Goal: Task Accomplishment & Management: Use online tool/utility

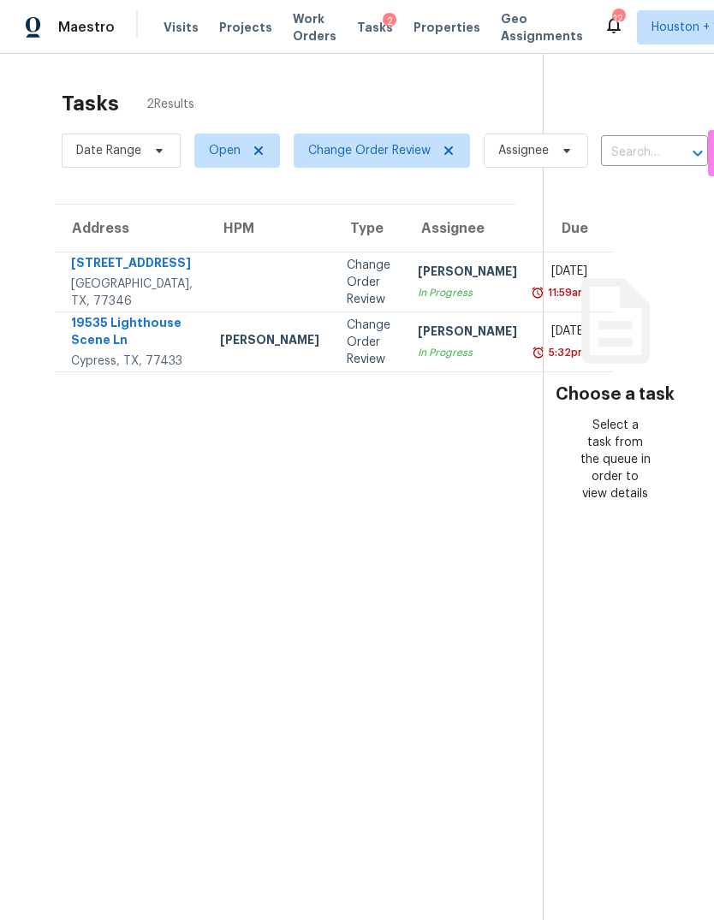
click at [104, 370] on div "Cypress, TX, 77433" at bounding box center [131, 361] width 121 height 17
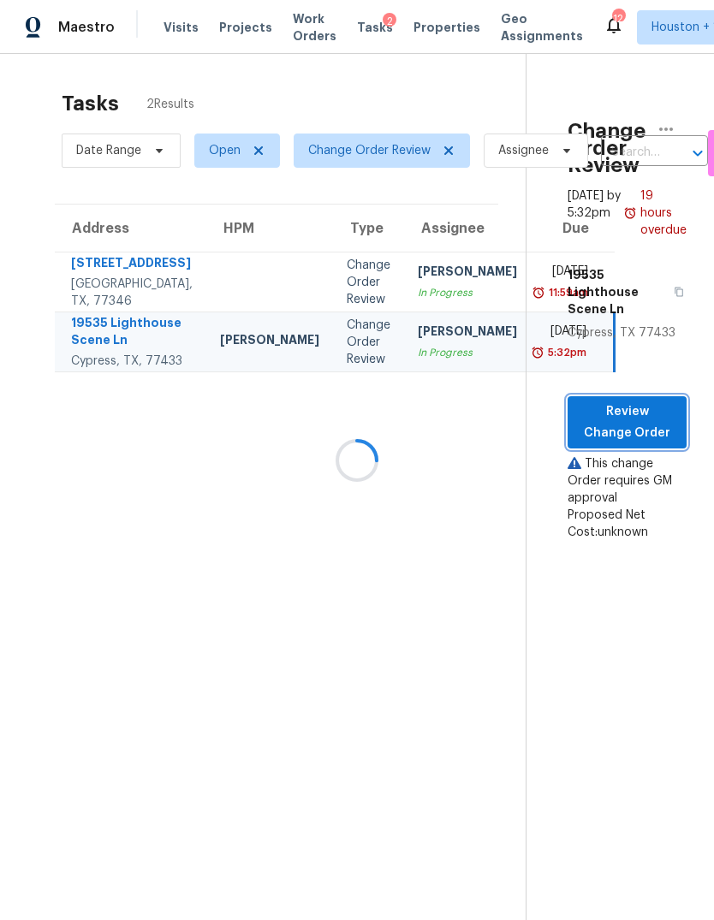
click at [647, 426] on span "Review Change Order" at bounding box center [627, 422] width 92 height 42
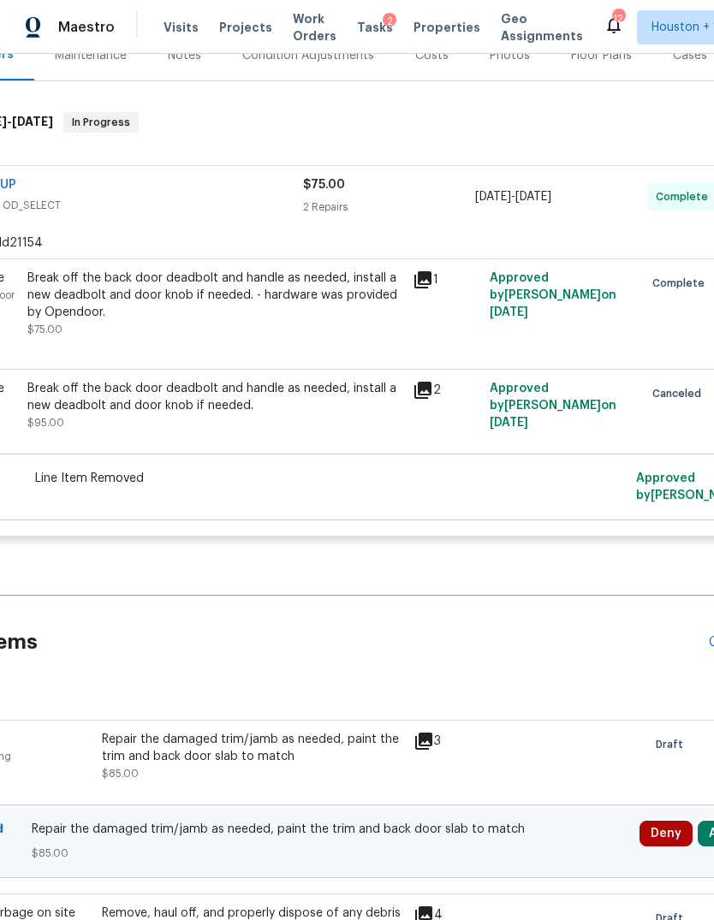
scroll to position [314, 210]
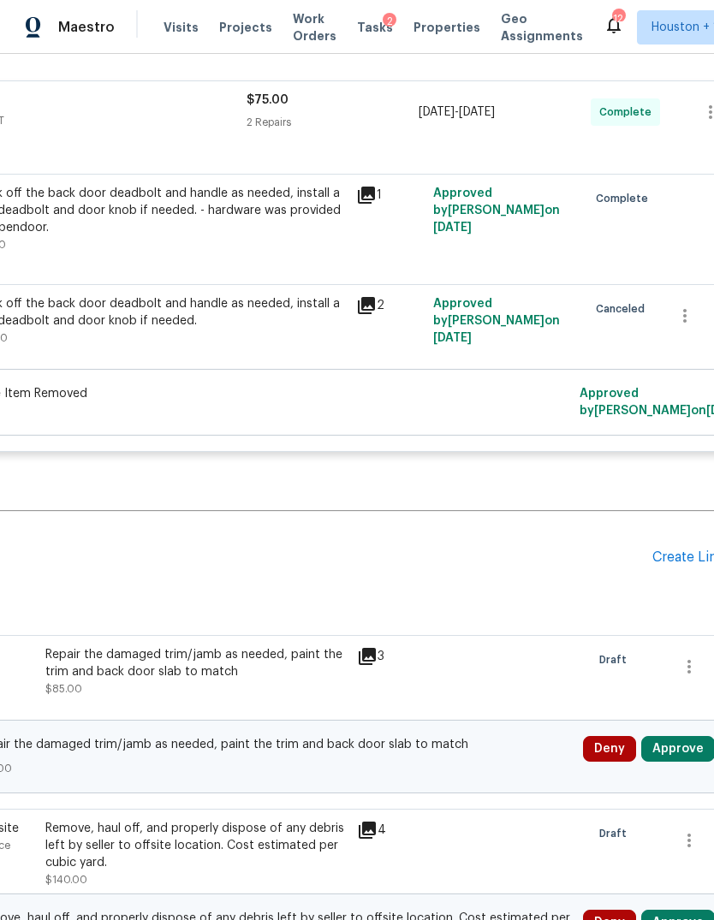
click at [688, 736] on button "Approve" at bounding box center [678, 749] width 74 height 26
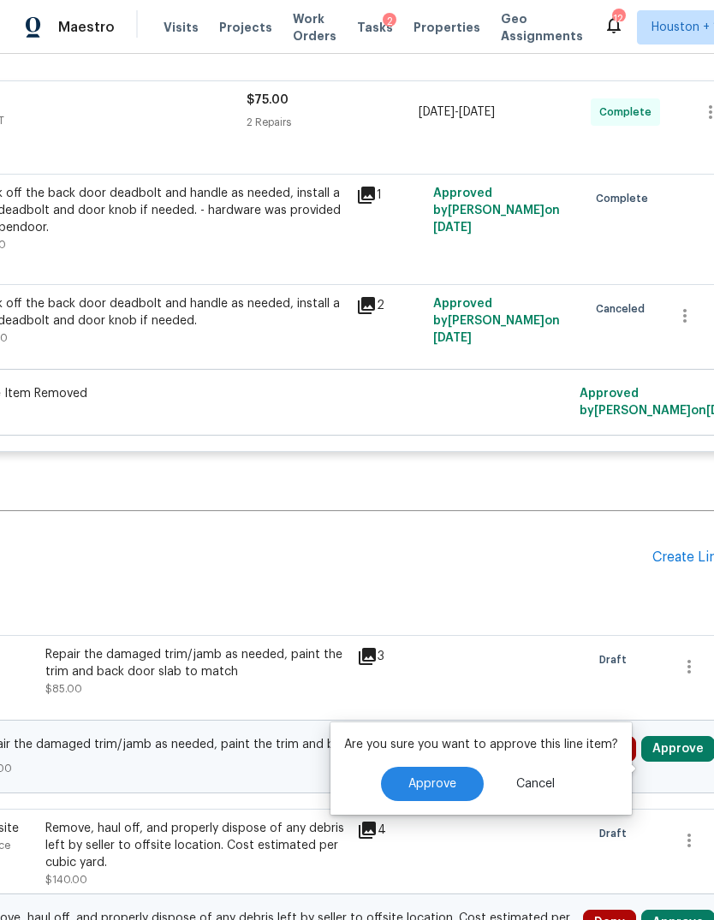
click at [449, 767] on button "Approve" at bounding box center [432, 784] width 103 height 34
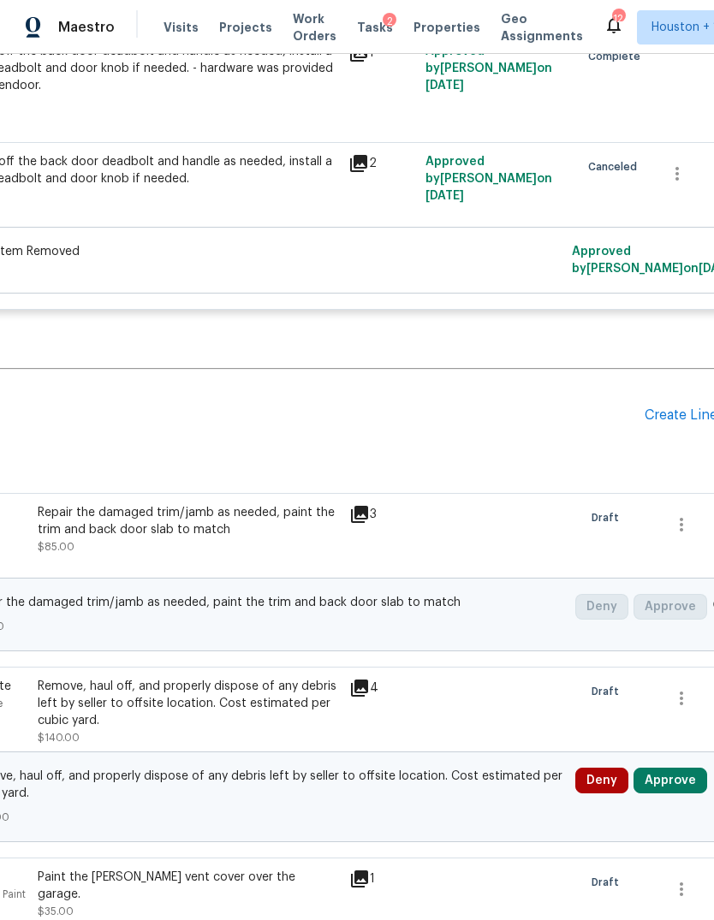
scroll to position [649, 229]
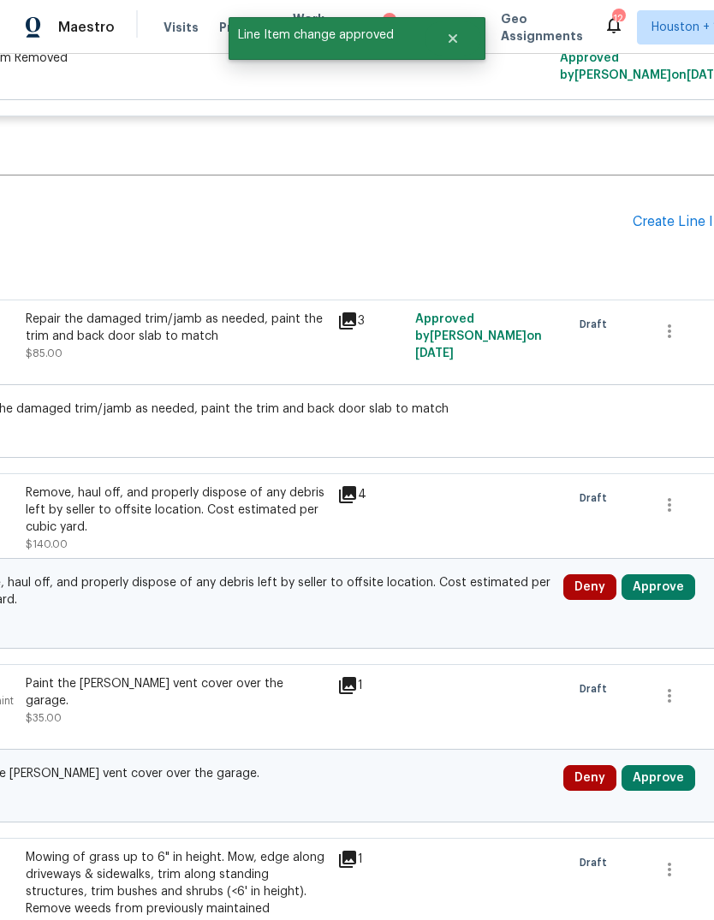
click at [679, 576] on button "Approve" at bounding box center [658, 587] width 74 height 26
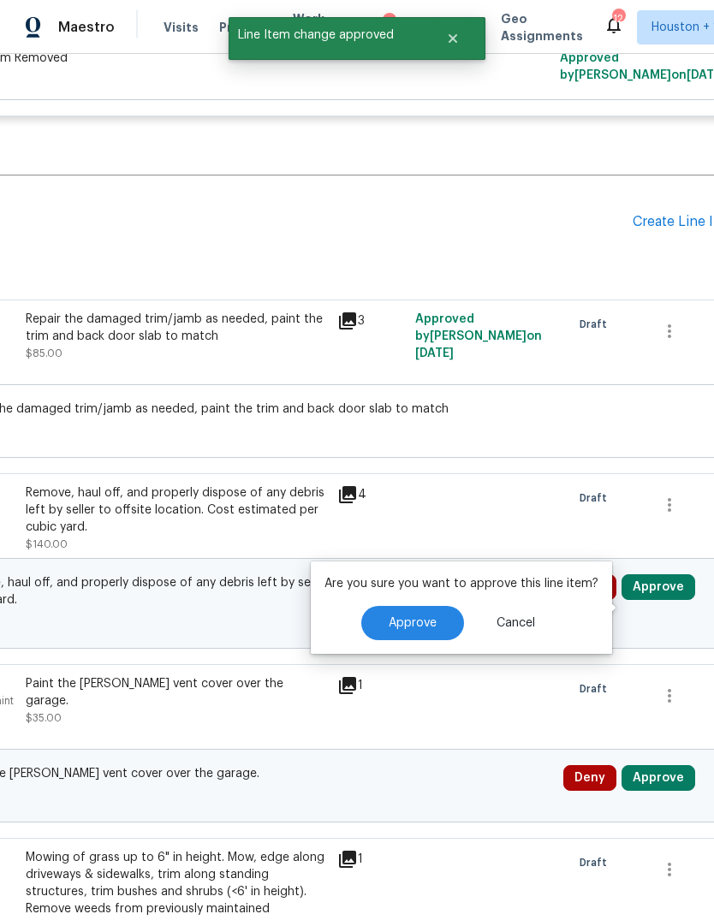
click at [430, 617] on span "Approve" at bounding box center [412, 623] width 48 height 13
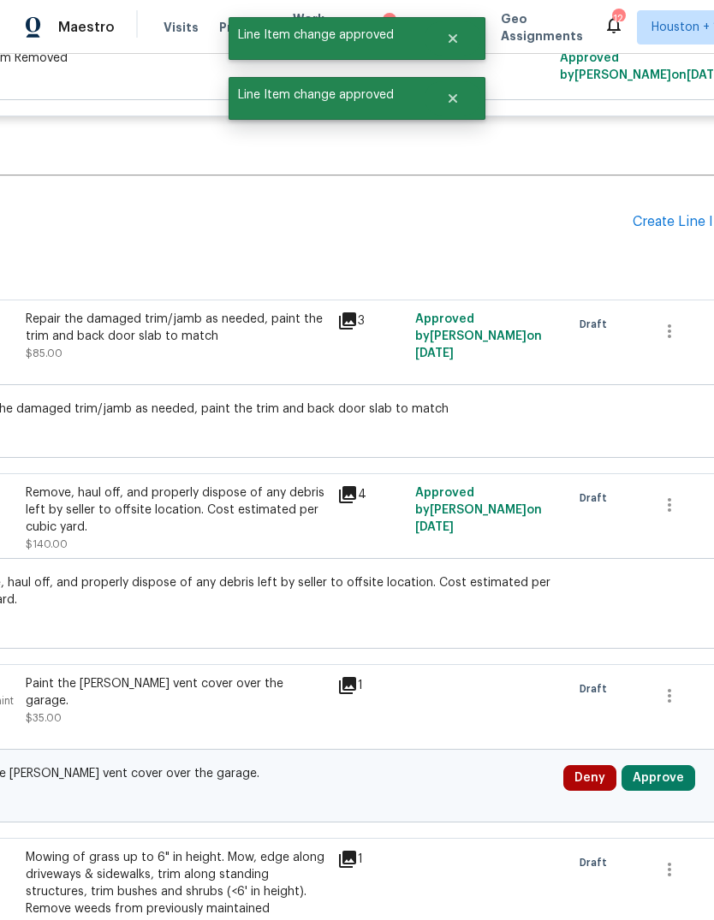
click at [667, 791] on button "Approve" at bounding box center [658, 778] width 74 height 26
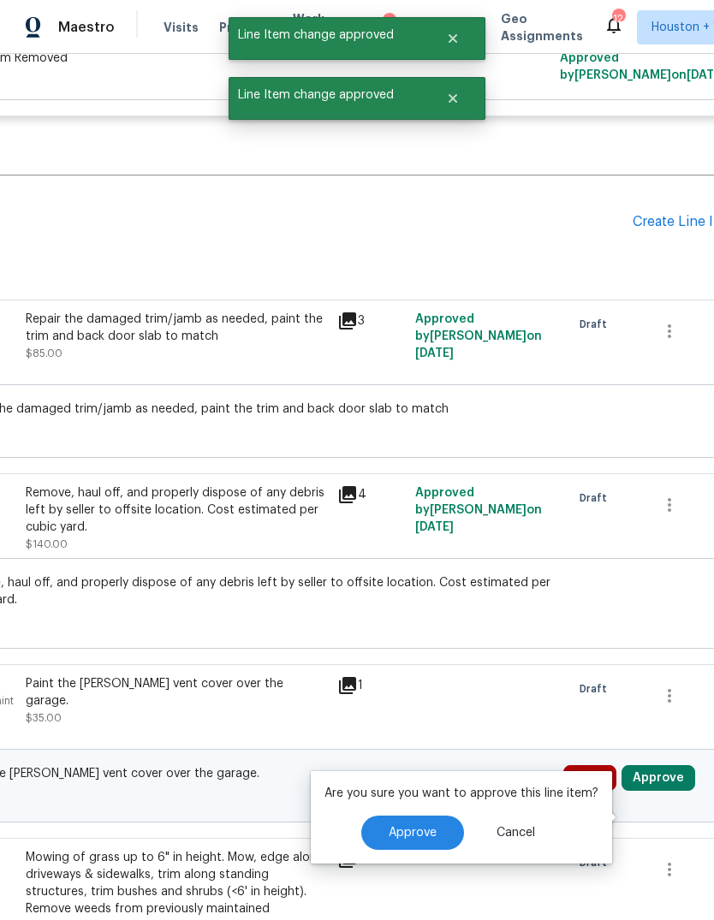
click at [425, 815] on button "Approve" at bounding box center [412, 832] width 103 height 34
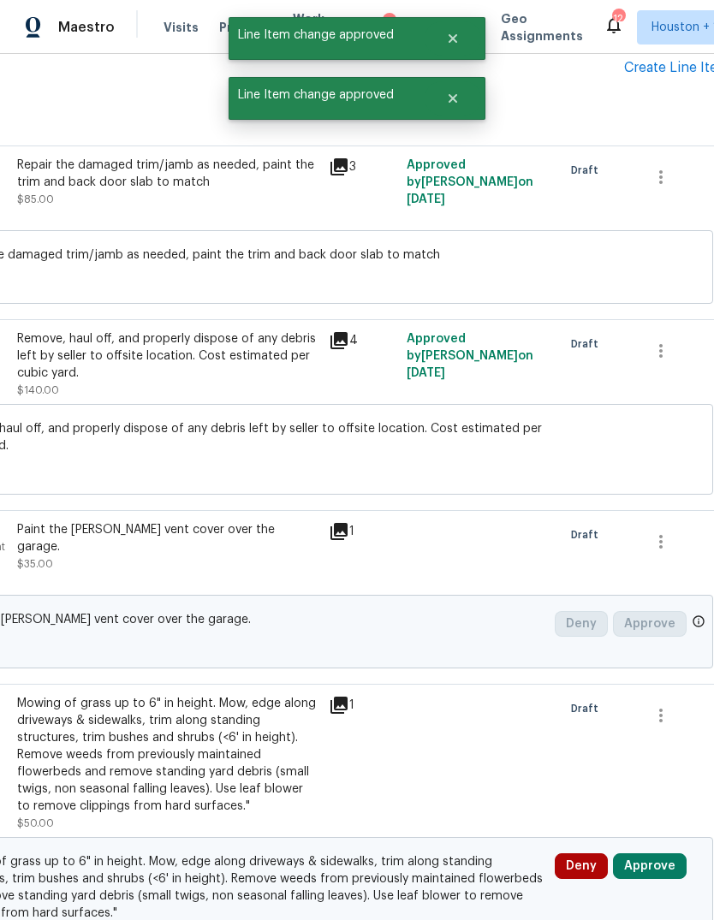
scroll to position [1079, 251]
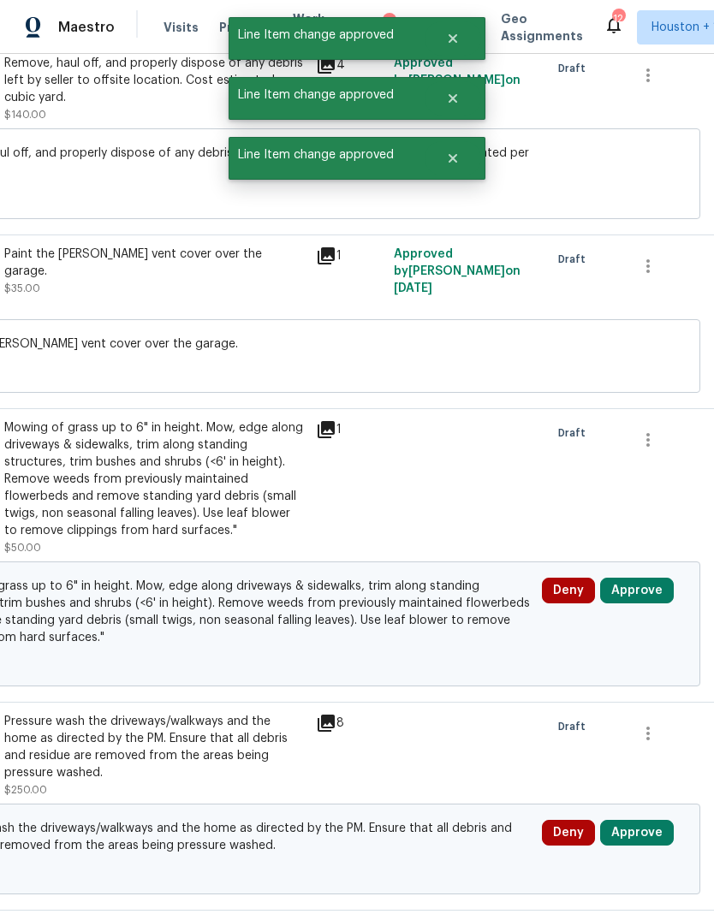
click at [654, 602] on button "Approve" at bounding box center [637, 591] width 74 height 26
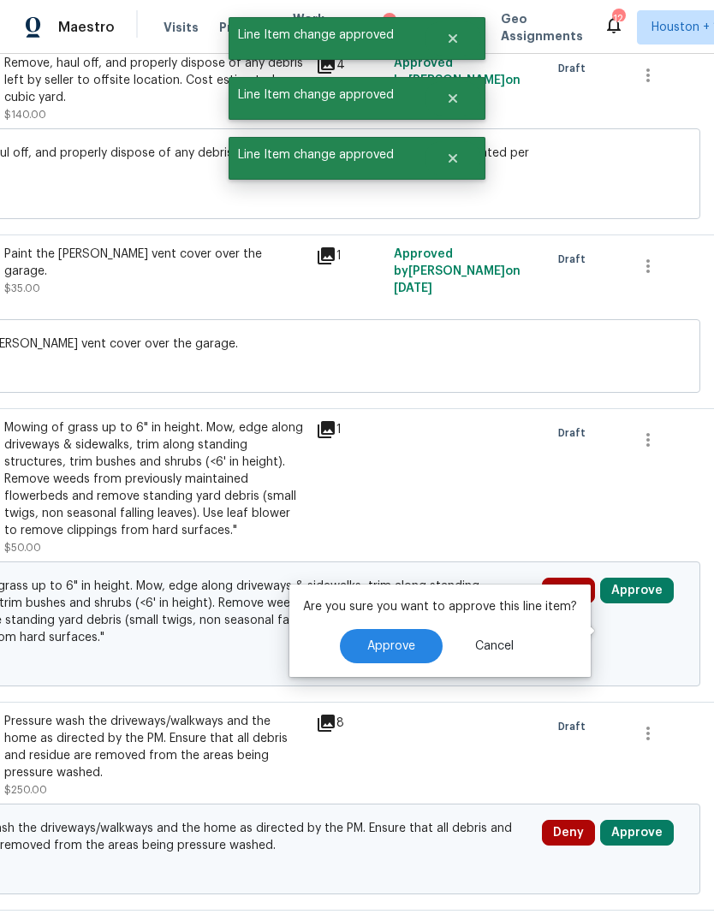
click at [412, 629] on button "Approve" at bounding box center [391, 646] width 103 height 34
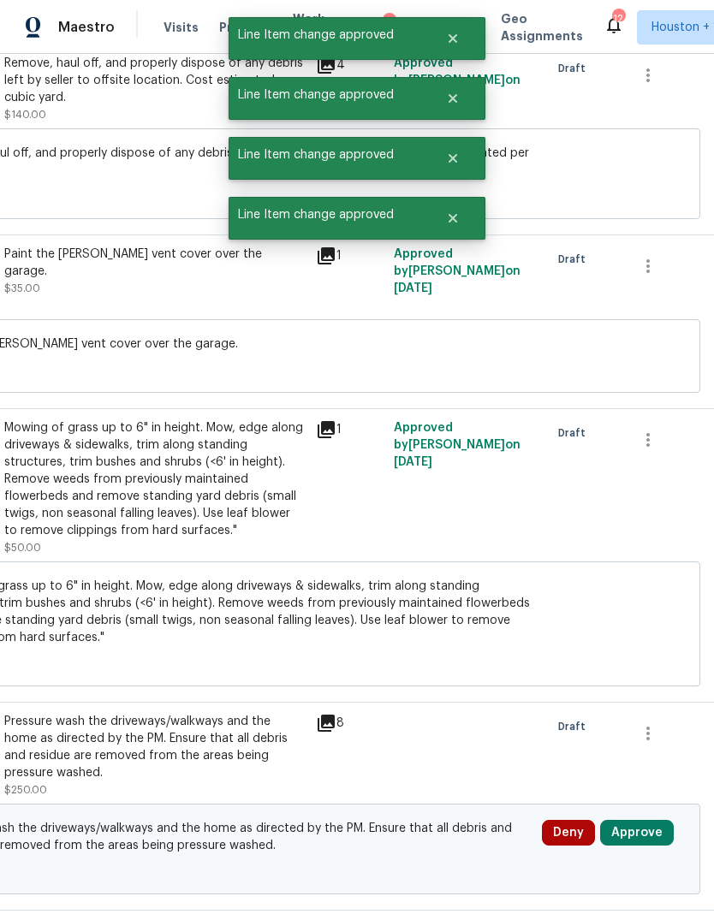
click at [639, 845] on button "Approve" at bounding box center [637, 833] width 74 height 26
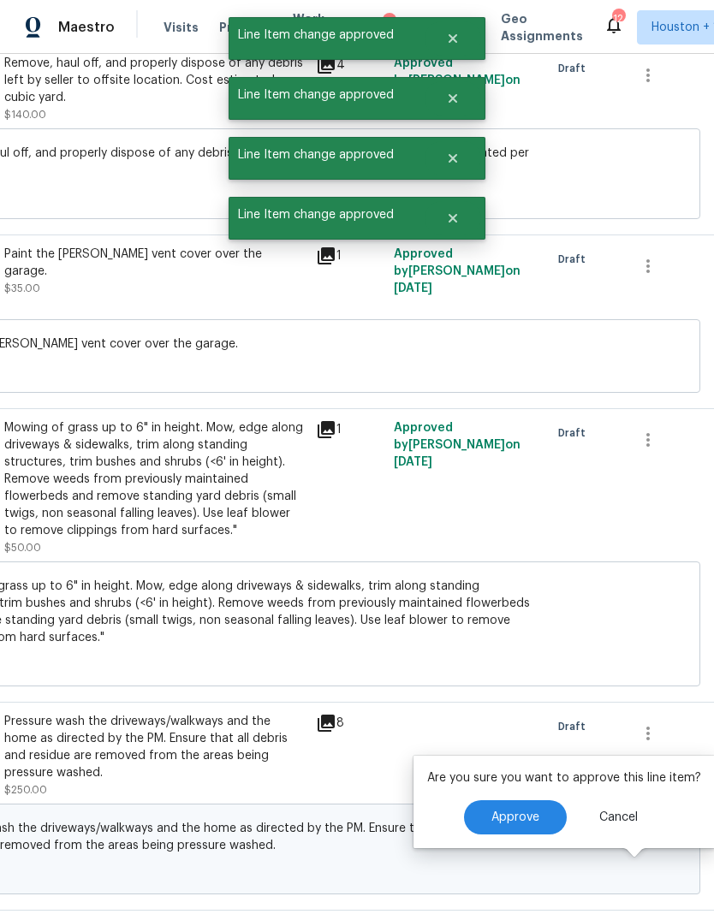
click at [470, 800] on button "Approve" at bounding box center [515, 817] width 103 height 34
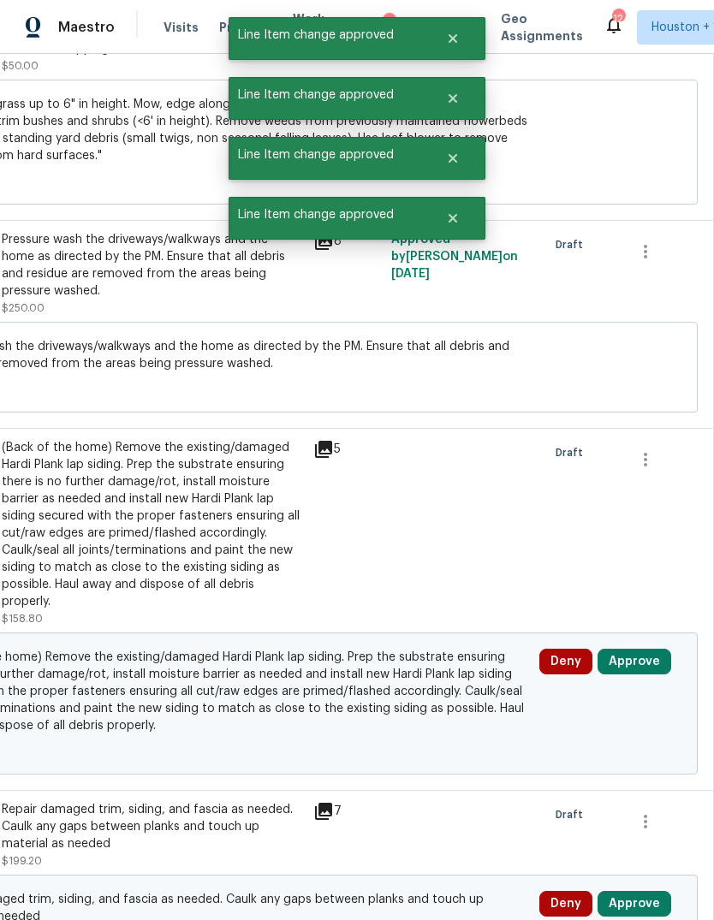
click at [650, 674] on button "Approve" at bounding box center [634, 662] width 74 height 26
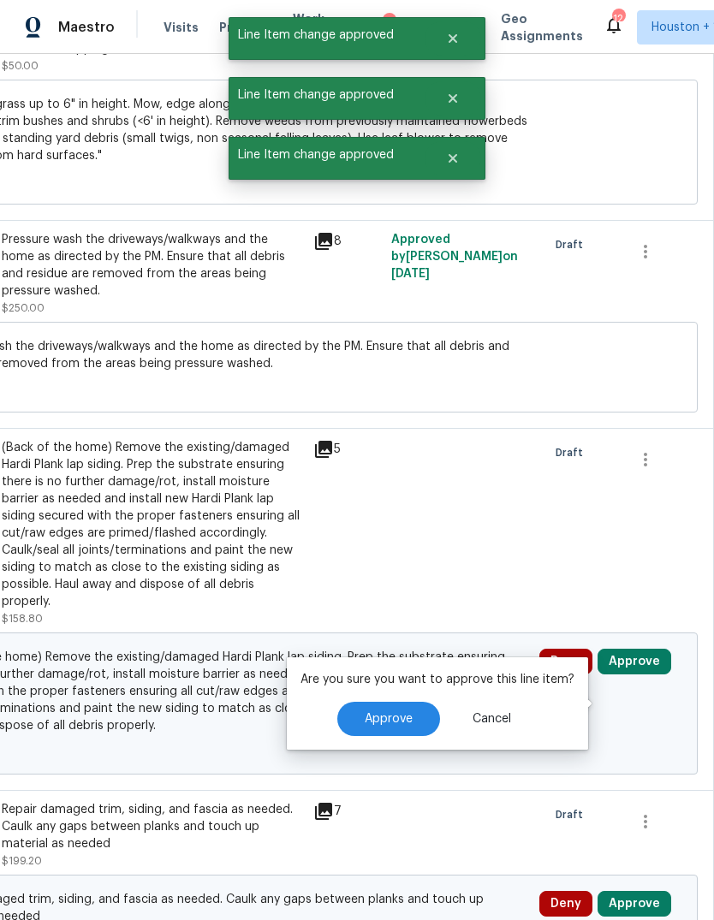
click at [445, 702] on button "Cancel" at bounding box center [491, 719] width 93 height 34
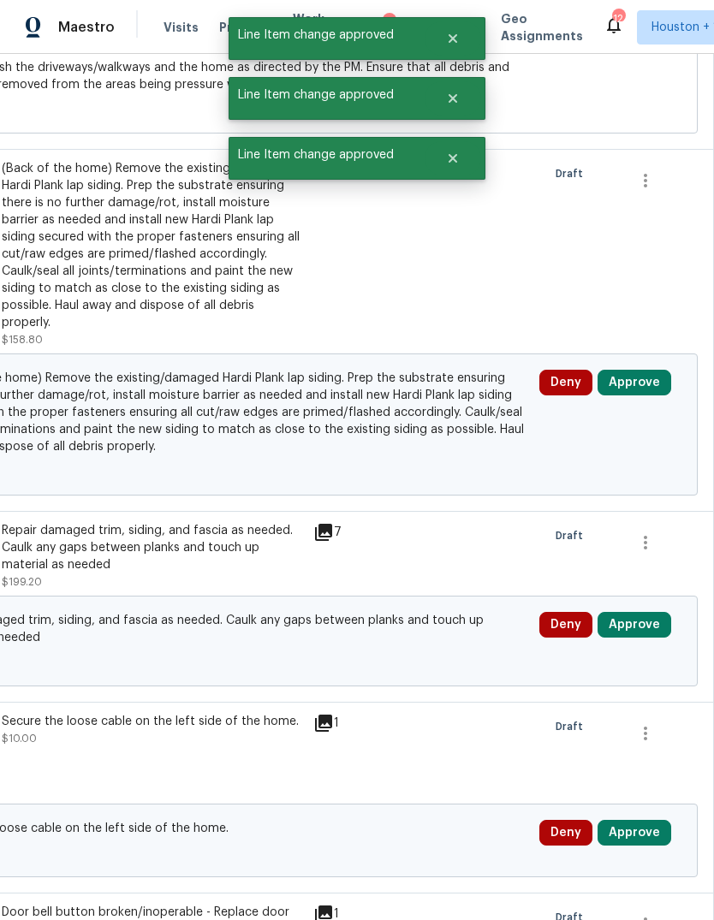
scroll to position [1840, 253]
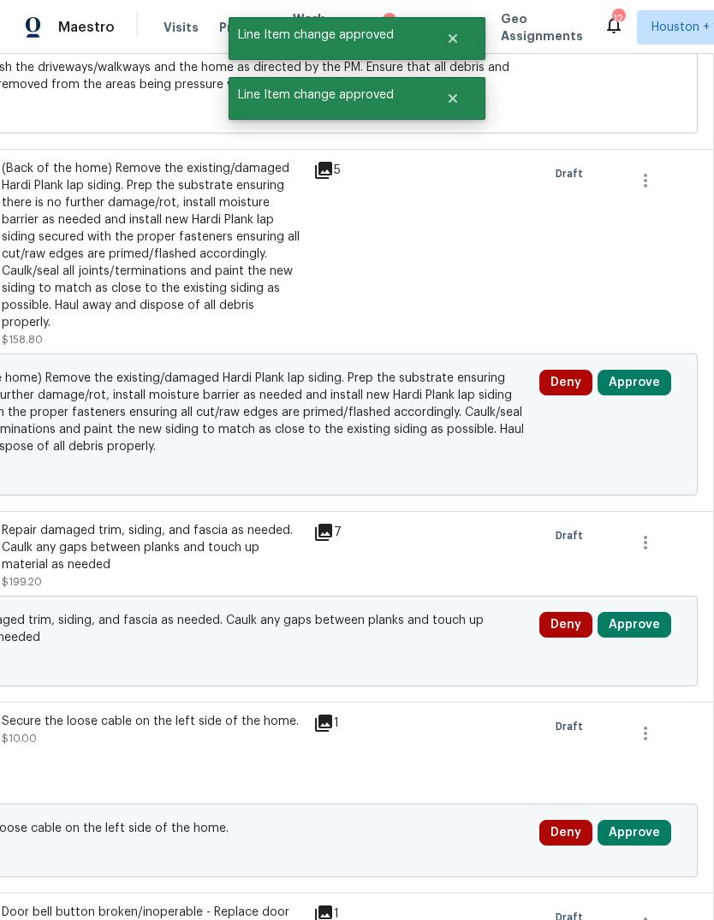
click at [650, 637] on button "Approve" at bounding box center [634, 625] width 74 height 26
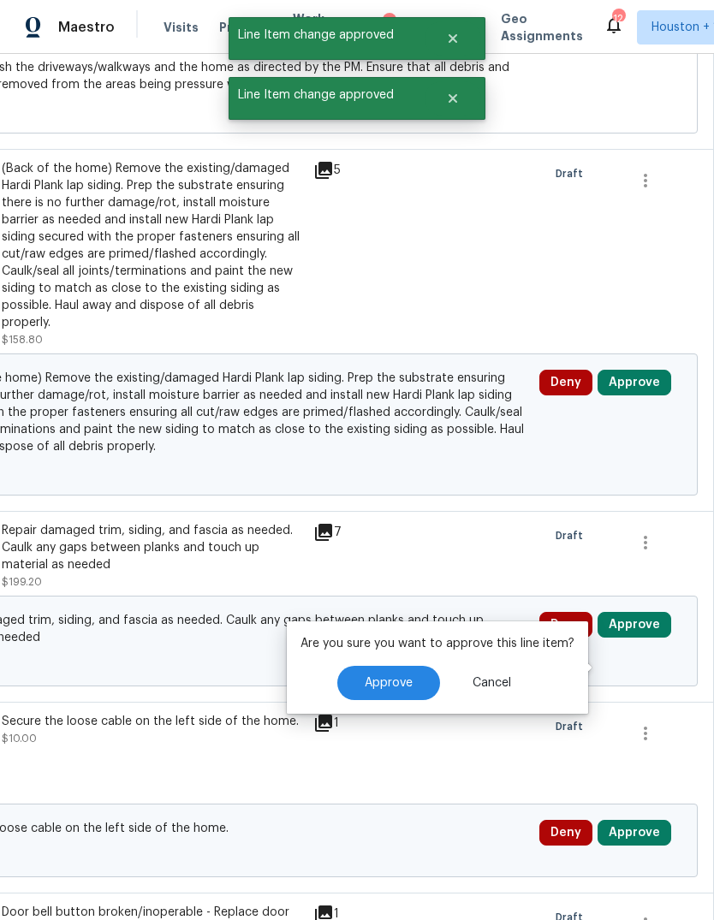
click at [422, 666] on button "Approve" at bounding box center [388, 683] width 103 height 34
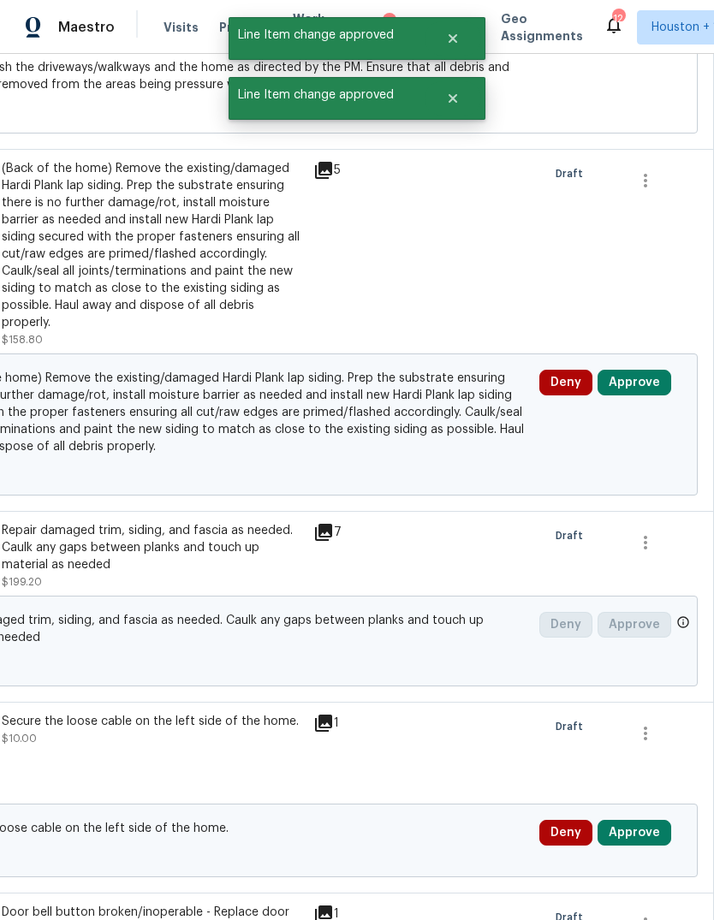
click at [643, 845] on button "Approve" at bounding box center [634, 833] width 74 height 26
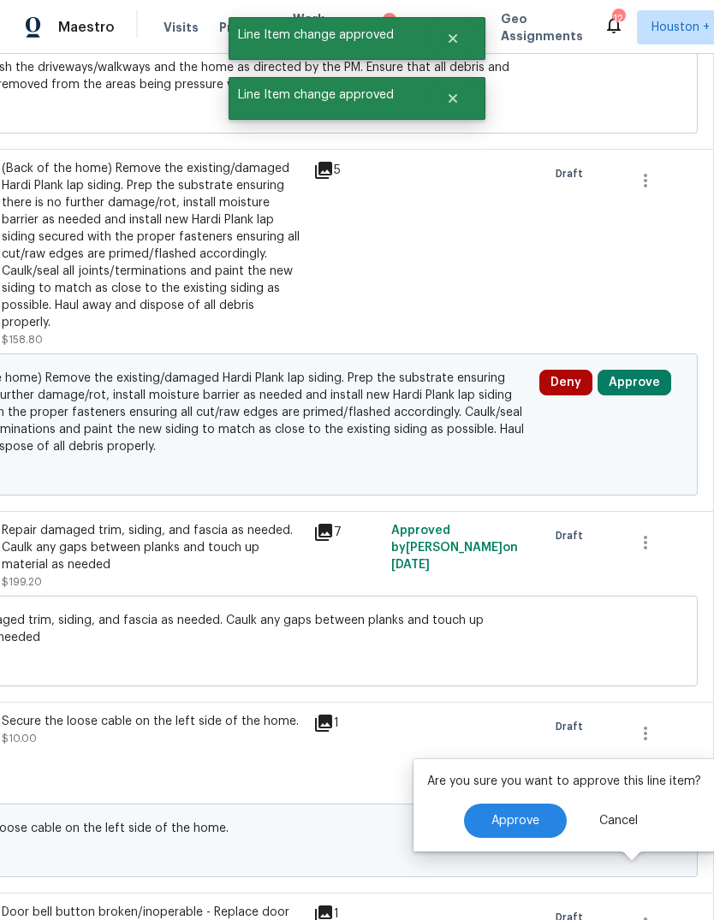
click at [459, 803] on div "Approve Cancel" at bounding box center [564, 820] width 274 height 34
click at [510, 815] on span "Approve" at bounding box center [515, 821] width 48 height 13
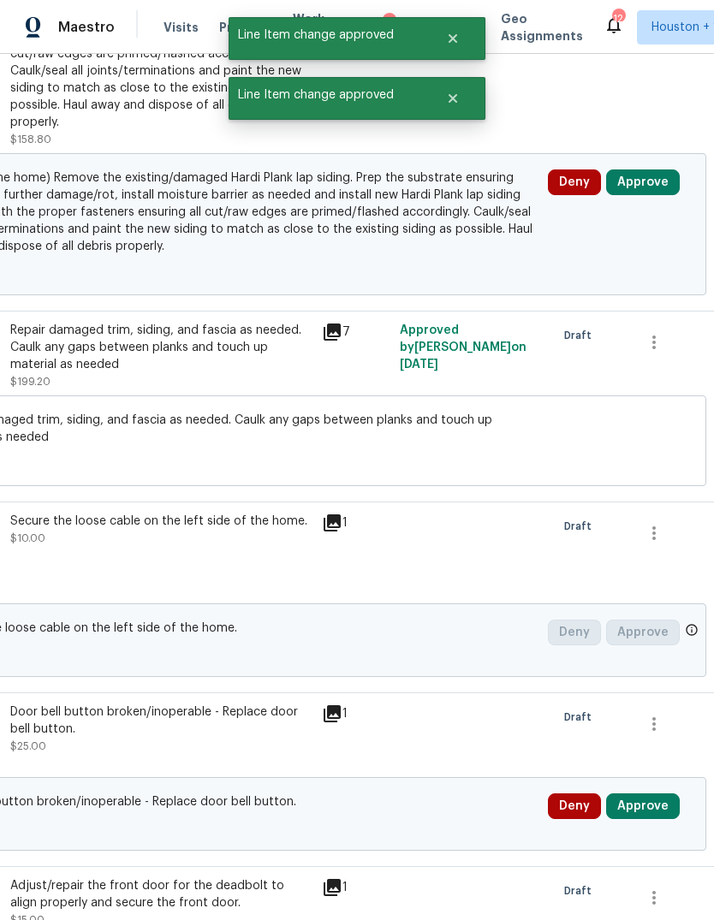
scroll to position [2284, 236]
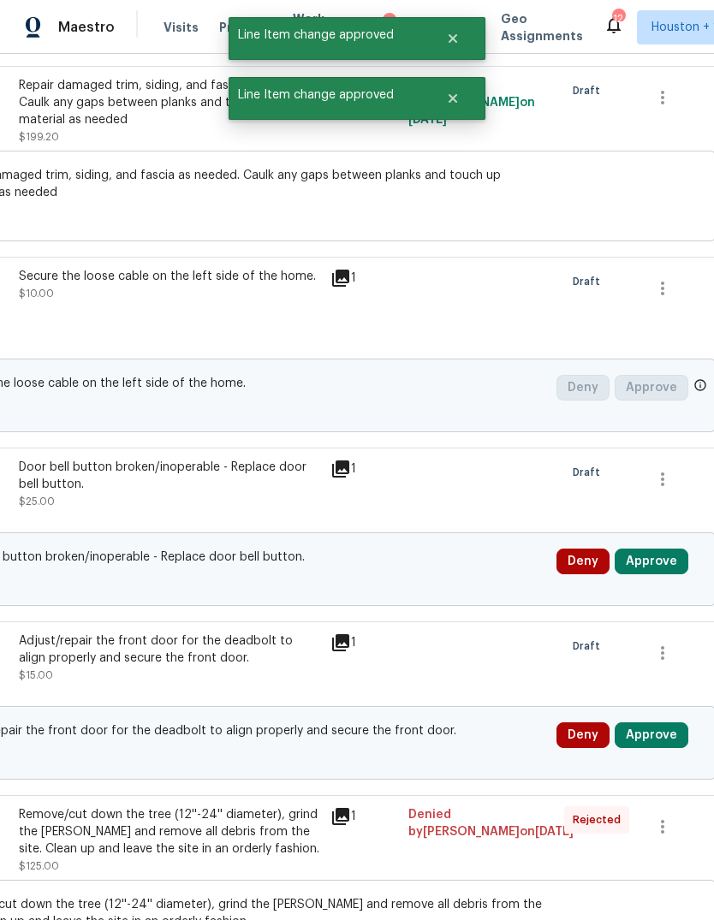
click at [659, 574] on button "Approve" at bounding box center [651, 561] width 74 height 26
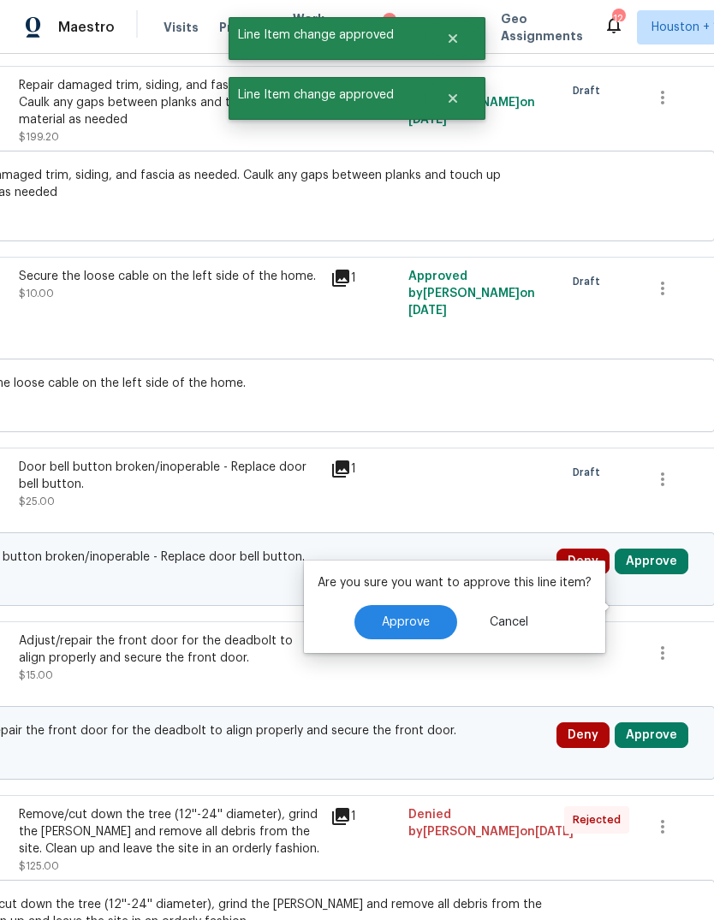
click at [401, 616] on span "Approve" at bounding box center [406, 622] width 48 height 13
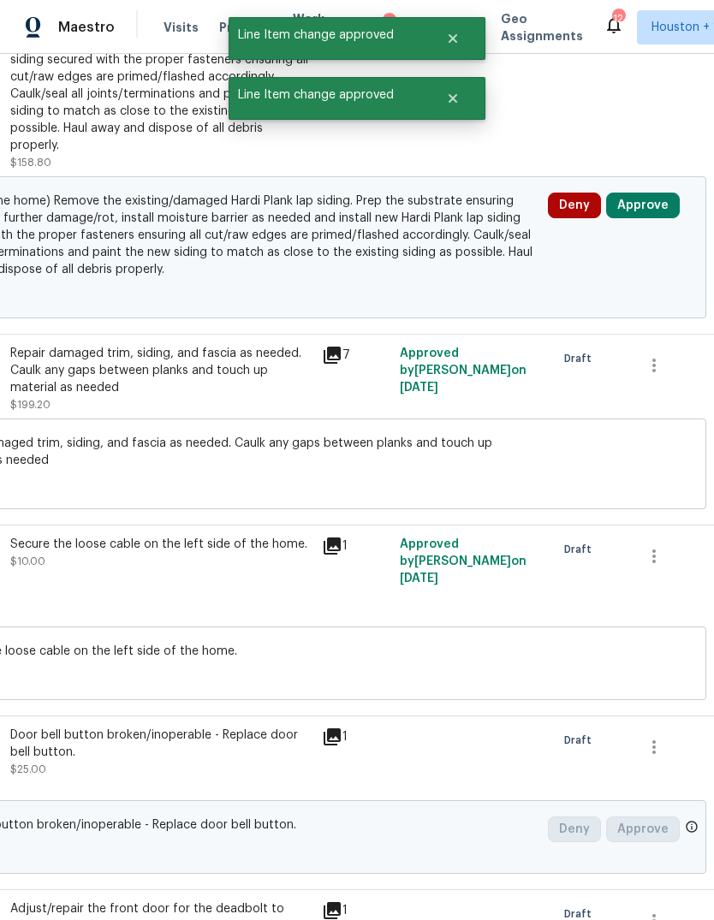
scroll to position [1722, 253]
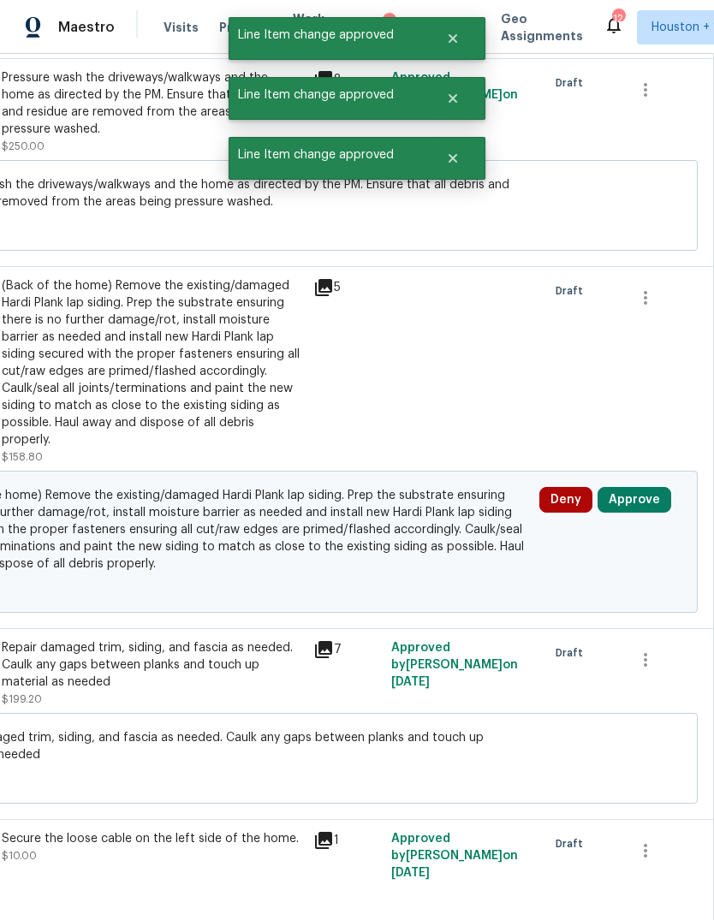
click at [653, 513] on button "Approve" at bounding box center [634, 500] width 74 height 26
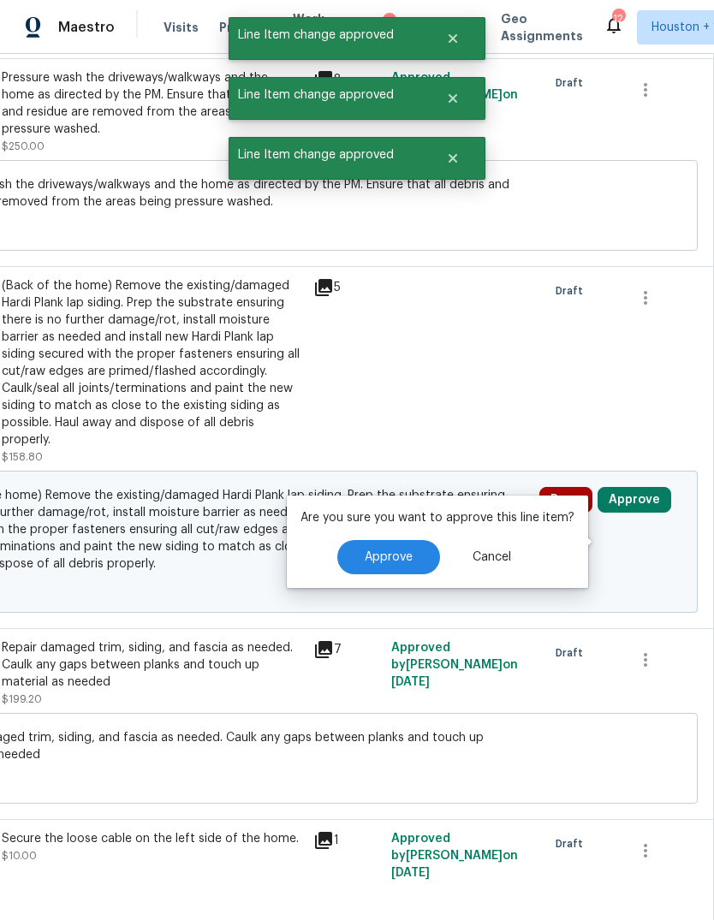
click at [400, 540] on button "Approve" at bounding box center [388, 557] width 103 height 34
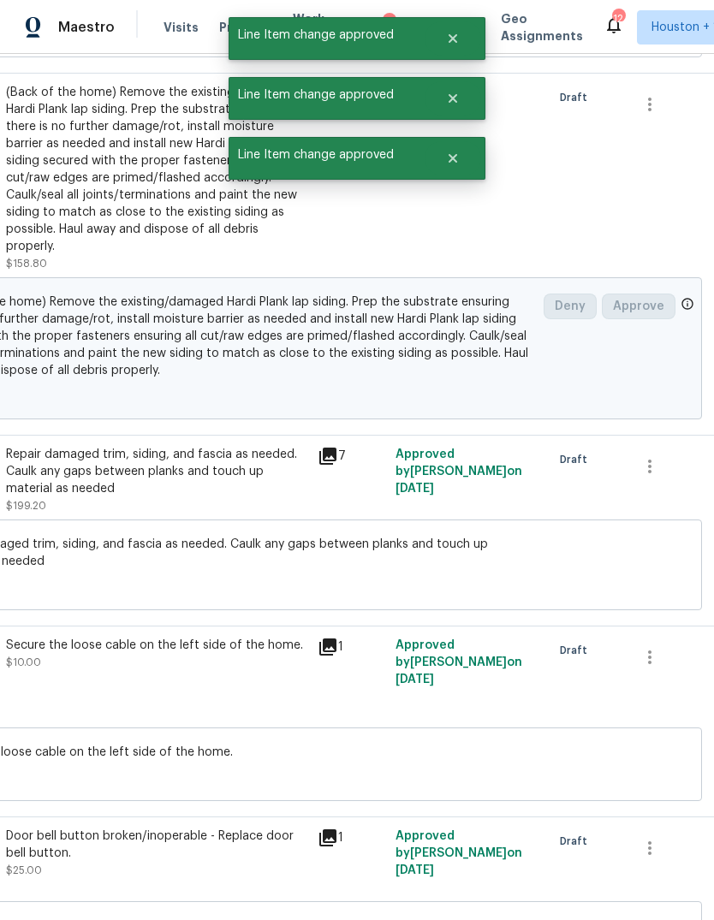
scroll to position [2438, 234]
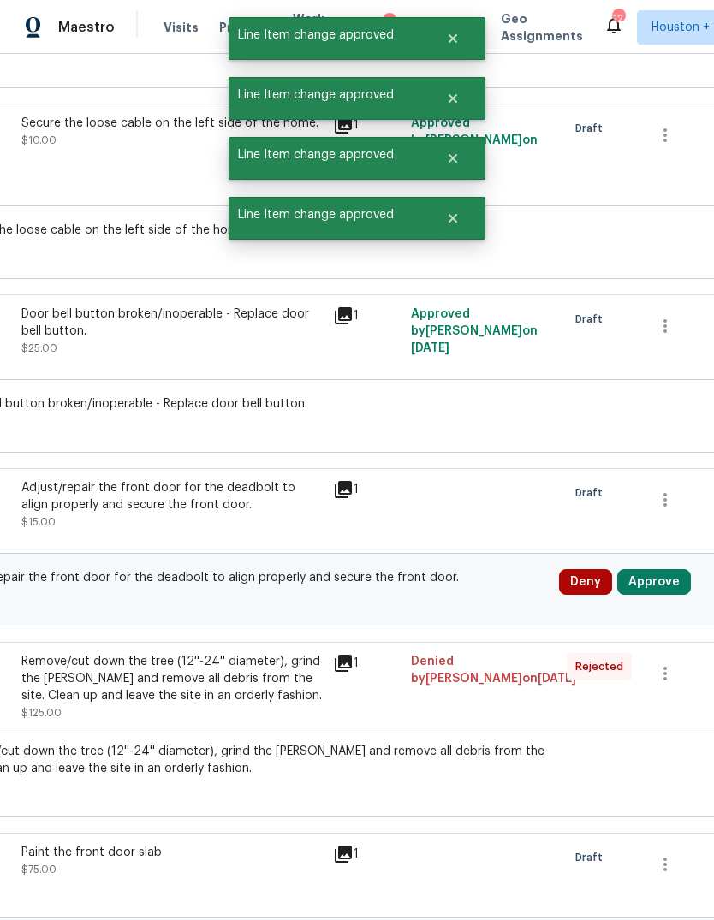
click at [660, 595] on button "Approve" at bounding box center [654, 582] width 74 height 26
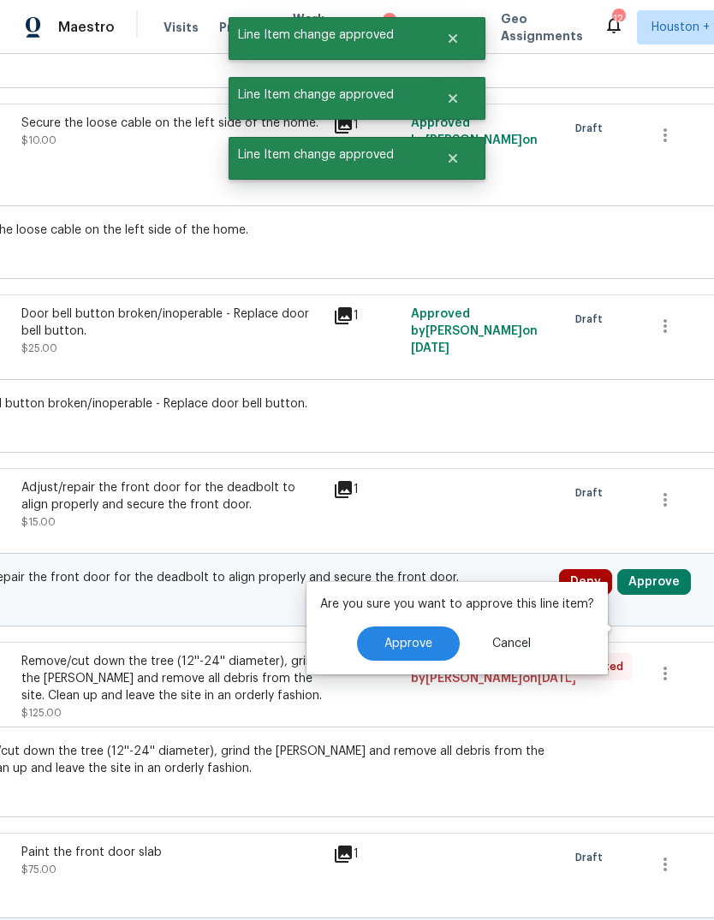
click at [414, 637] on span "Approve" at bounding box center [408, 643] width 48 height 13
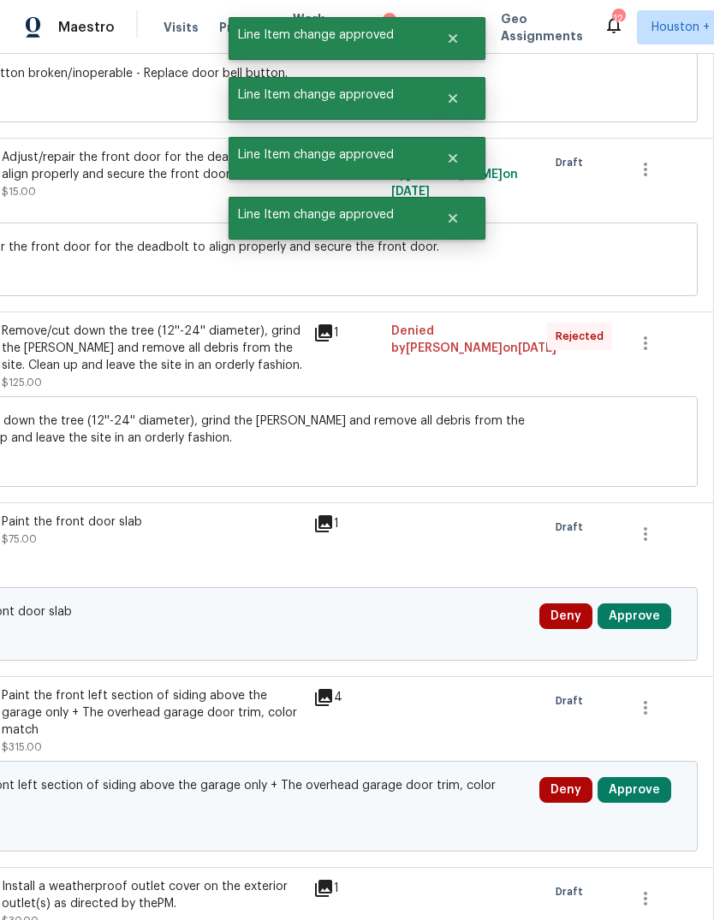
scroll to position [2768, 253]
click at [645, 629] on button "Approve" at bounding box center [634, 616] width 74 height 26
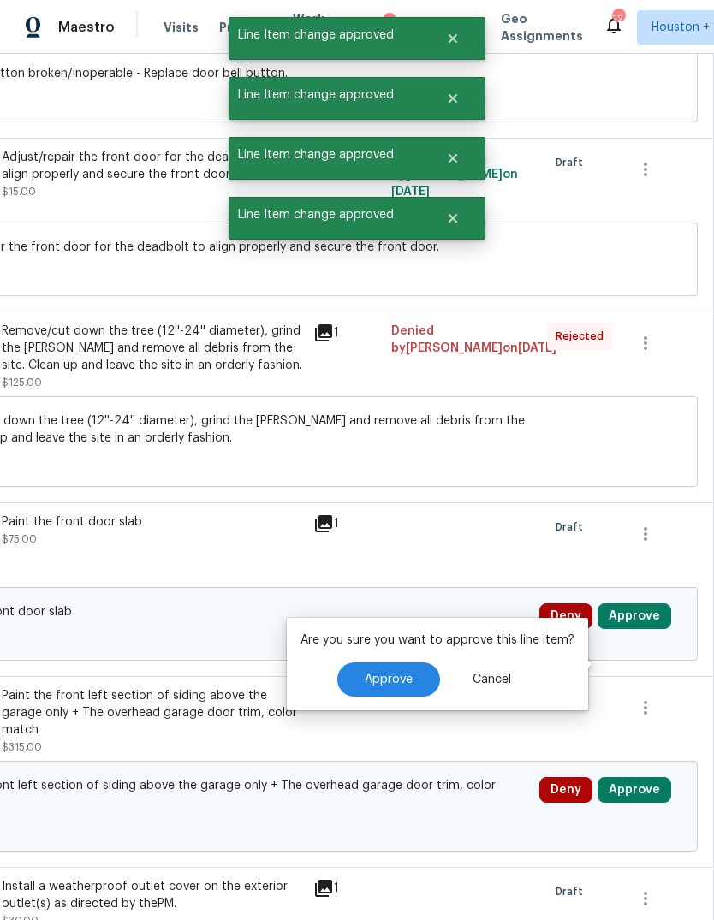
click at [398, 673] on span "Approve" at bounding box center [388, 679] width 48 height 13
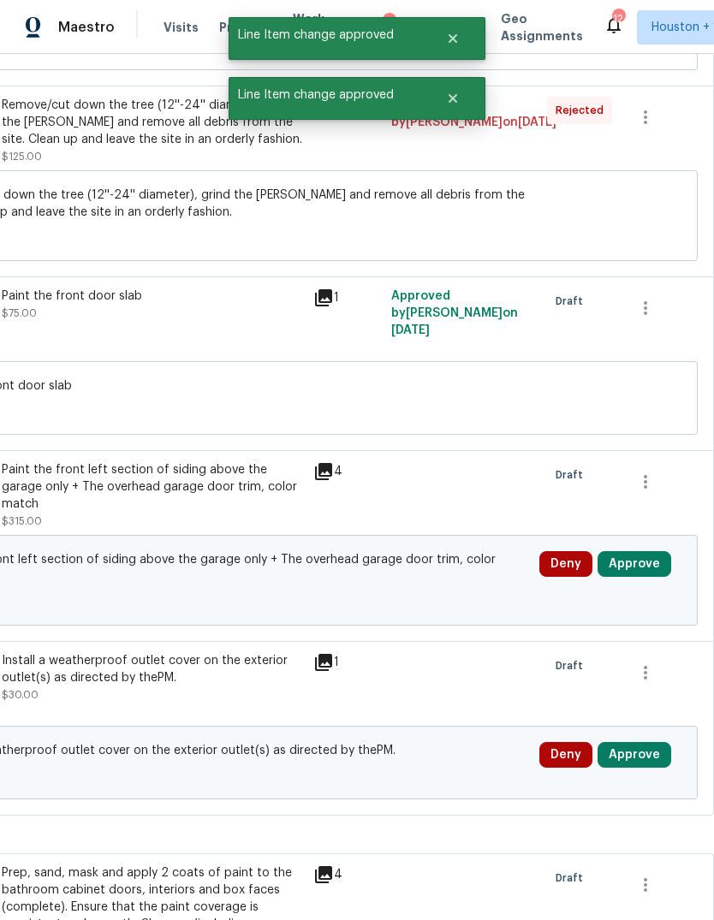
scroll to position [2994, 253]
click at [647, 577] on button "Approve" at bounding box center [634, 564] width 74 height 26
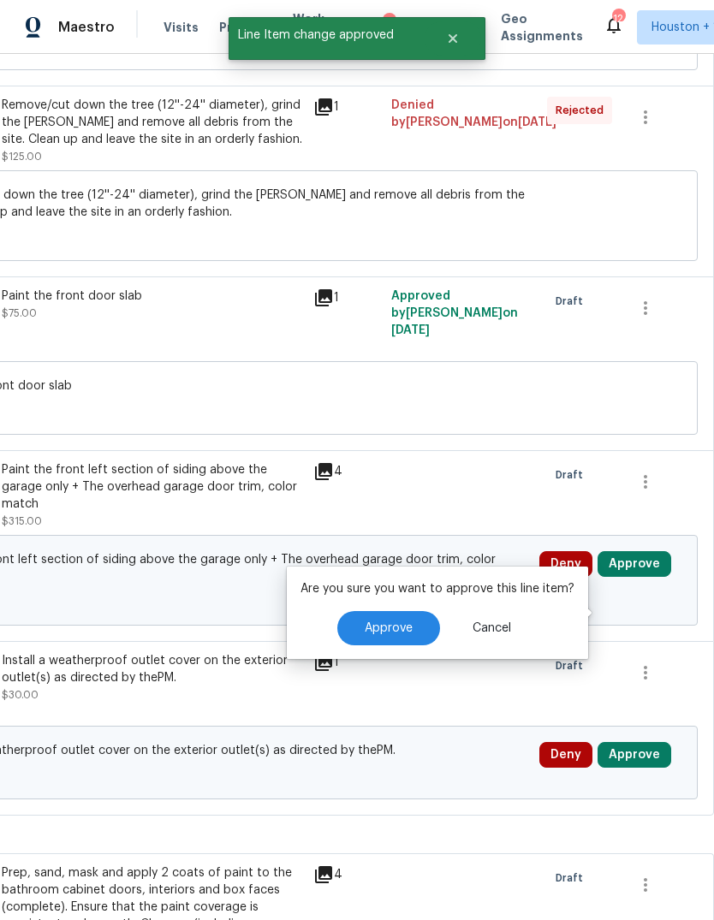
click at [387, 622] on span "Approve" at bounding box center [388, 628] width 48 height 13
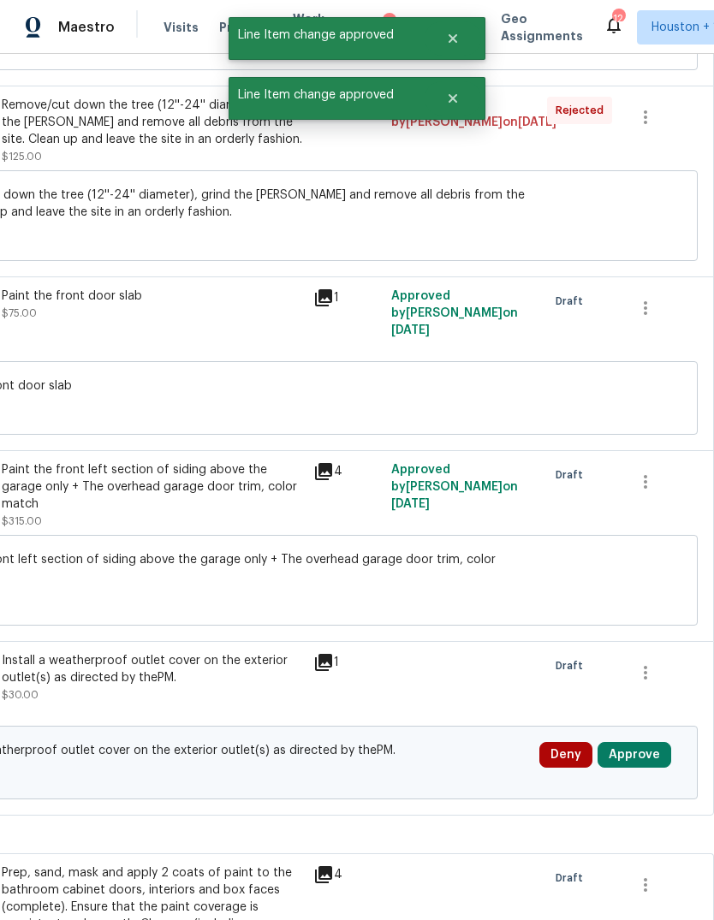
click at [643, 761] on button "Approve" at bounding box center [634, 755] width 74 height 26
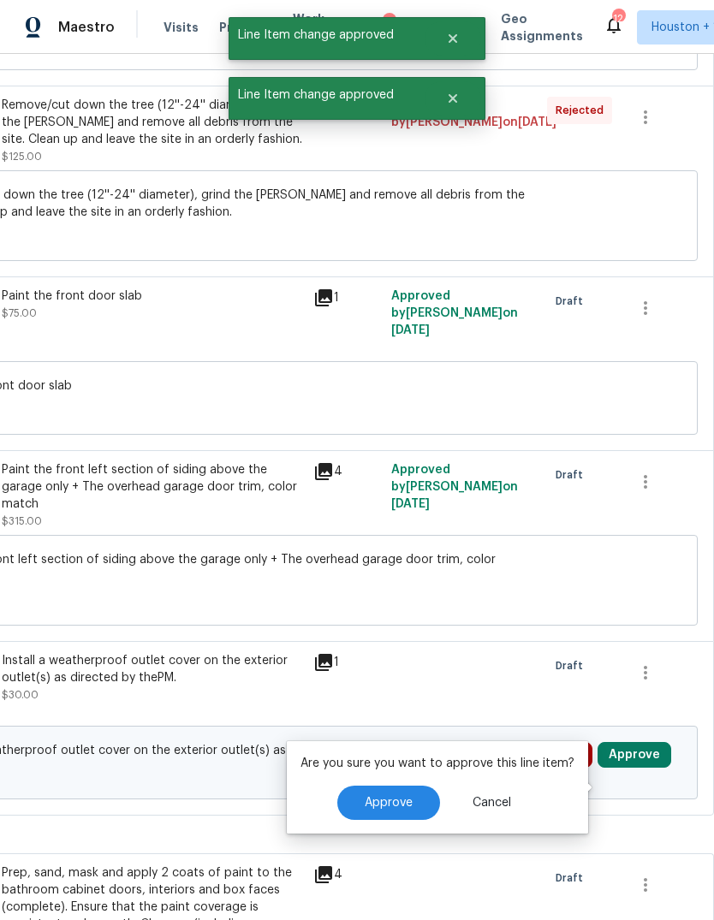
click at [406, 785] on button "Approve" at bounding box center [388, 802] width 103 height 34
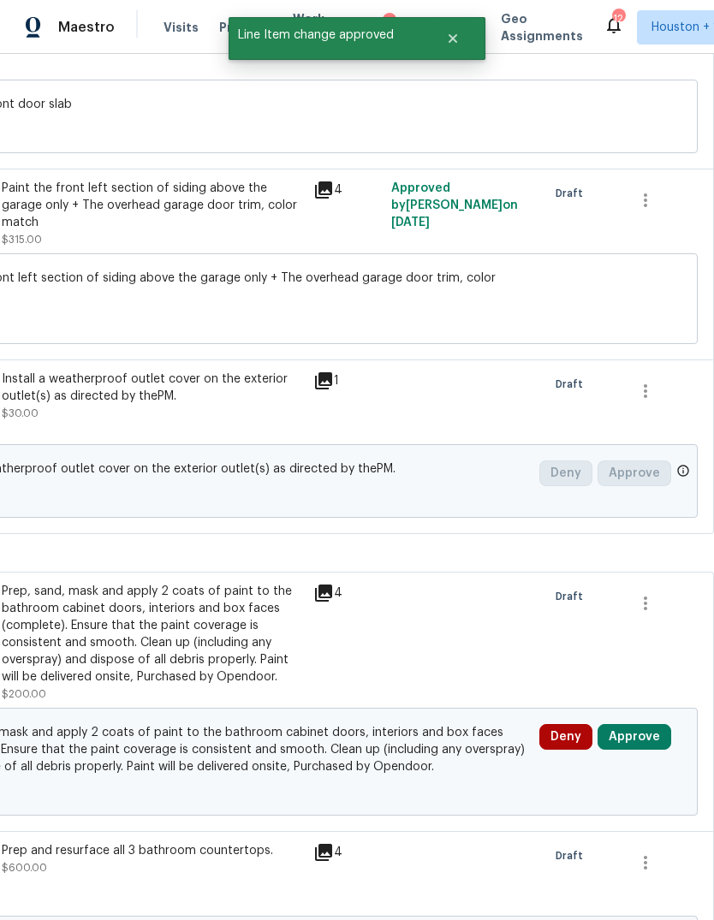
scroll to position [3393, 253]
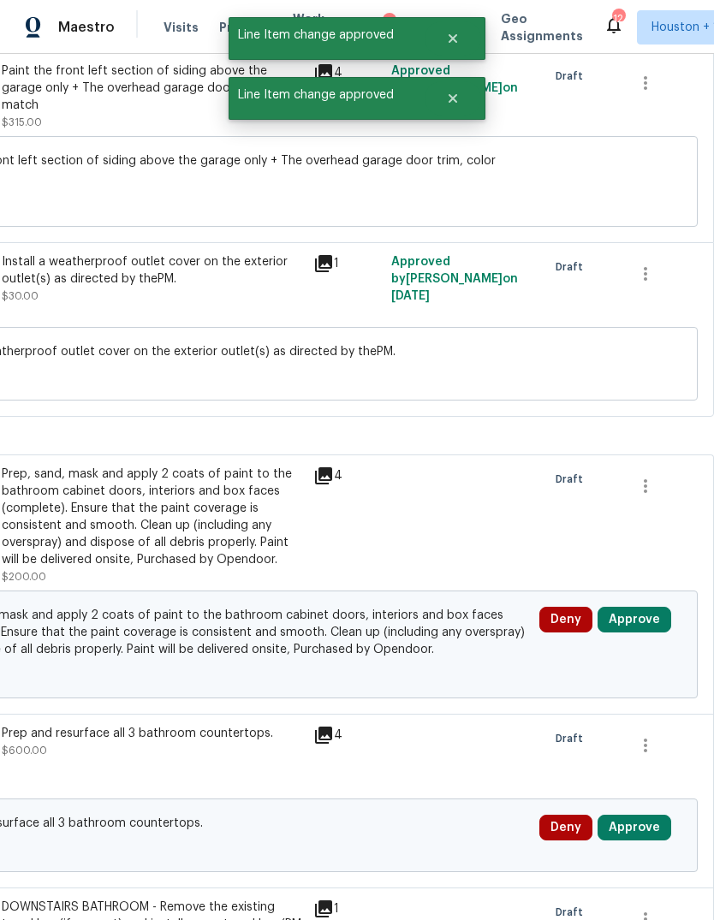
click at [650, 621] on button "Approve" at bounding box center [634, 620] width 74 height 26
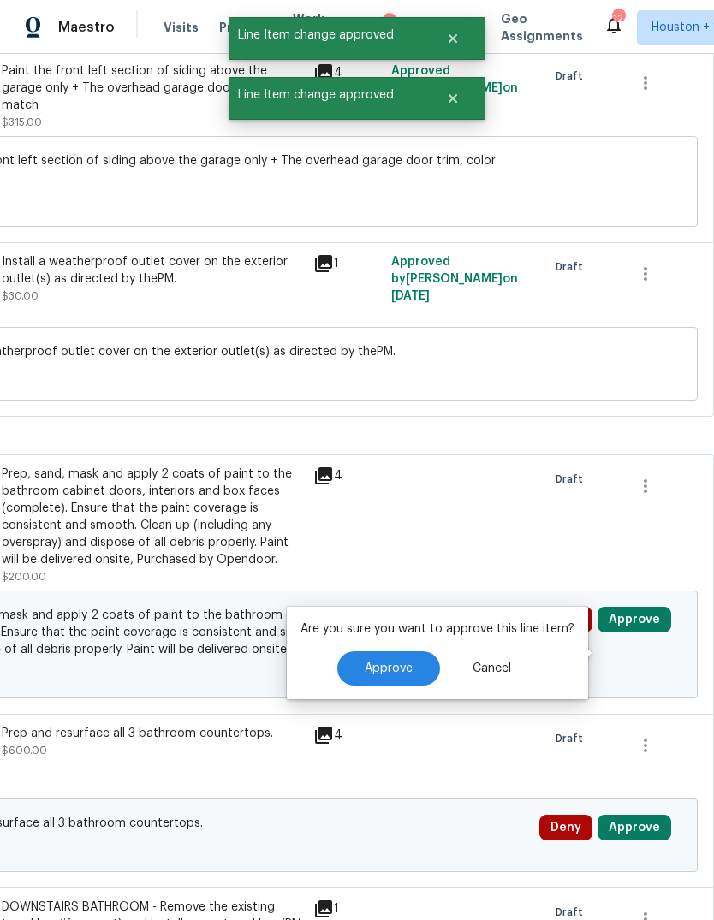
click at [400, 651] on button "Approve" at bounding box center [388, 668] width 103 height 34
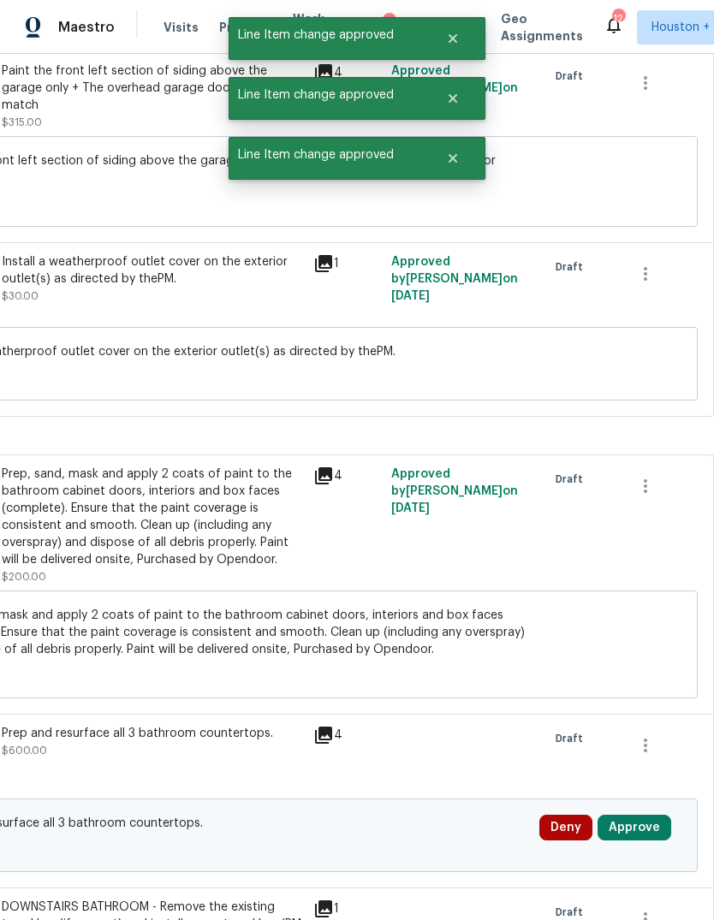
click at [636, 840] on button "Approve" at bounding box center [634, 828] width 74 height 26
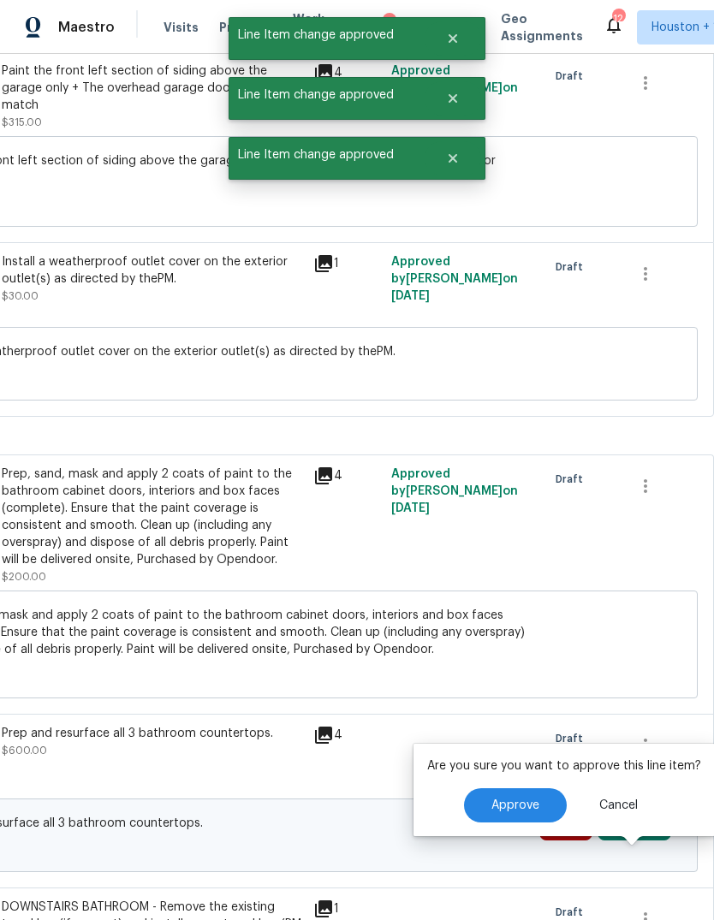
click at [530, 788] on button "Approve" at bounding box center [515, 805] width 103 height 34
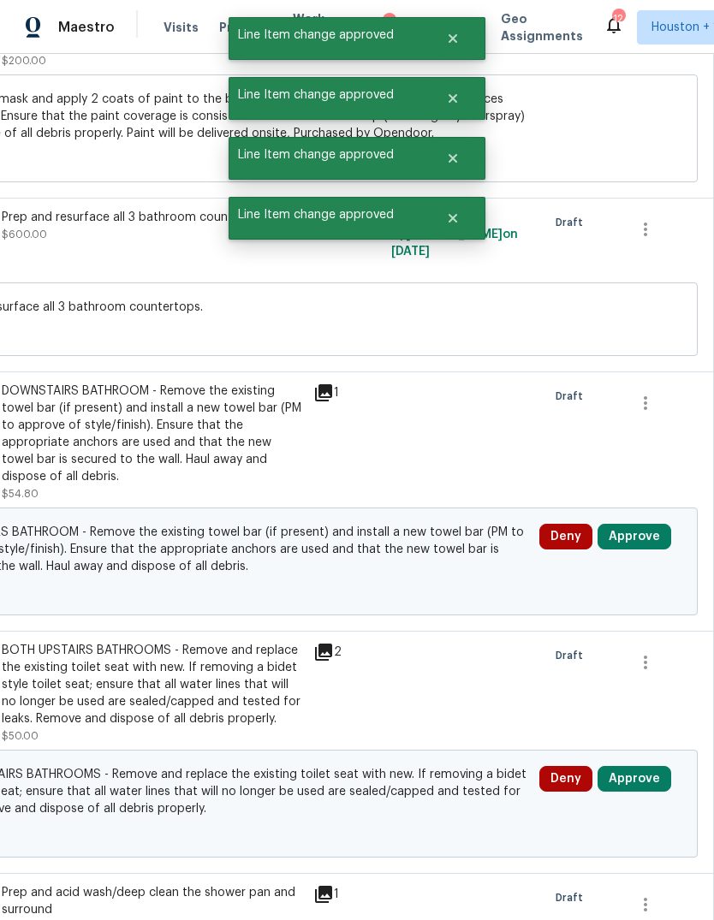
scroll to position [3908, 253]
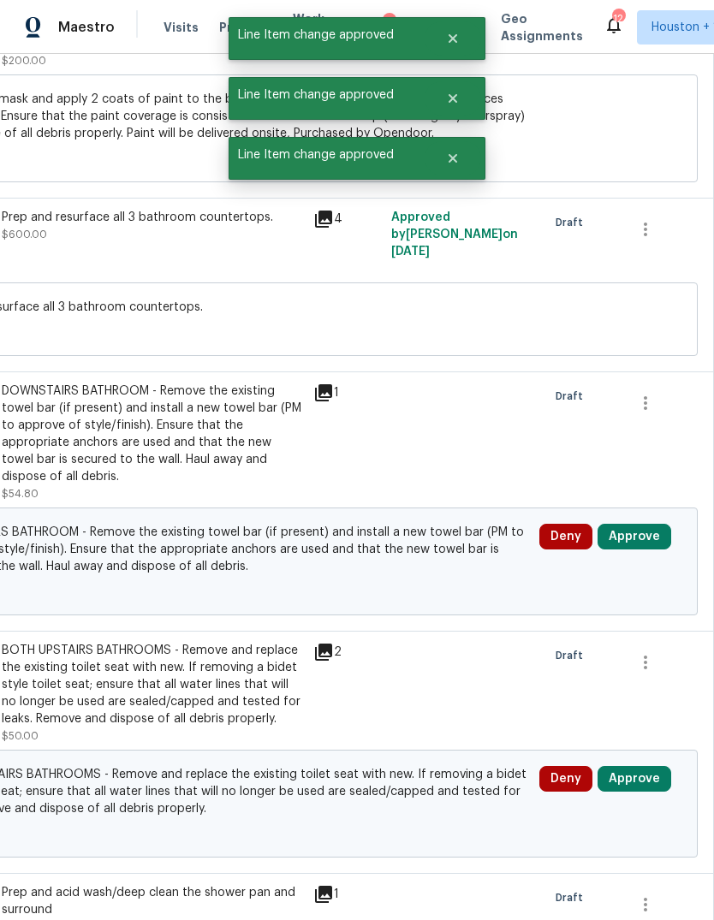
click at [649, 549] on button "Approve" at bounding box center [634, 537] width 74 height 26
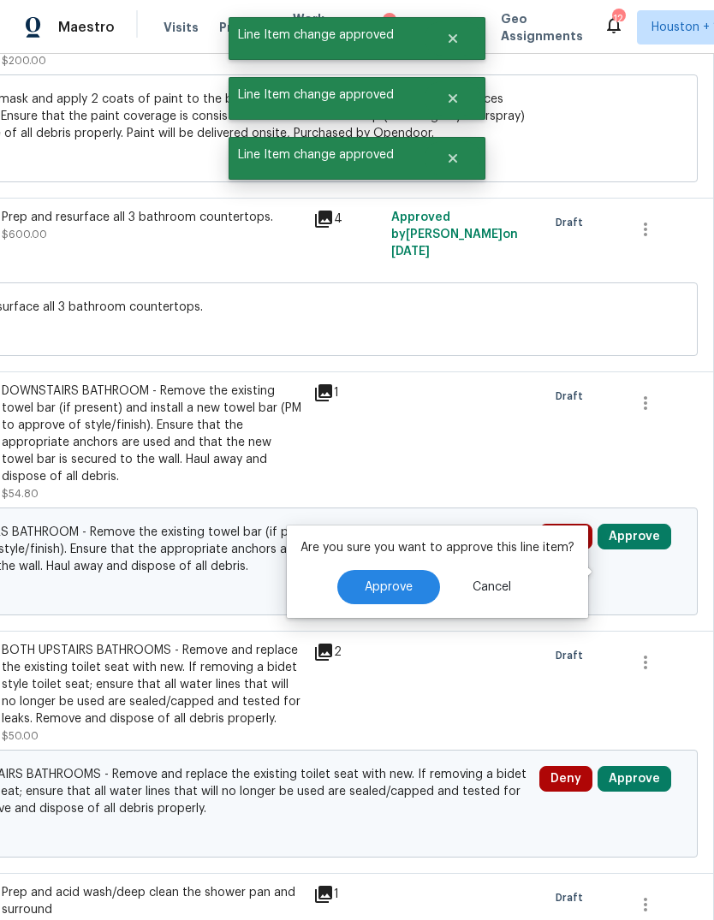
click at [412, 570] on button "Approve" at bounding box center [388, 587] width 103 height 34
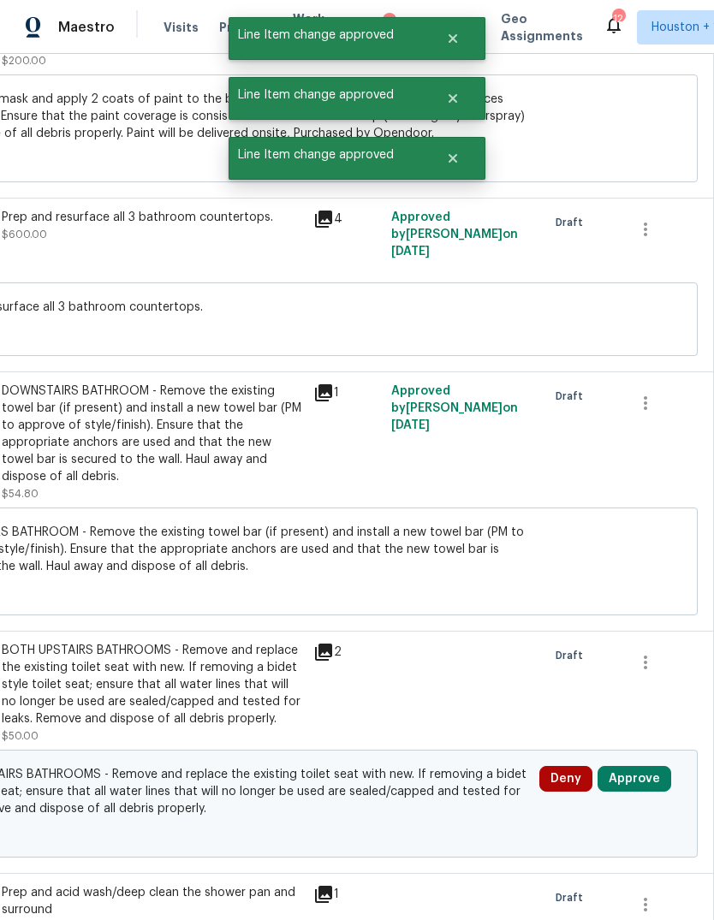
click at [654, 791] on button "Approve" at bounding box center [634, 779] width 74 height 26
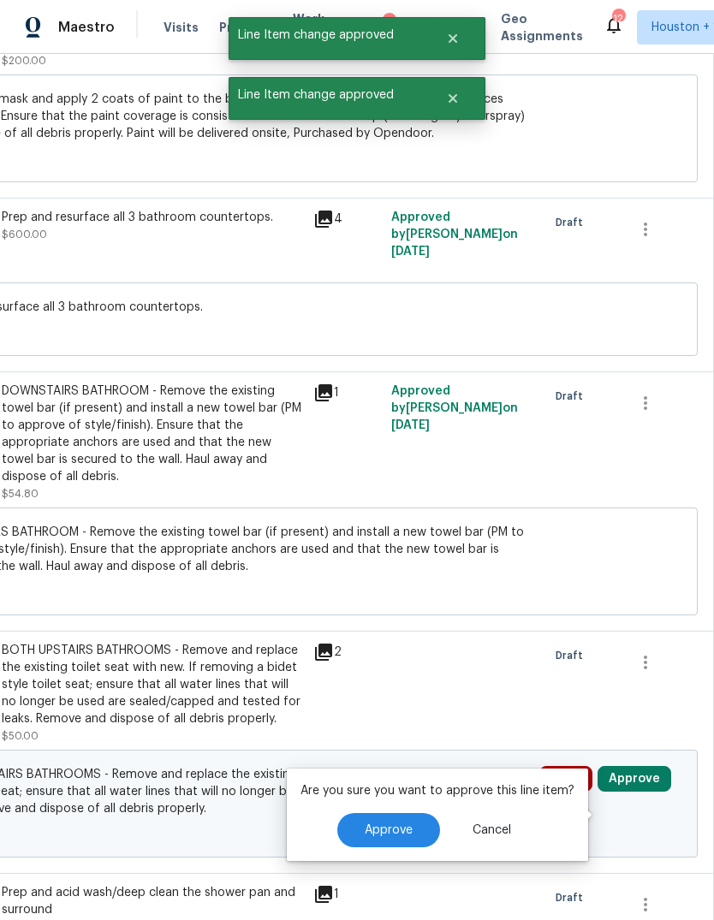
click at [400, 783] on div "Are you sure you want to approve this line item? Approve Cancel" at bounding box center [437, 814] width 301 height 92
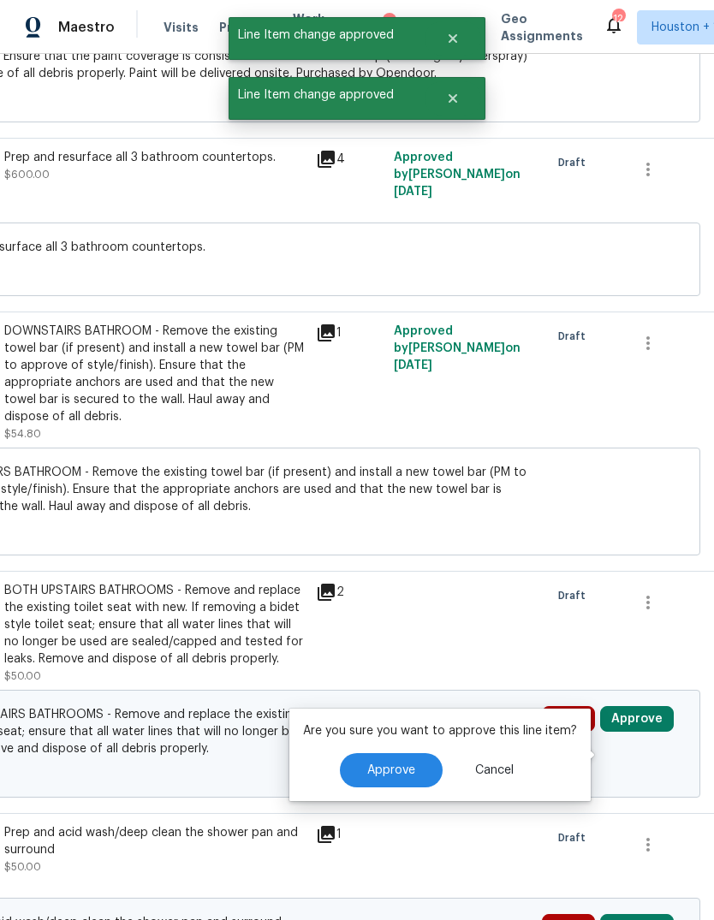
click at [421, 753] on button "Approve" at bounding box center [391, 770] width 103 height 34
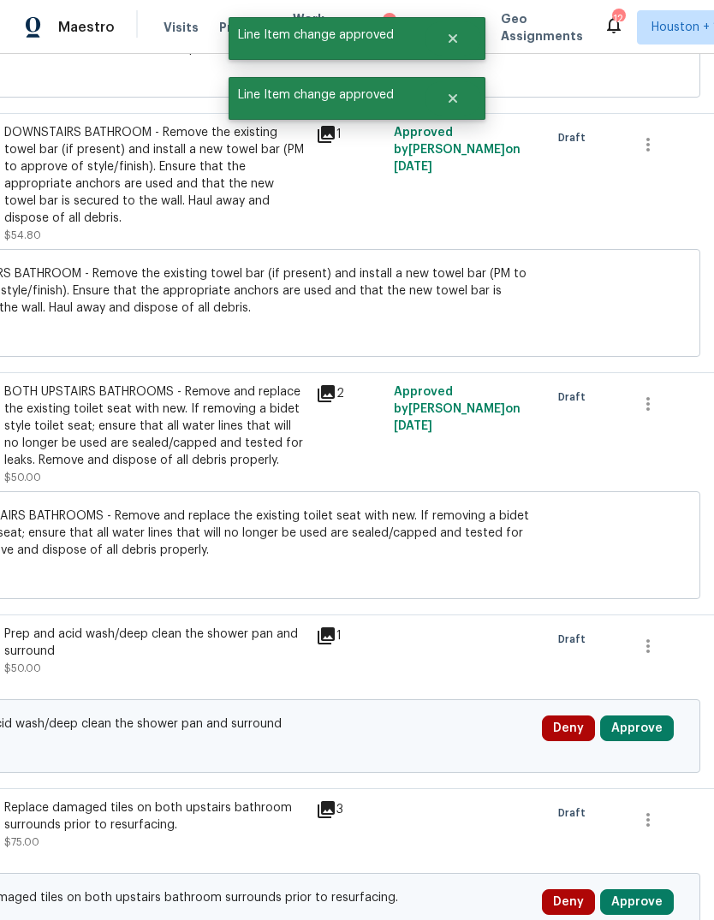
scroll to position [4233, 251]
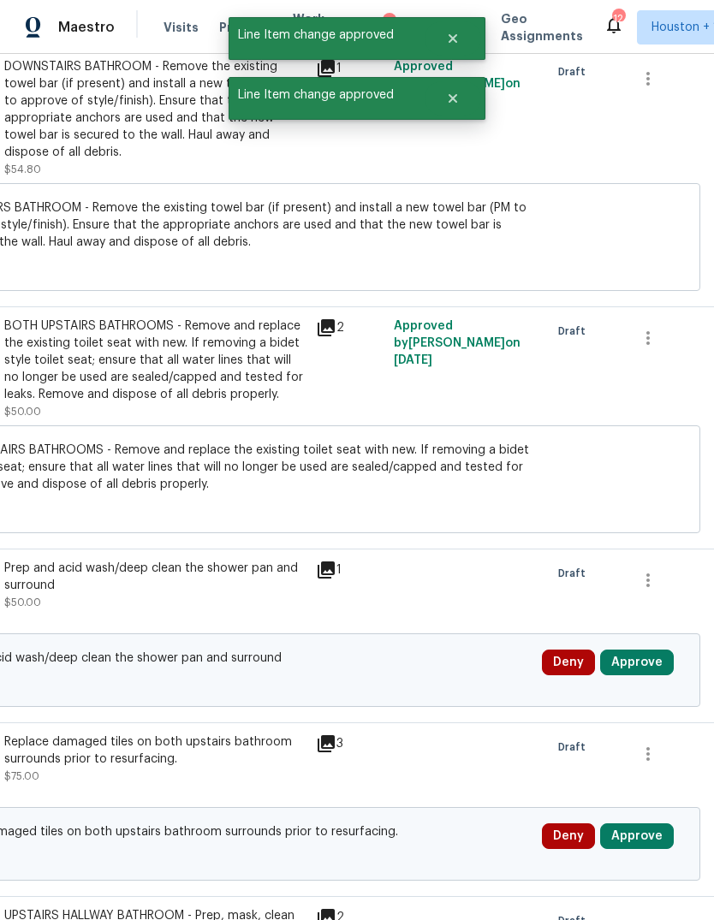
click at [650, 675] on button "Approve" at bounding box center [637, 662] width 74 height 26
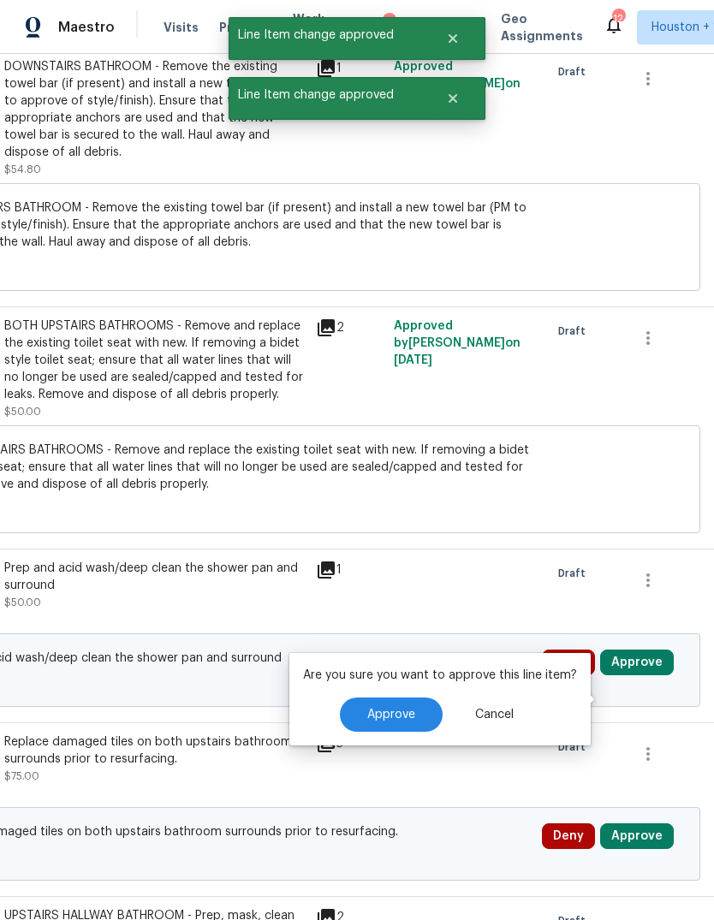
click at [399, 708] on span "Approve" at bounding box center [391, 714] width 48 height 13
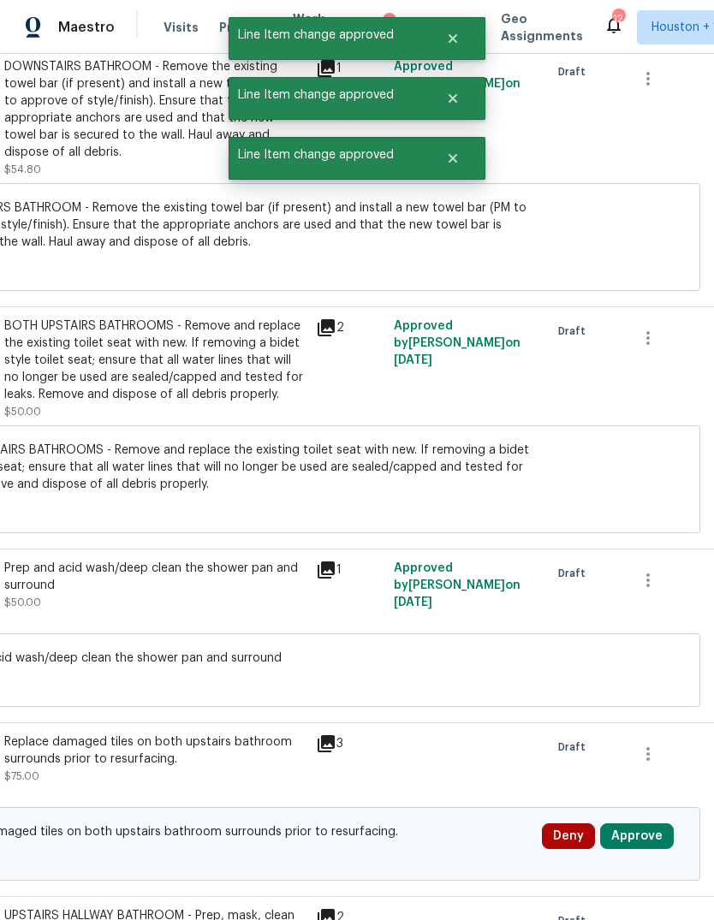
click at [646, 849] on button "Approve" at bounding box center [637, 836] width 74 height 26
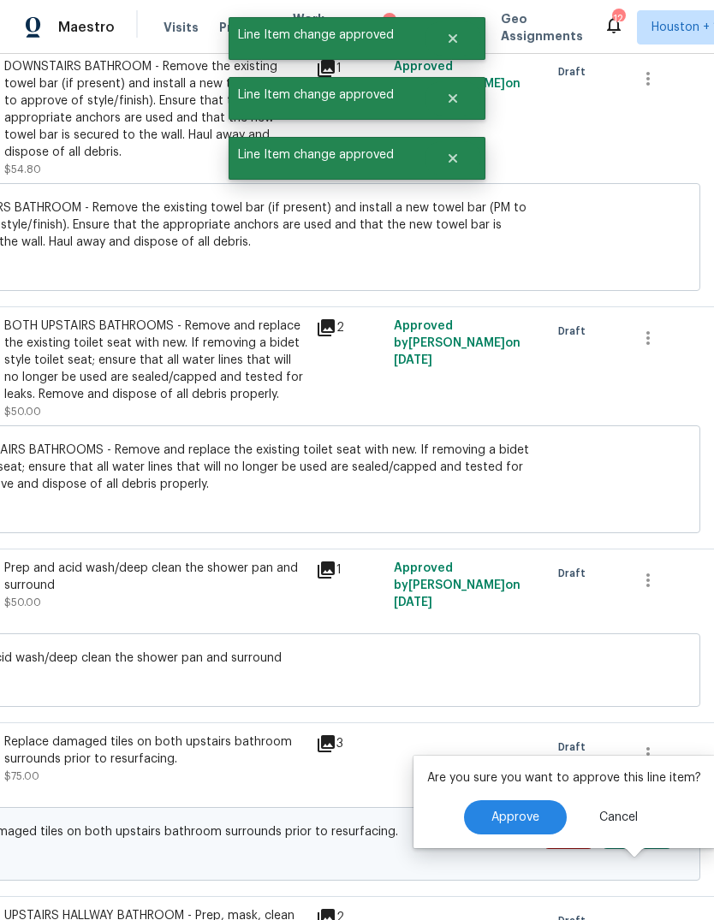
click at [435, 800] on div "Approve Cancel" at bounding box center [564, 817] width 274 height 34
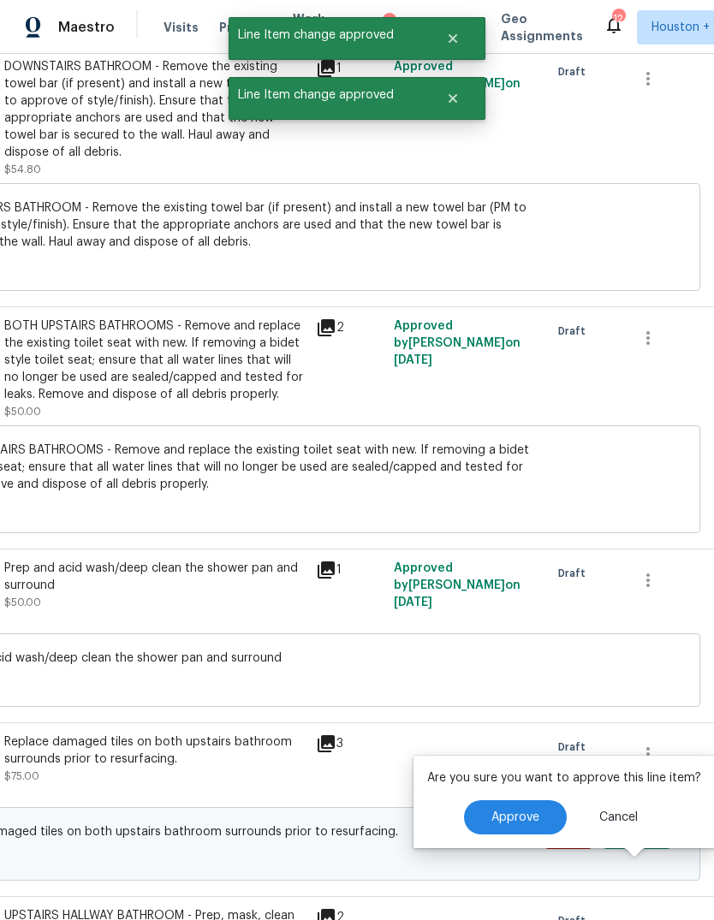
click at [491, 800] on button "Approve" at bounding box center [515, 817] width 103 height 34
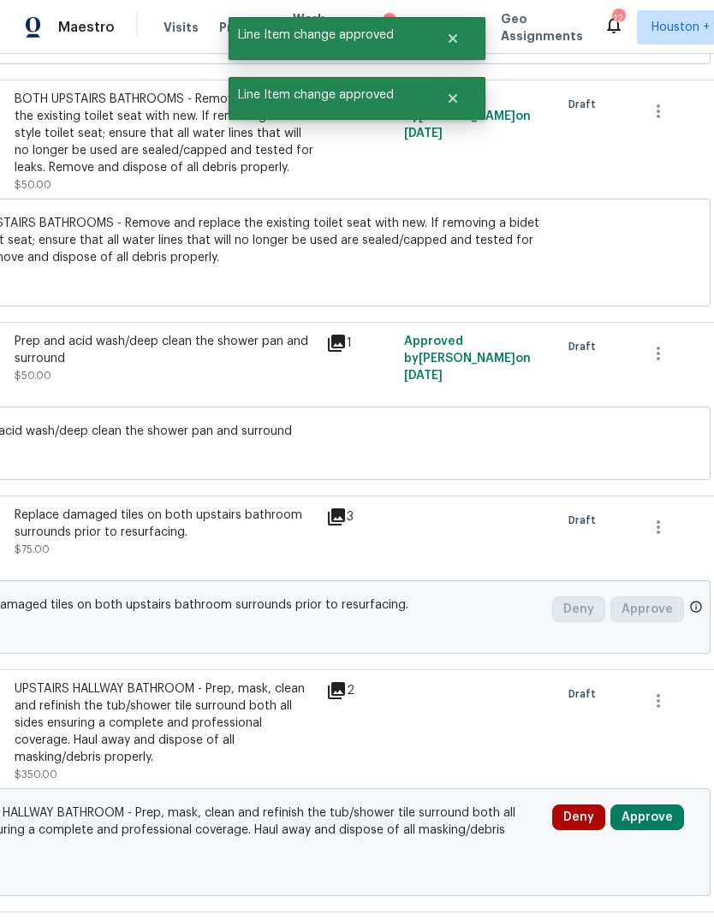
scroll to position [4667, 234]
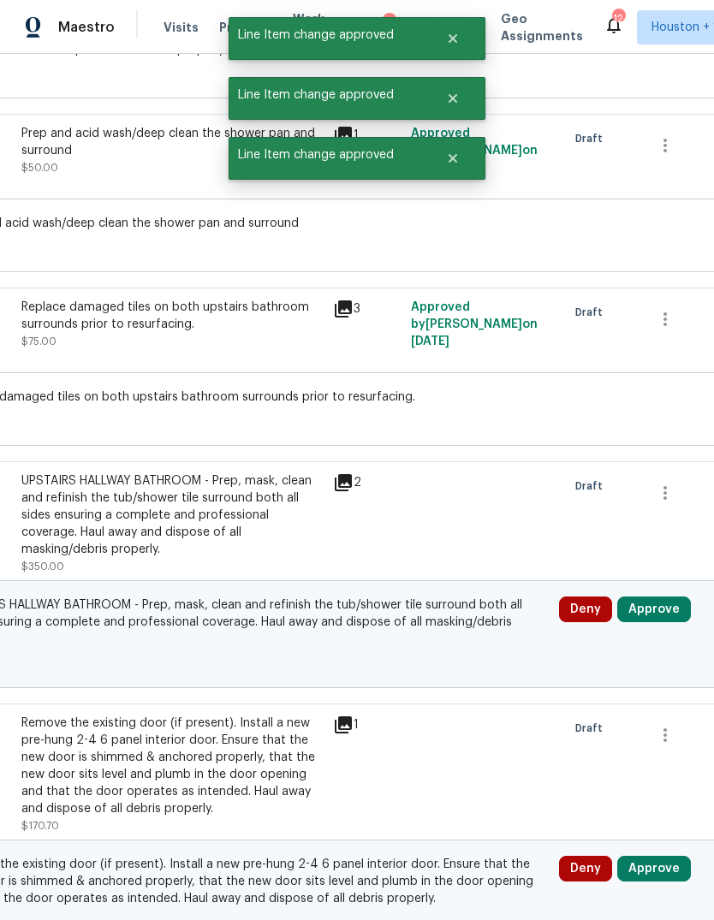
click at [665, 614] on button "Approve" at bounding box center [654, 609] width 74 height 26
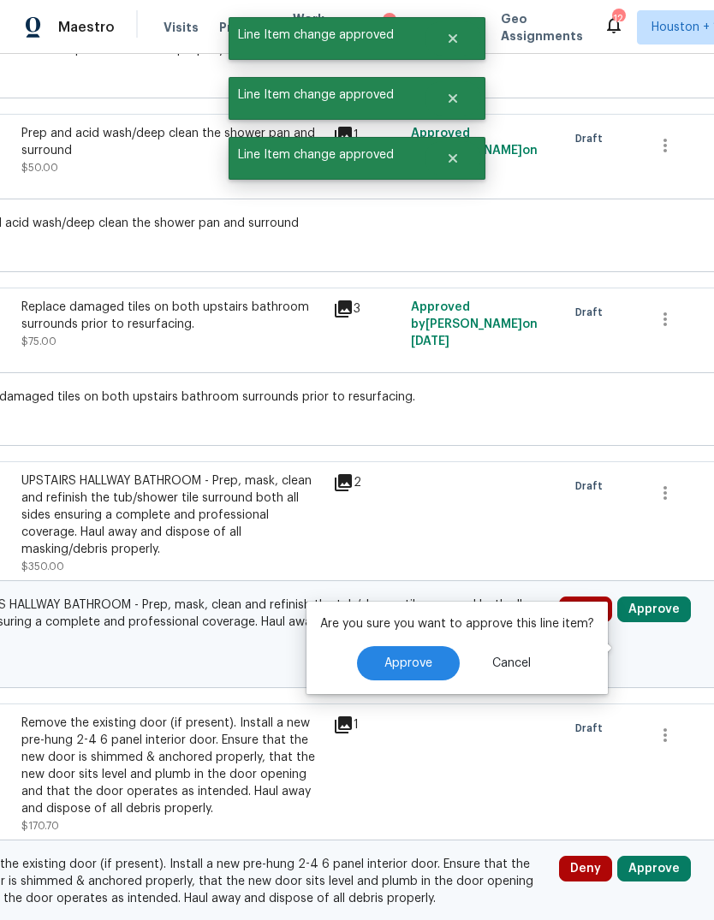
click at [437, 646] on button "Approve" at bounding box center [408, 663] width 103 height 34
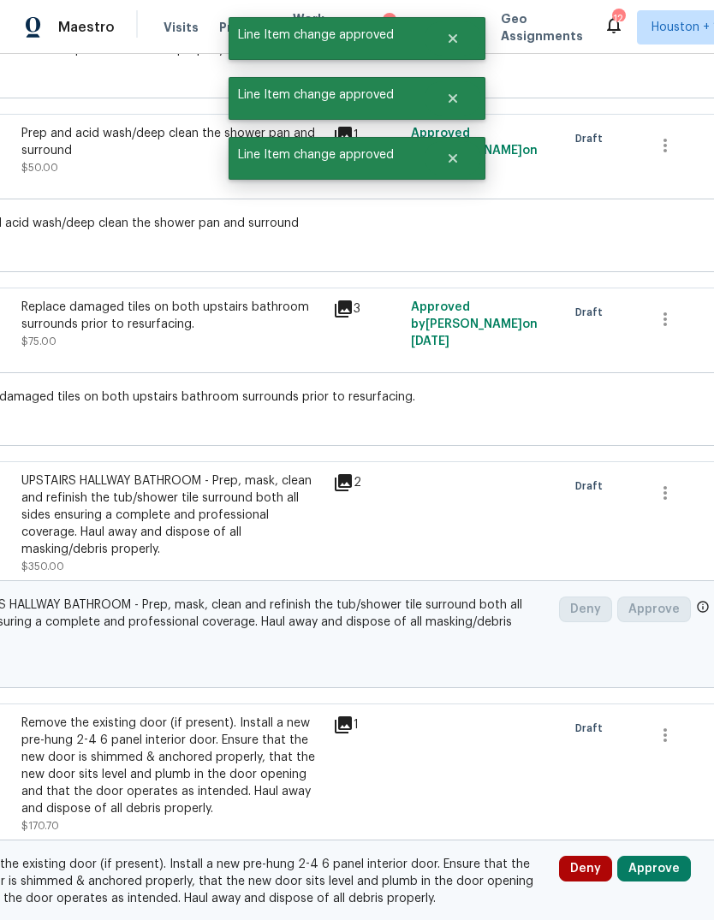
click at [679, 881] on button "Approve" at bounding box center [654, 869] width 74 height 26
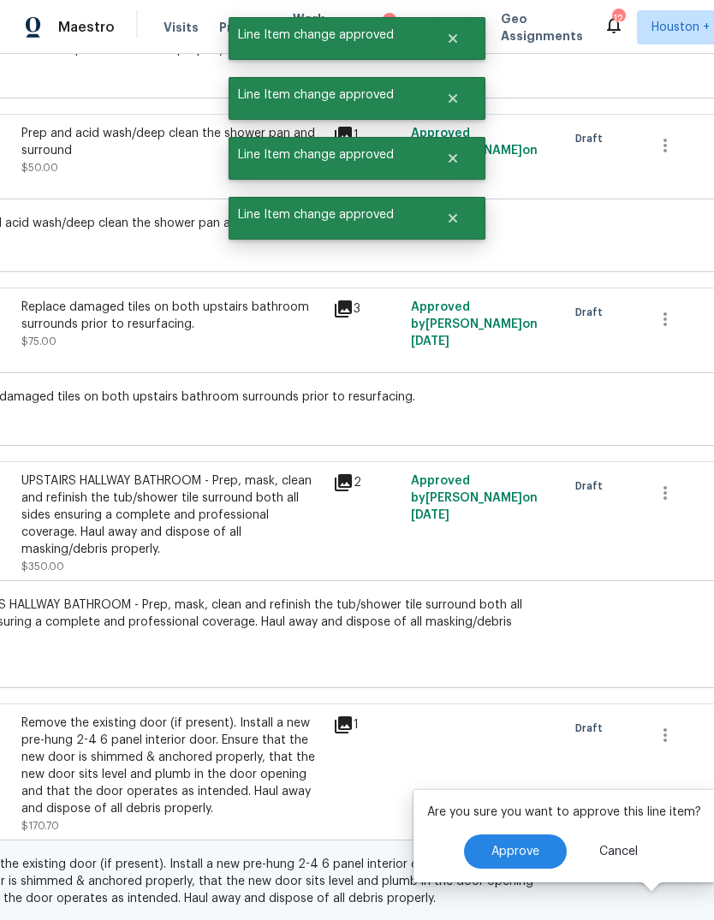
click at [482, 834] on button "Approve" at bounding box center [515, 851] width 103 height 34
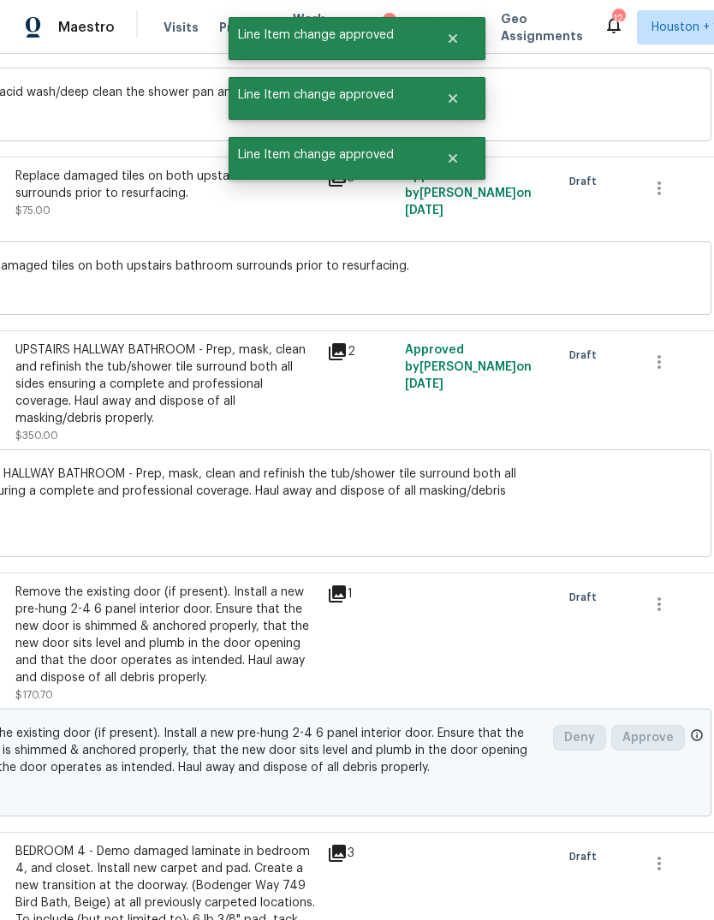
scroll to position [5031, 246]
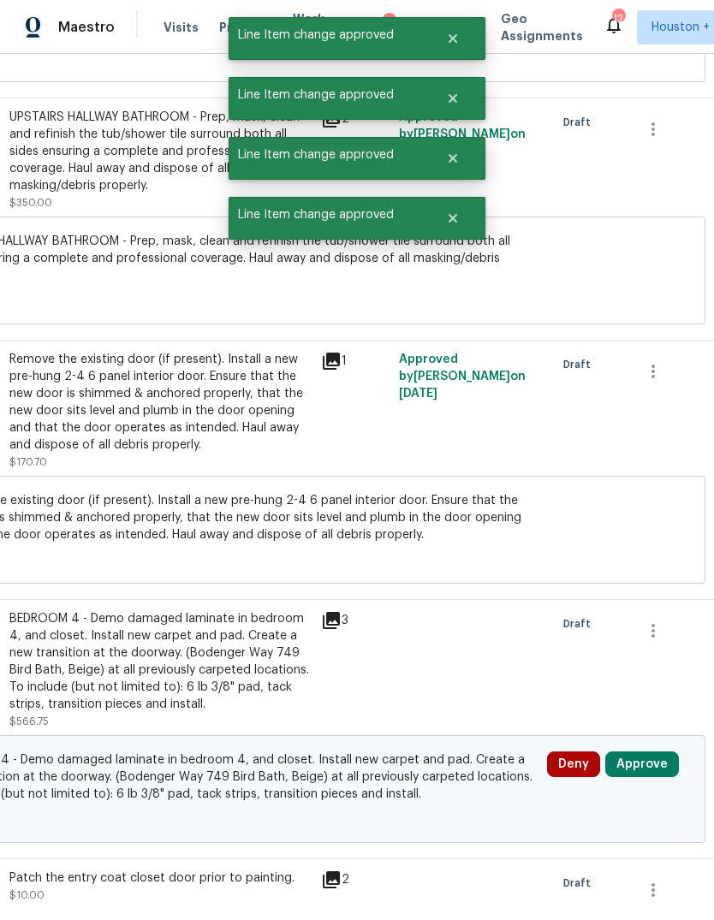
click at [655, 777] on button "Approve" at bounding box center [642, 764] width 74 height 26
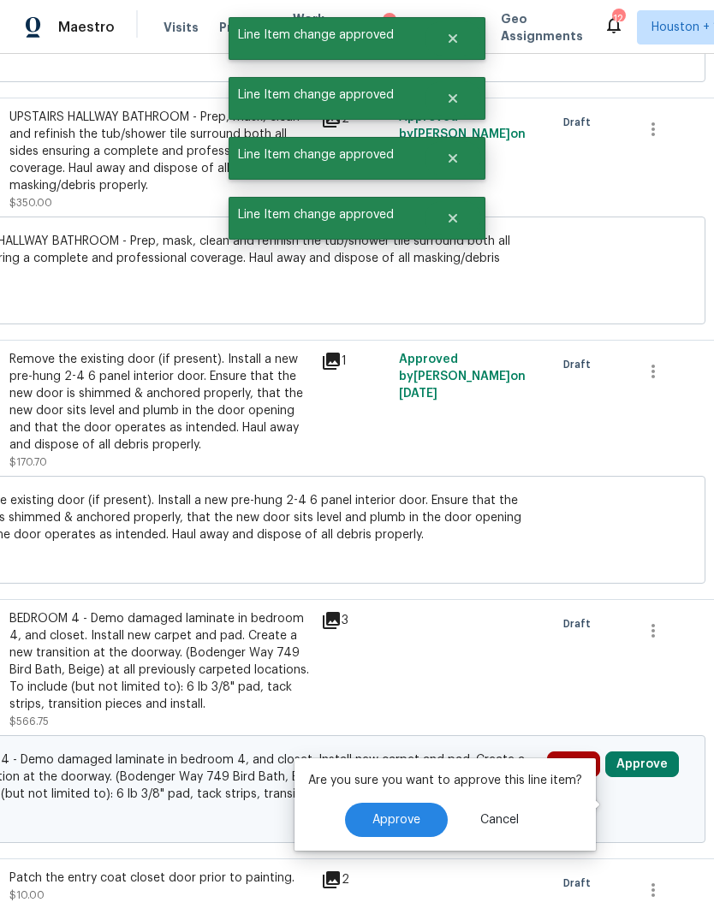
click at [430, 803] on button "Approve" at bounding box center [396, 820] width 103 height 34
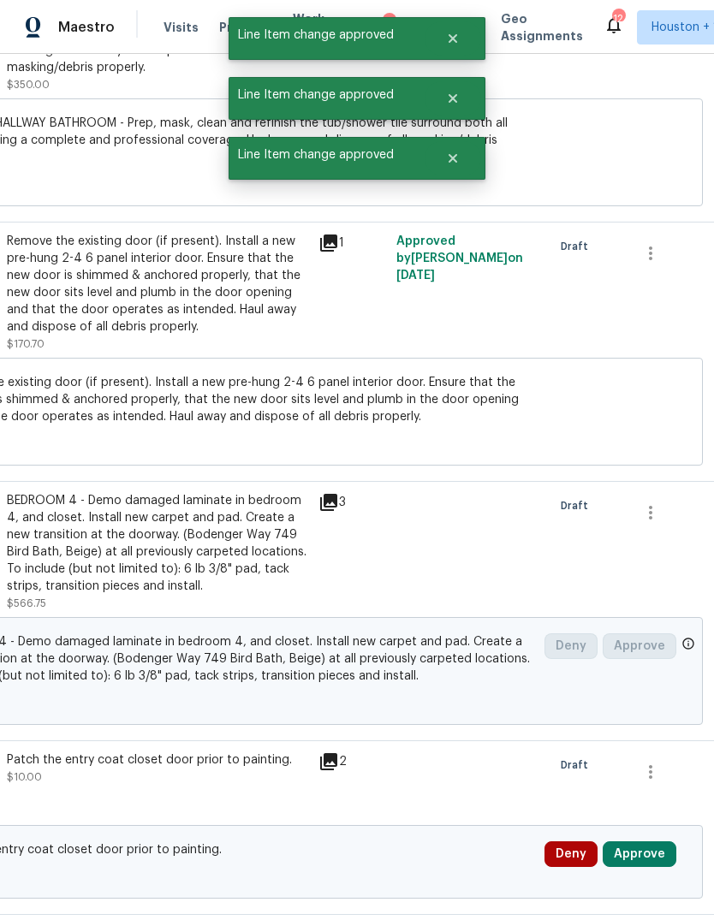
scroll to position [5254, 250]
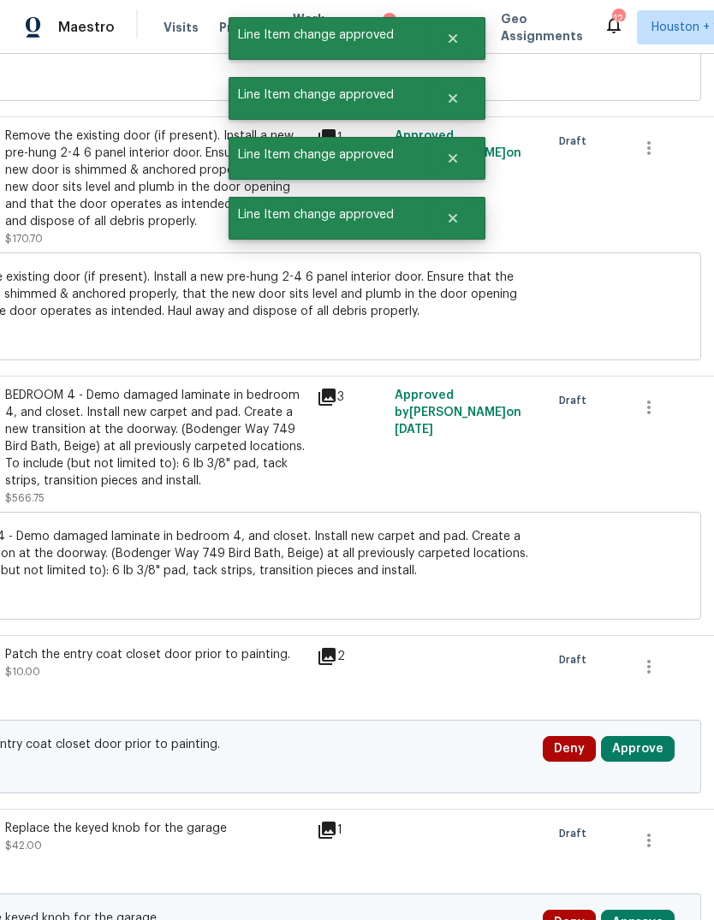
click at [654, 752] on button "Approve" at bounding box center [638, 749] width 74 height 26
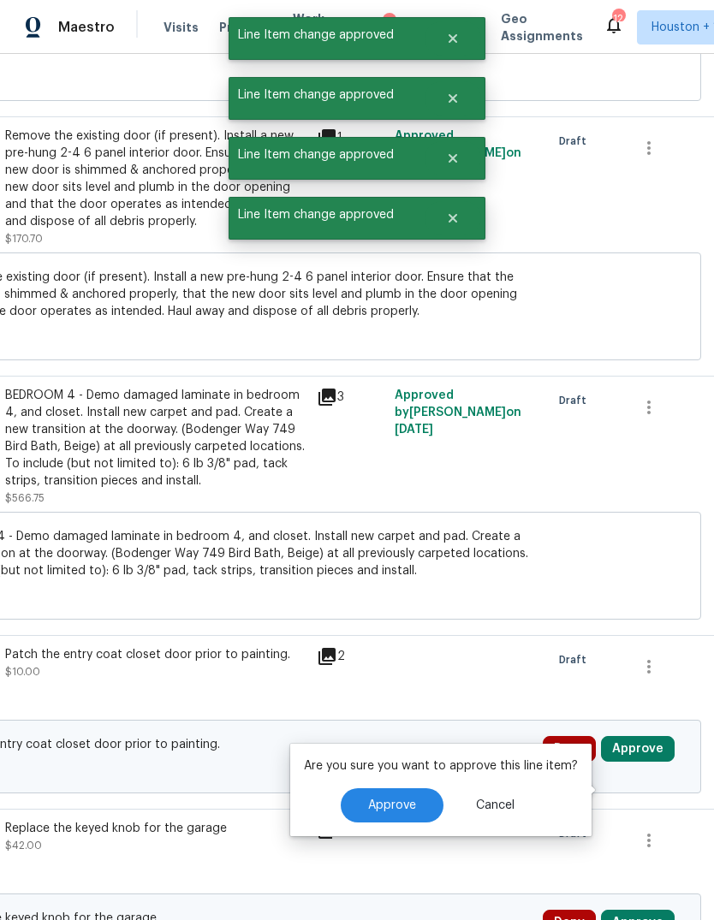
click at [416, 788] on button "Approve" at bounding box center [392, 805] width 103 height 34
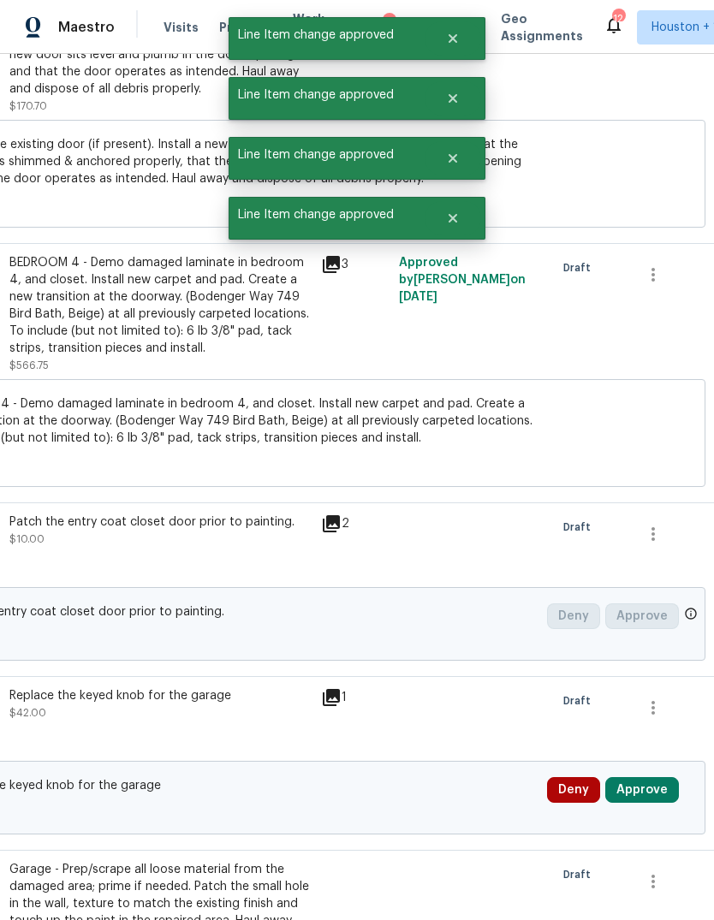
scroll to position [5525, 243]
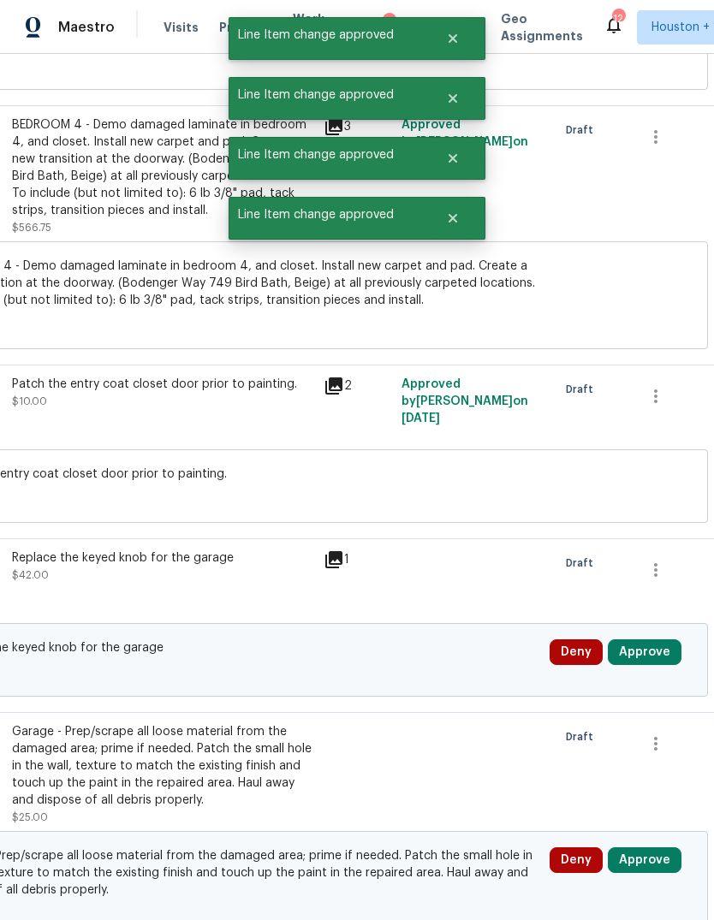
click at [661, 657] on button "Approve" at bounding box center [644, 652] width 74 height 26
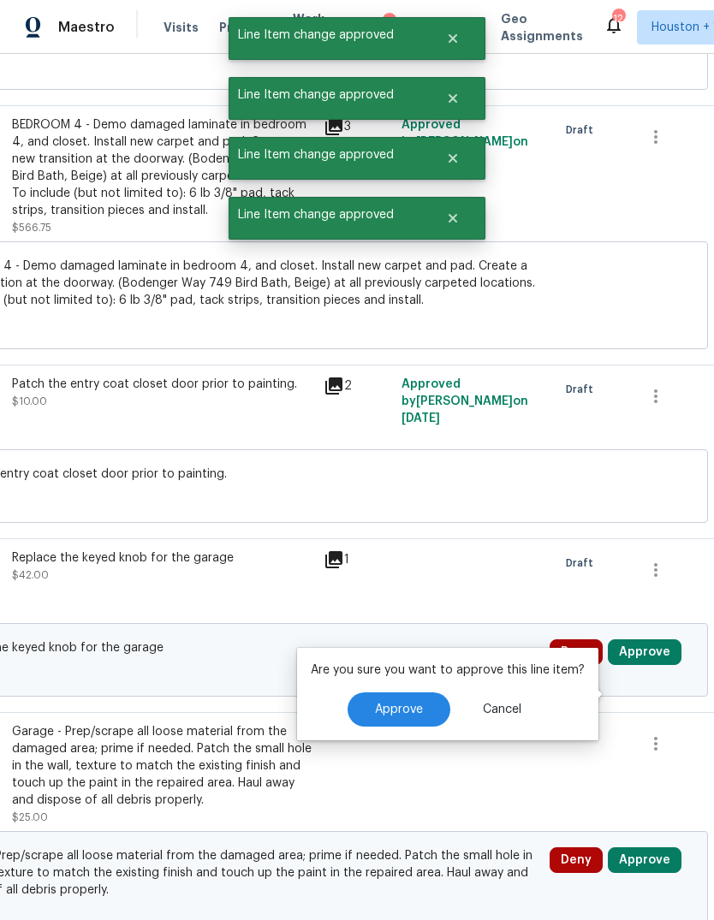
click at [407, 703] on span "Approve" at bounding box center [399, 709] width 48 height 13
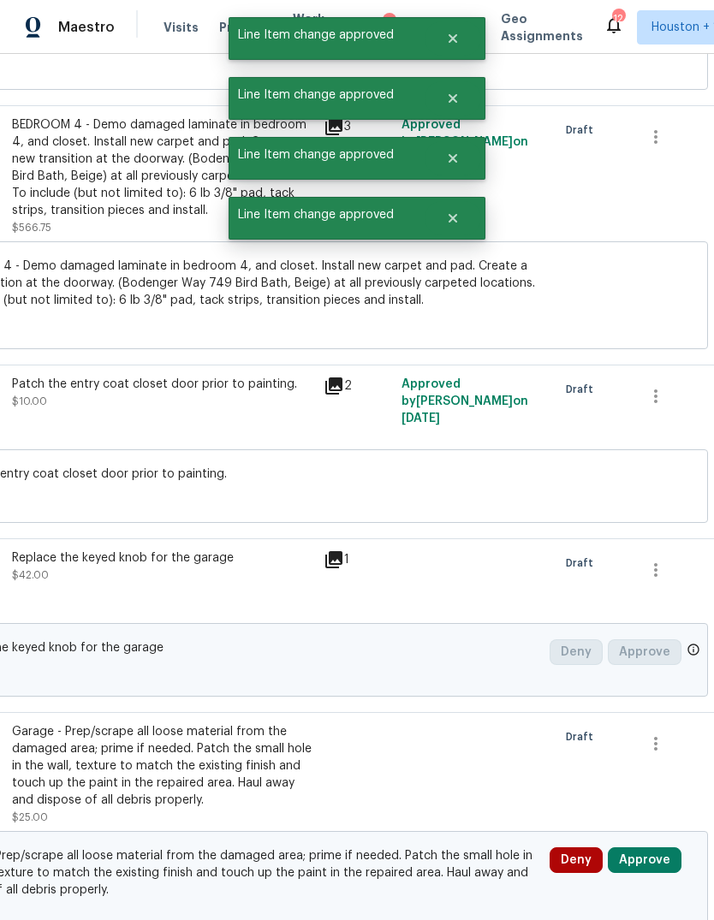
click at [658, 873] on button "Approve" at bounding box center [644, 860] width 74 height 26
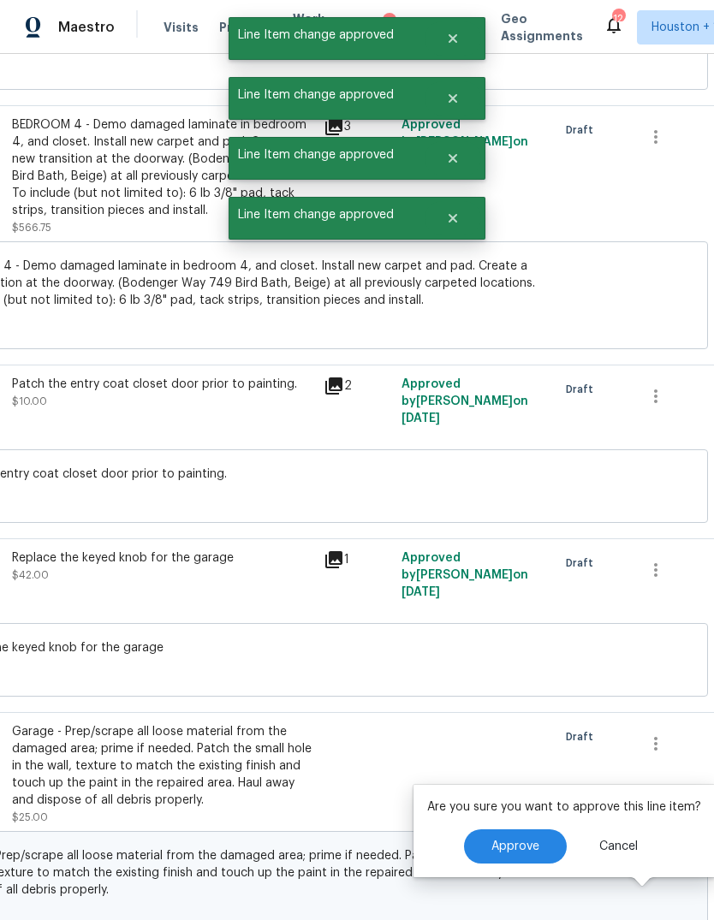
scroll to position [64, 0]
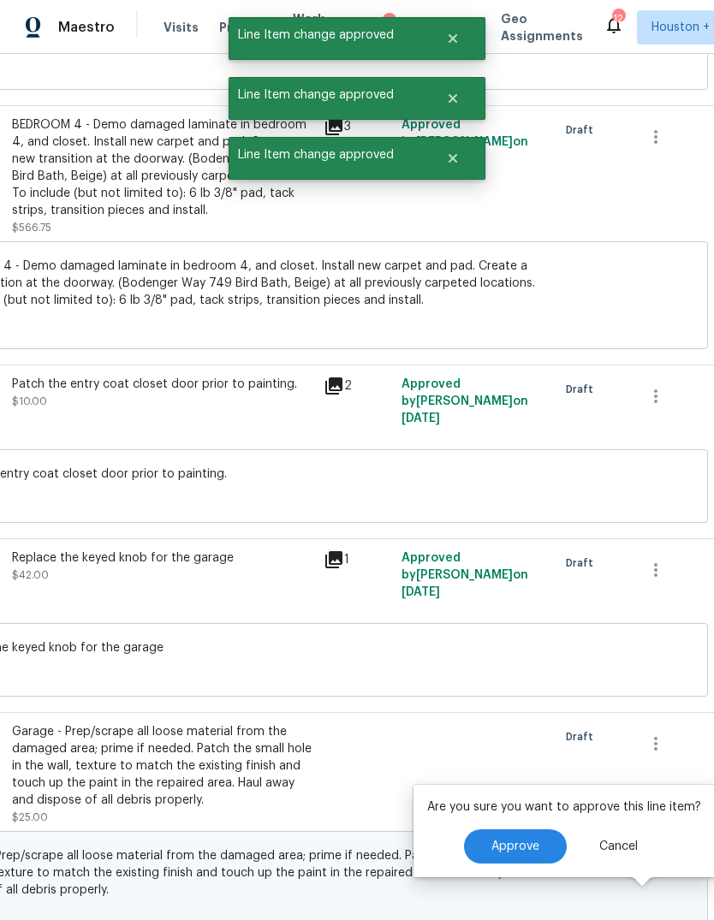
click at [520, 840] on span "Approve" at bounding box center [515, 846] width 48 height 13
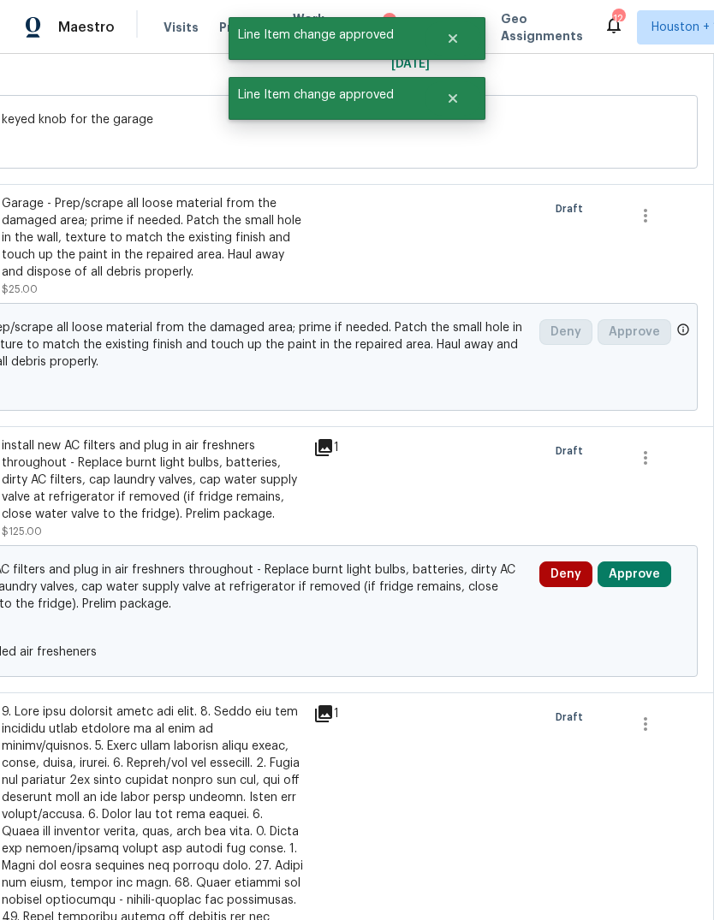
scroll to position [6051, 252]
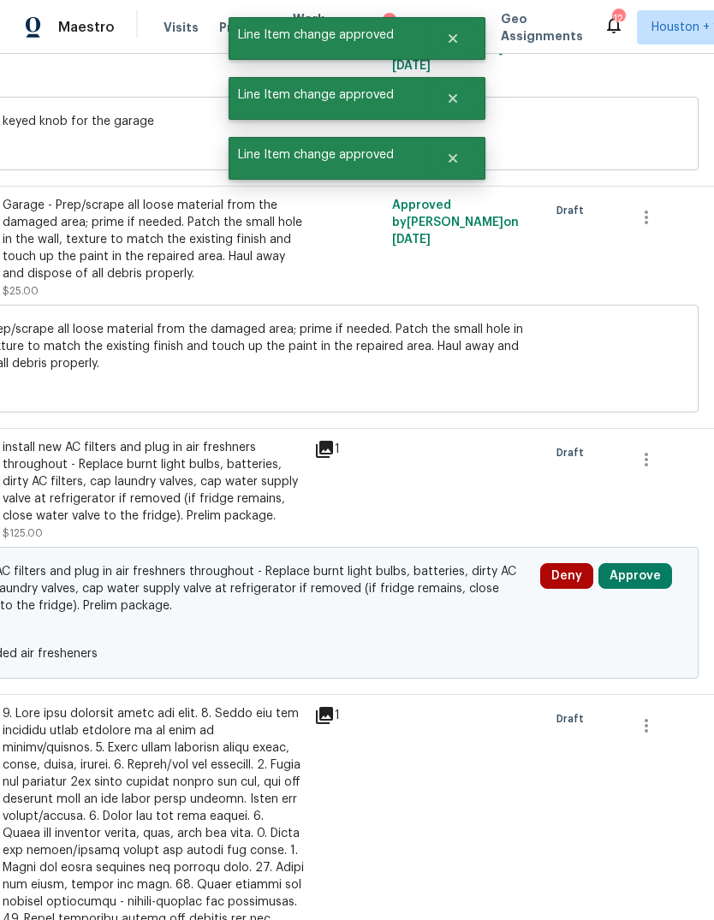
click at [654, 563] on button "Approve" at bounding box center [635, 576] width 74 height 26
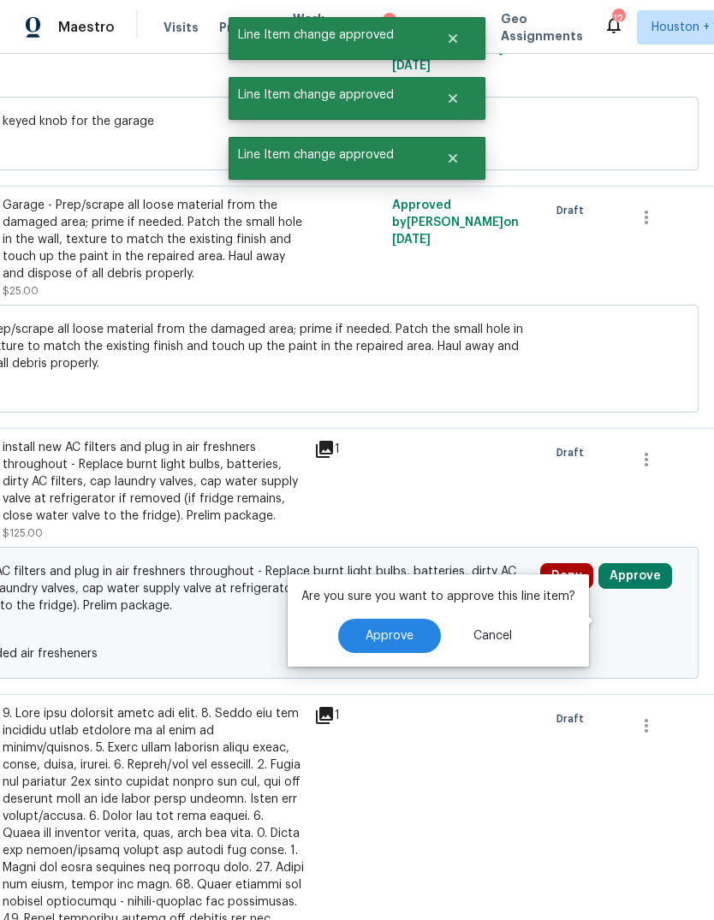
click at [388, 619] on button "Approve" at bounding box center [389, 636] width 103 height 34
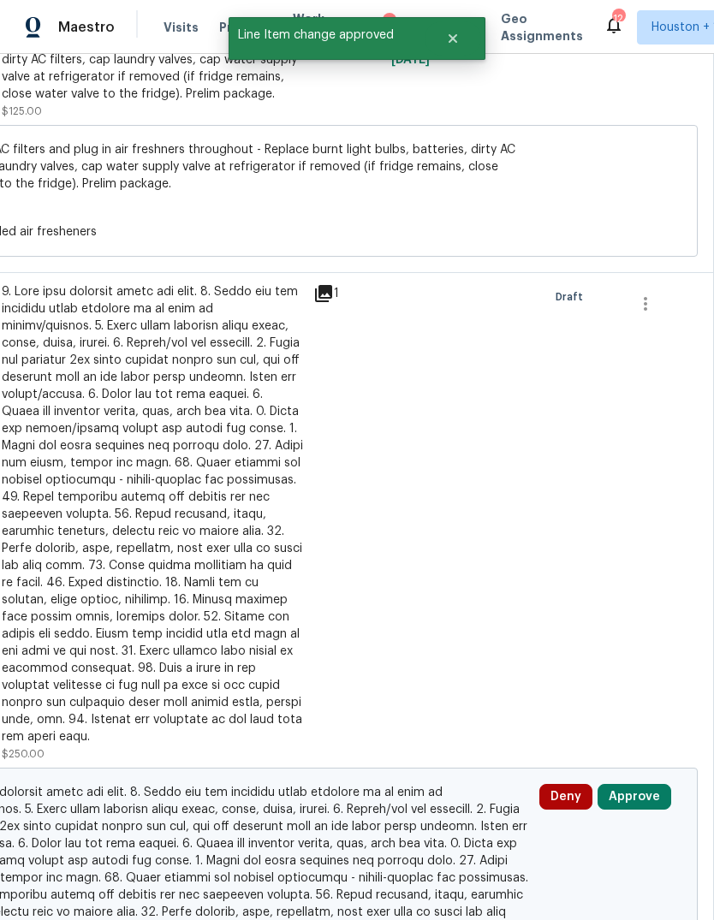
scroll to position [6473, 253]
click at [655, 784] on button "Approve" at bounding box center [634, 797] width 74 height 26
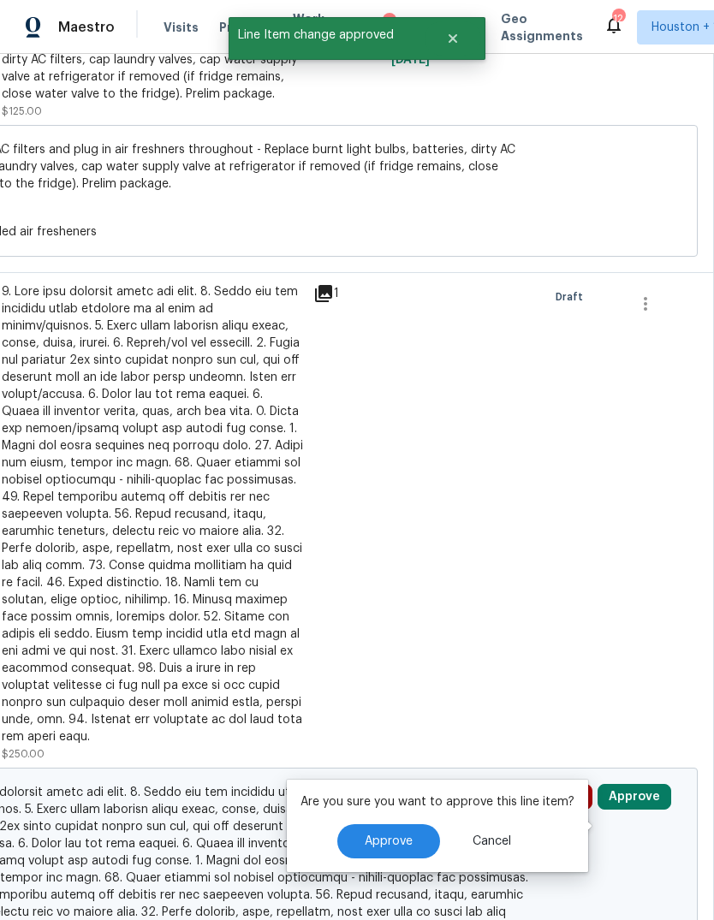
click at [414, 824] on button "Approve" at bounding box center [388, 841] width 103 height 34
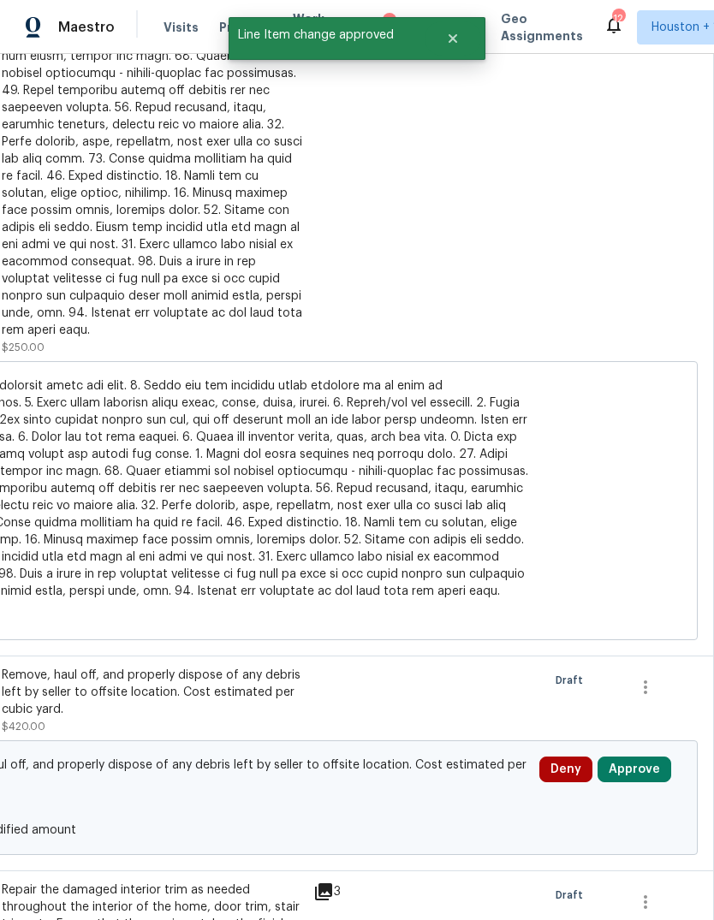
scroll to position [6896, 253]
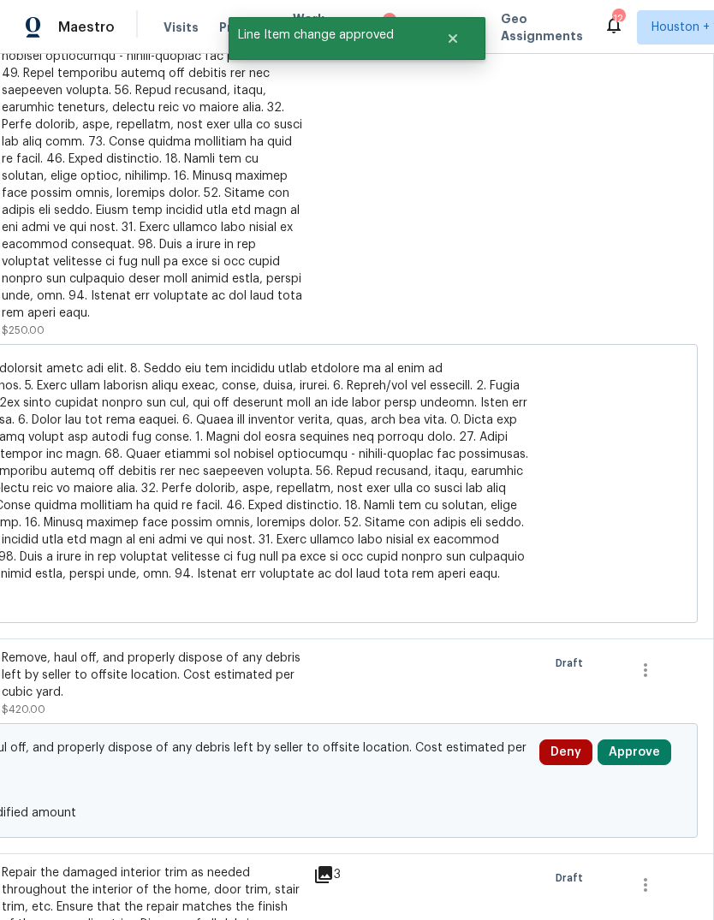
click at [639, 739] on button "Approve" at bounding box center [634, 752] width 74 height 26
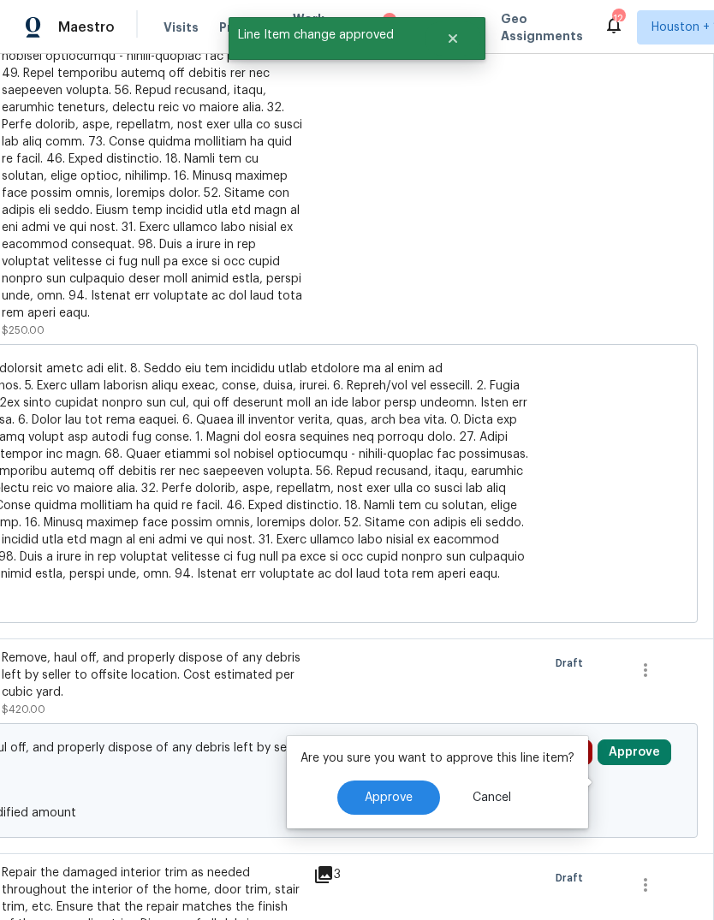
click at [399, 791] on span "Approve" at bounding box center [388, 797] width 48 height 13
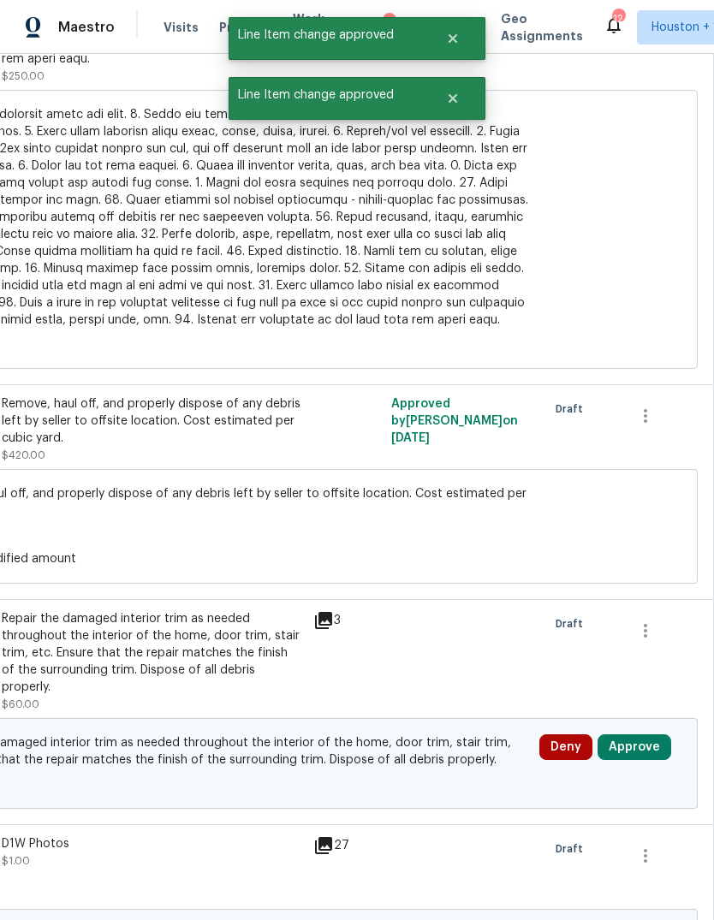
scroll to position [7144, 253]
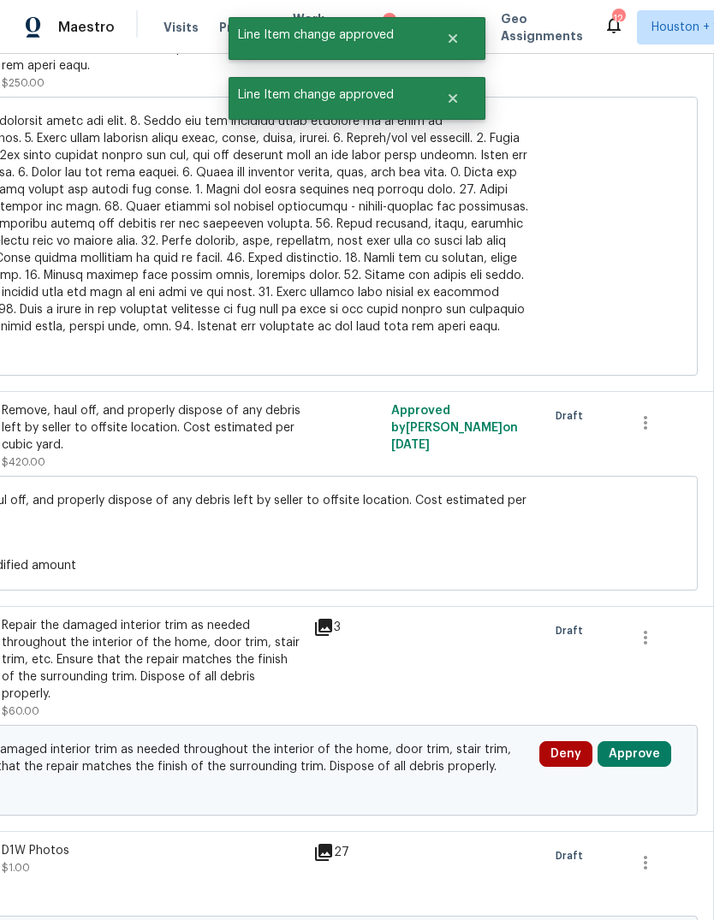
click at [636, 741] on button "Approve" at bounding box center [634, 754] width 74 height 26
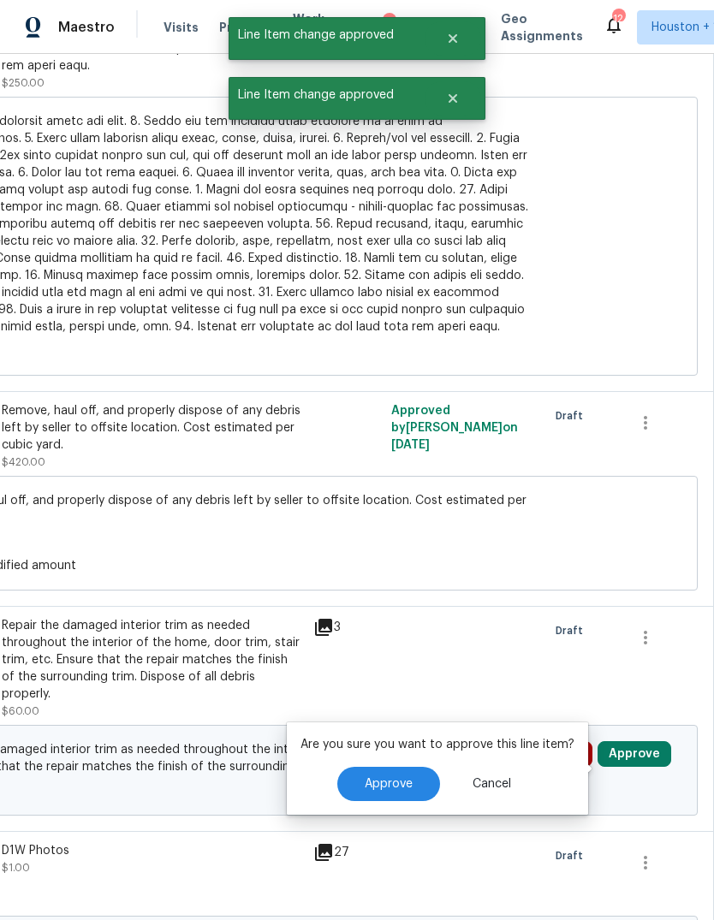
click at [396, 778] on span "Approve" at bounding box center [388, 784] width 48 height 13
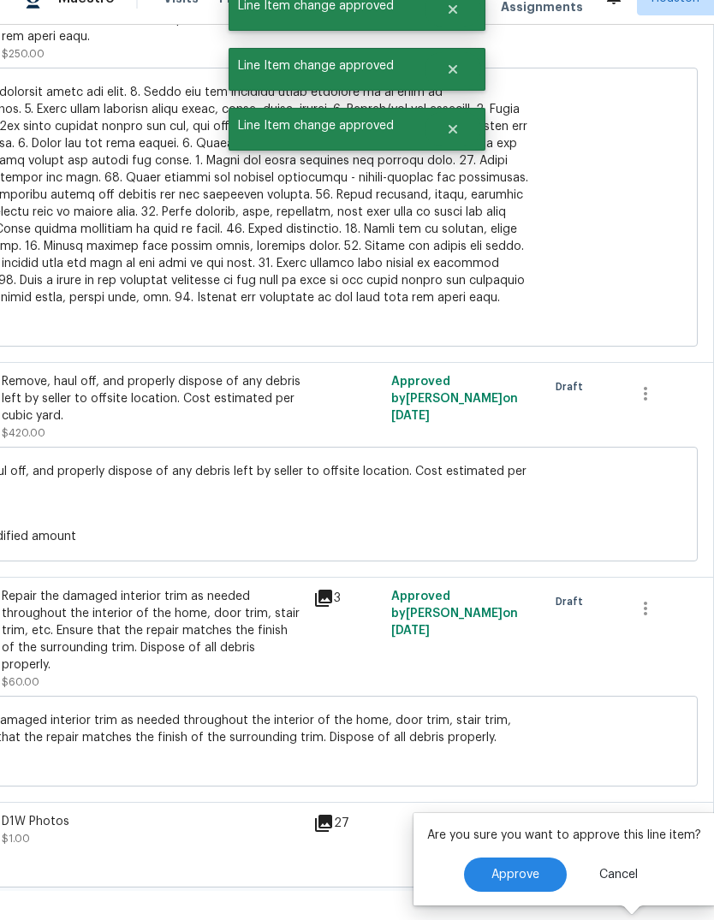
click at [467, 857] on button "Approve" at bounding box center [515, 874] width 103 height 34
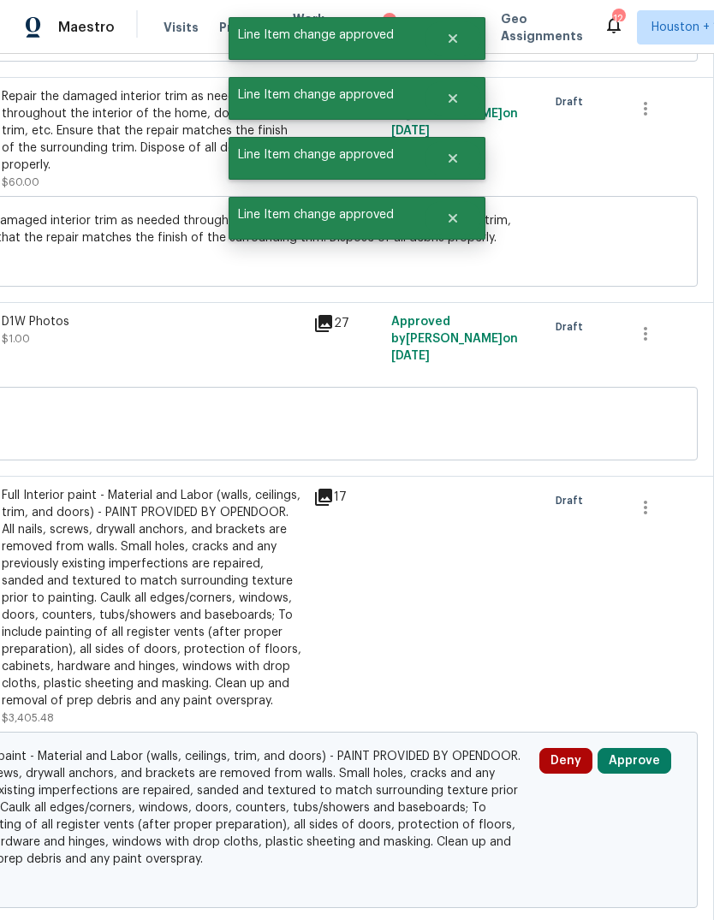
scroll to position [7672, 253]
click at [647, 748] on button "Approve" at bounding box center [634, 761] width 74 height 26
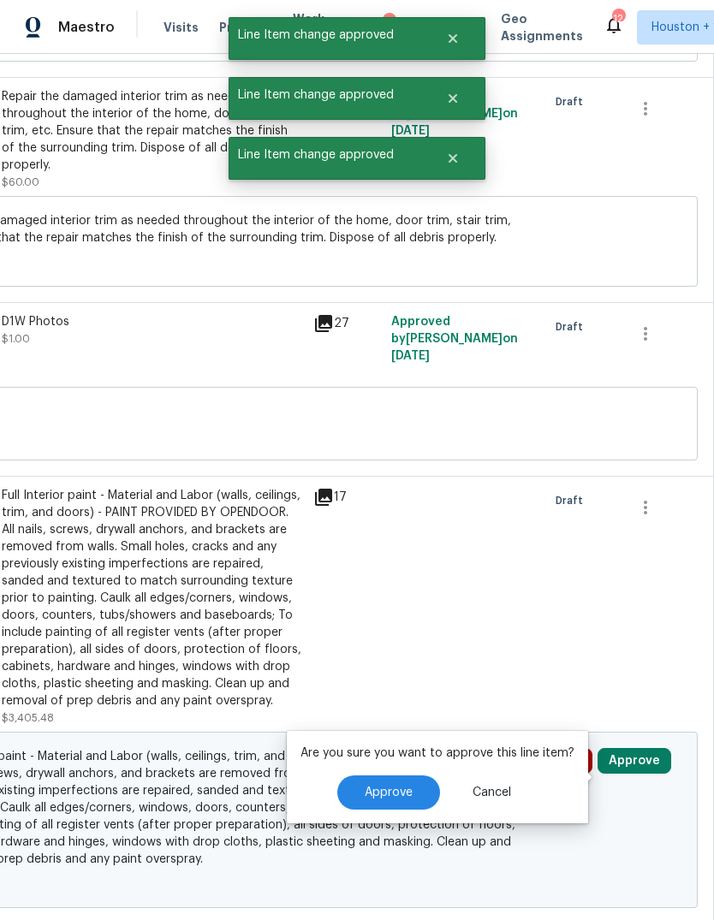
click at [395, 786] on span "Approve" at bounding box center [388, 792] width 48 height 13
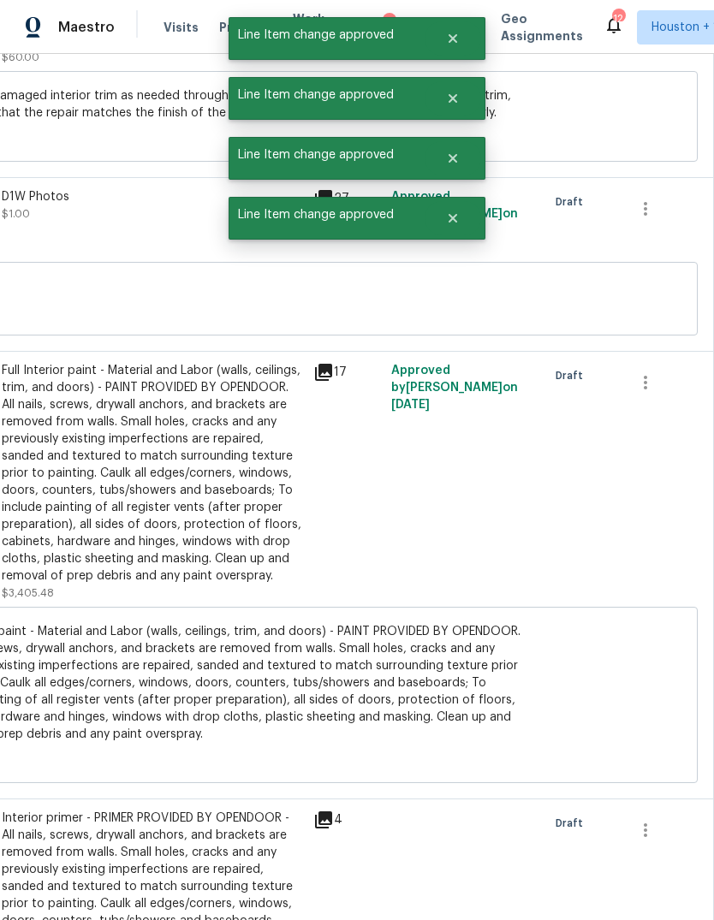
scroll to position [7849, 253]
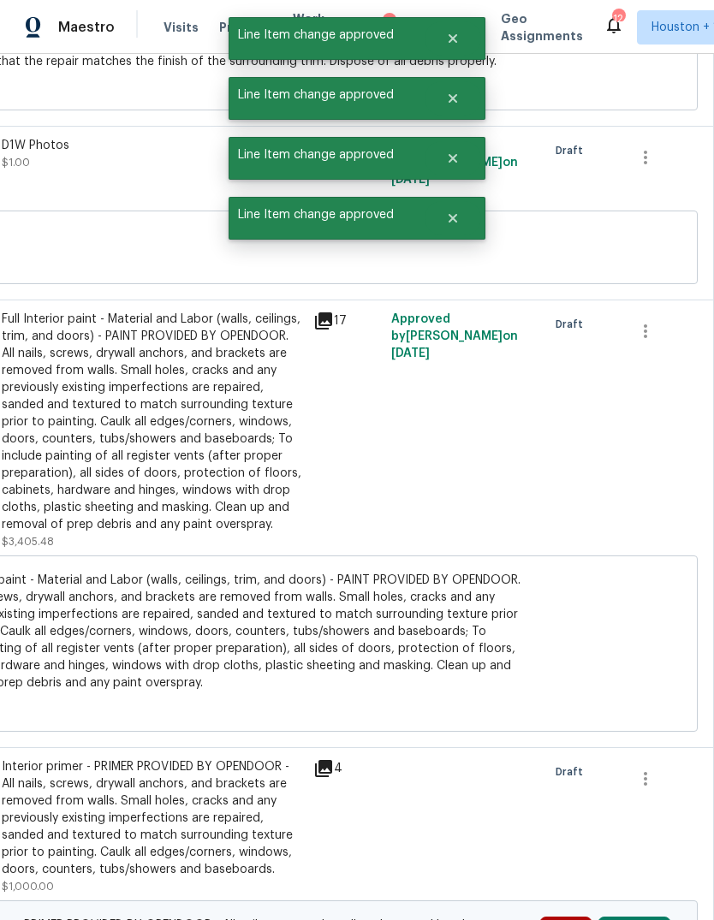
click at [645, 916] on button "Approve" at bounding box center [634, 929] width 74 height 26
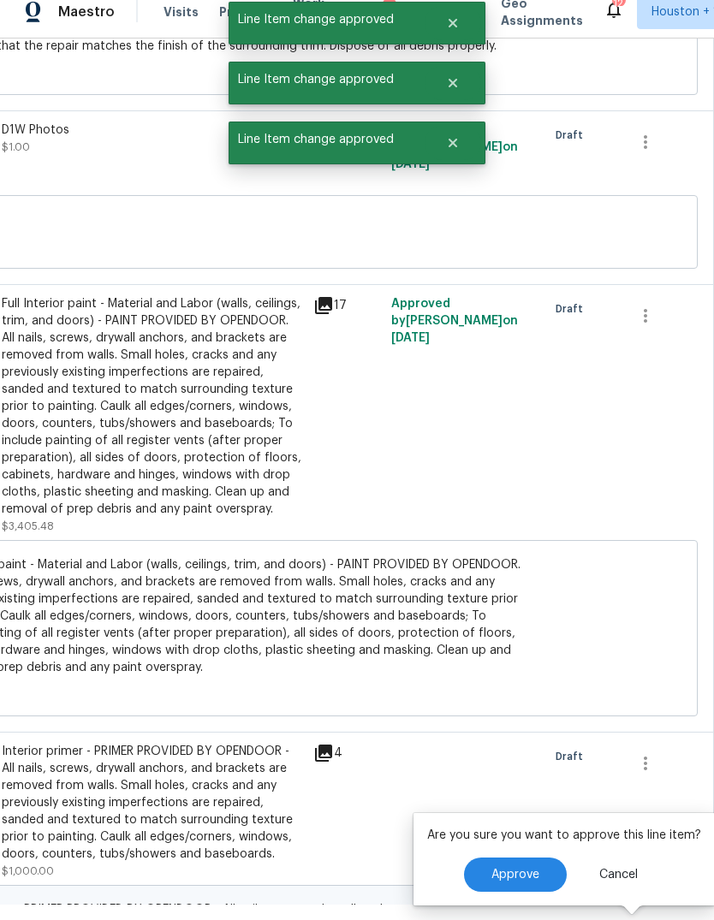
click at [493, 868] on span "Approve" at bounding box center [515, 874] width 48 height 13
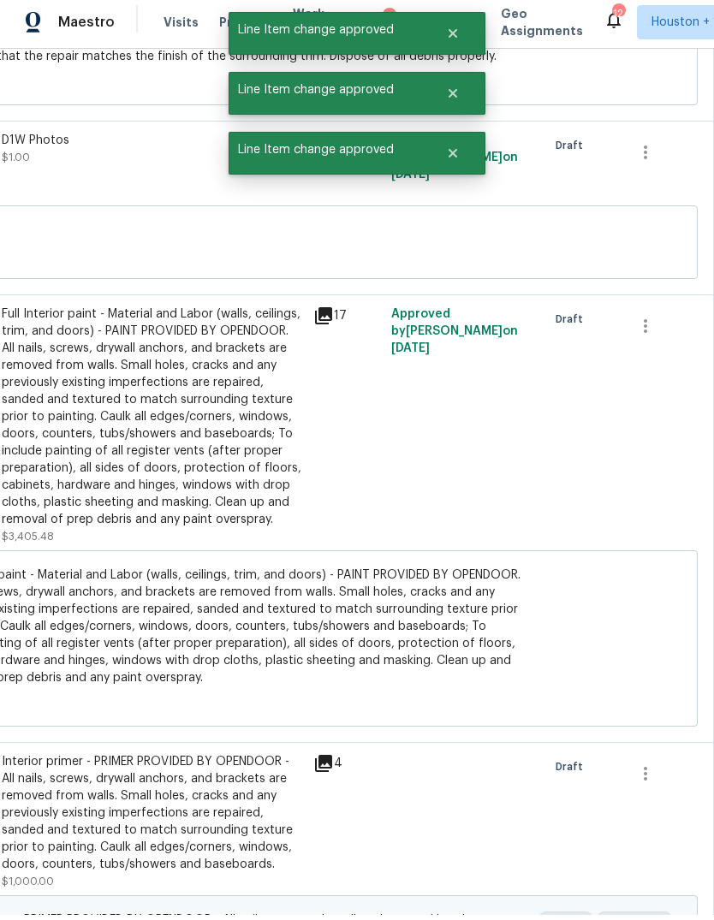
click at [492, 831] on div at bounding box center [464, 821] width 156 height 147
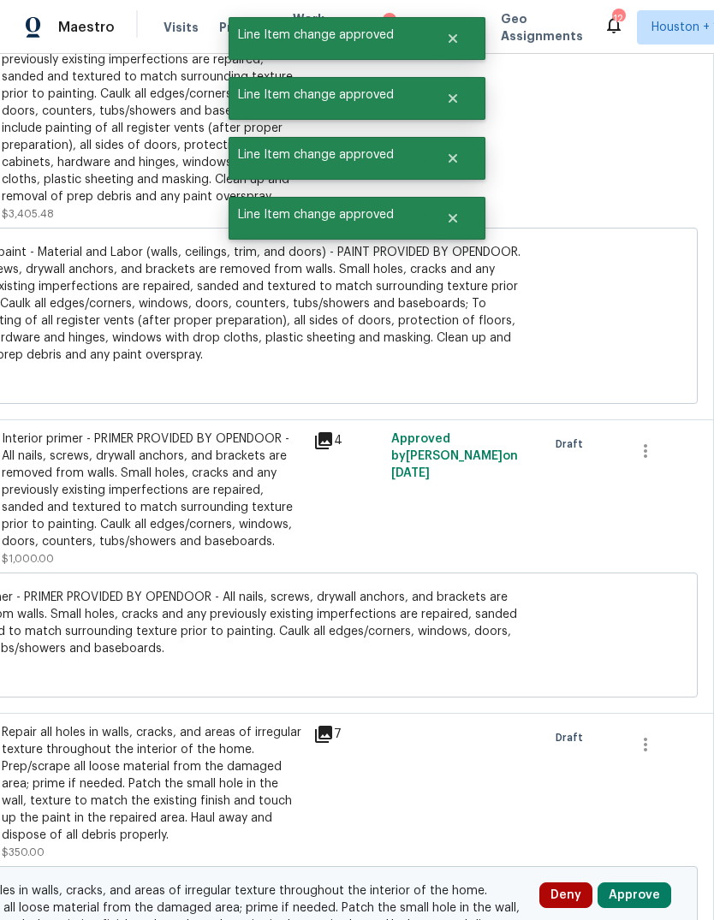
scroll to position [8176, 253]
click at [642, 882] on button "Approve" at bounding box center [634, 895] width 74 height 26
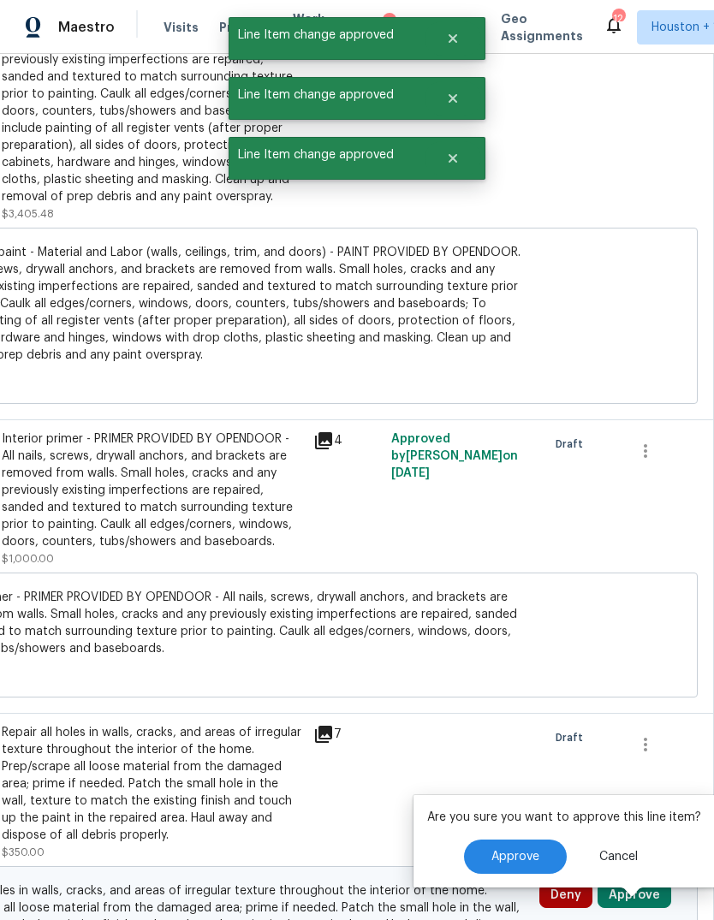
click at [507, 839] on button "Approve" at bounding box center [515, 856] width 103 height 34
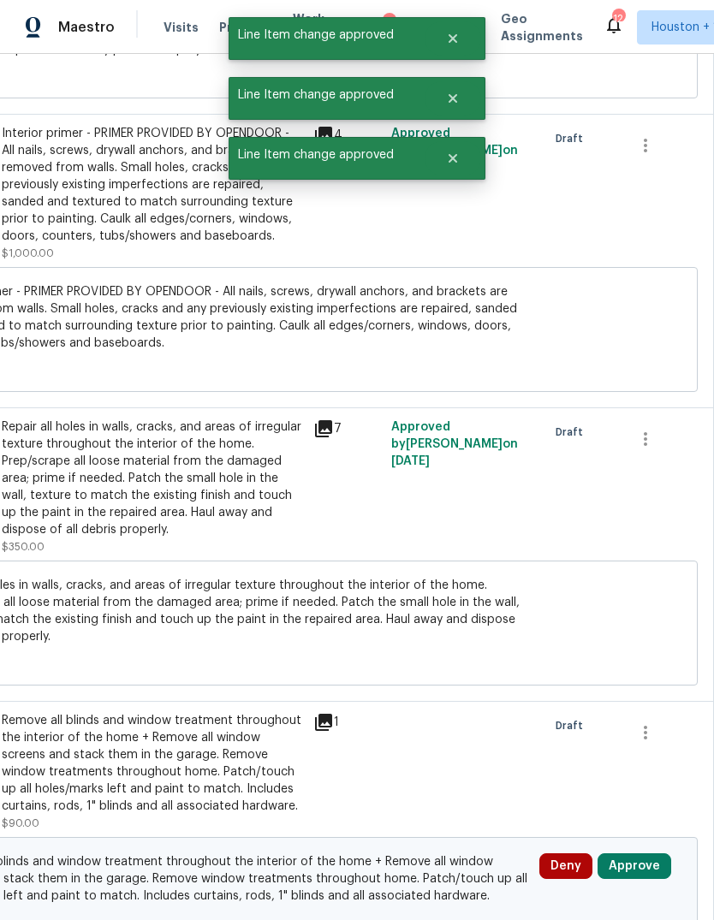
click at [639, 853] on button "Approve" at bounding box center [634, 866] width 74 height 26
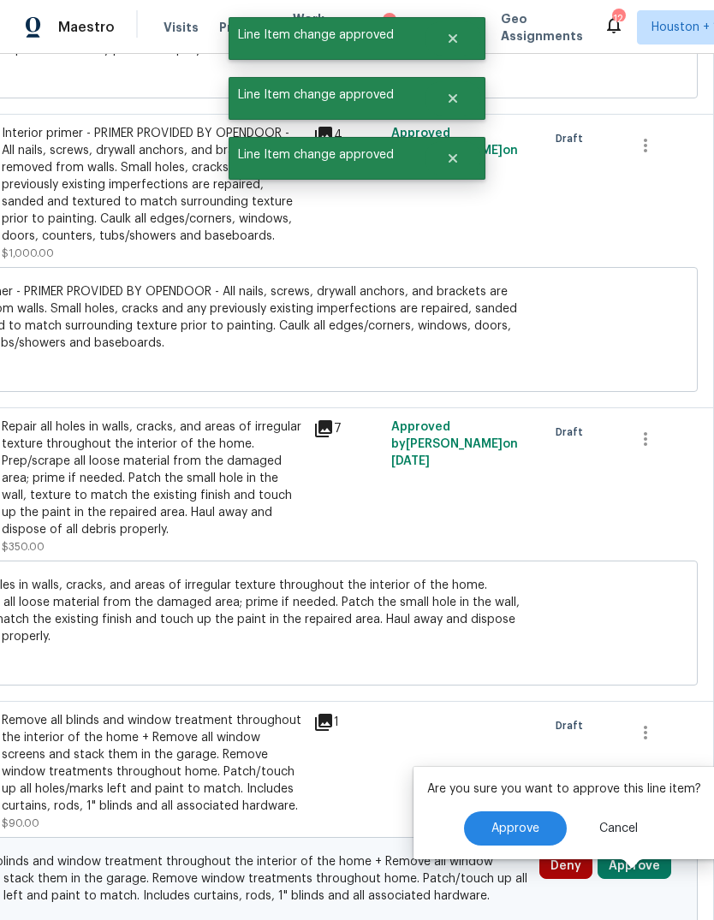
click at [512, 811] on button "Approve" at bounding box center [515, 828] width 103 height 34
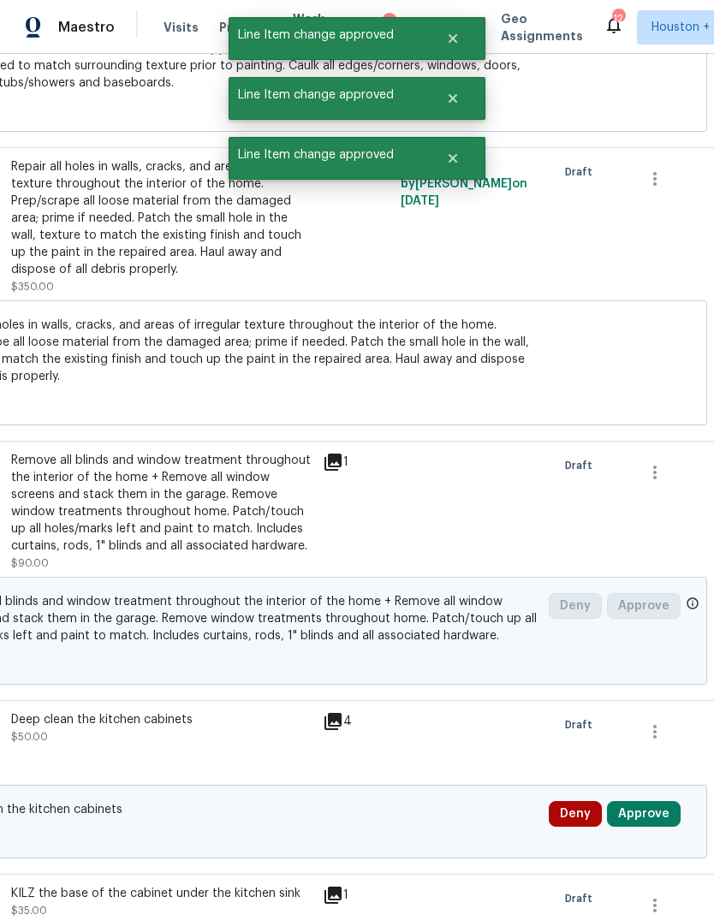
scroll to position [8755, 243]
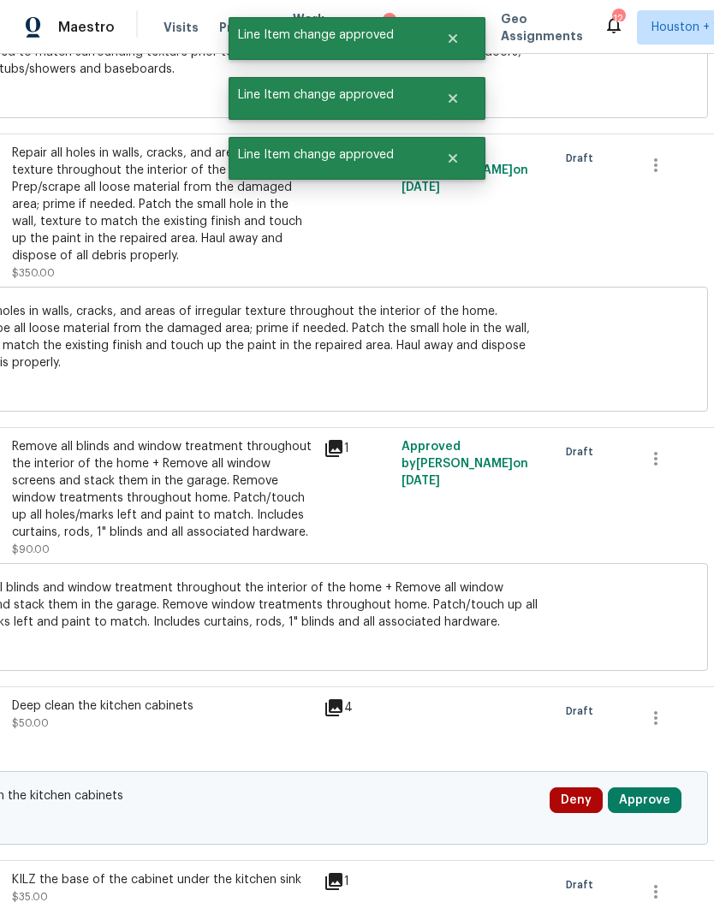
click at [645, 787] on button "Approve" at bounding box center [644, 800] width 74 height 26
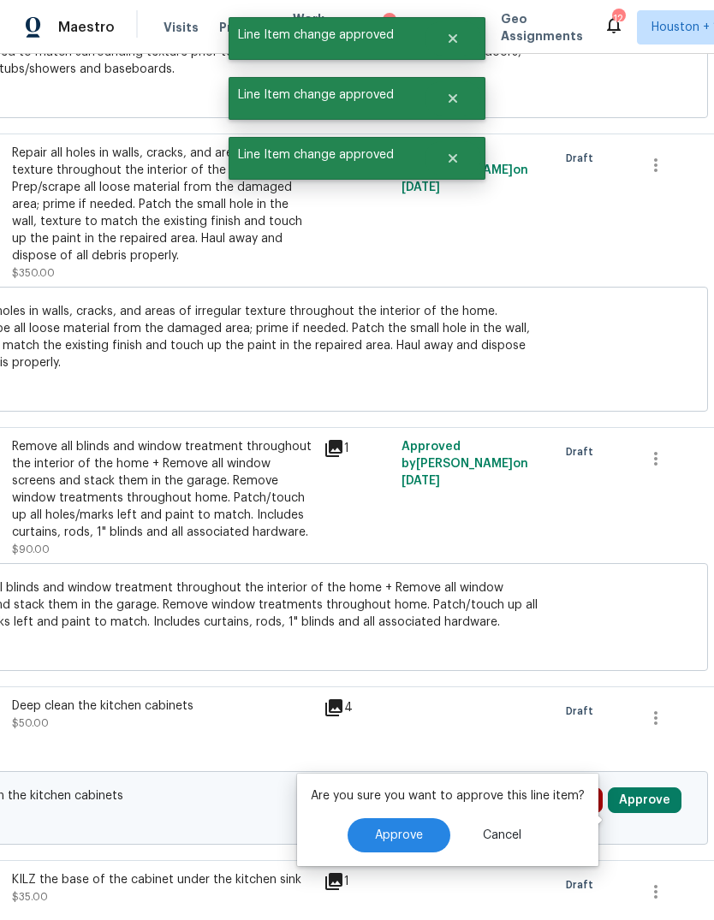
click at [456, 818] on button "Cancel" at bounding box center [501, 835] width 93 height 34
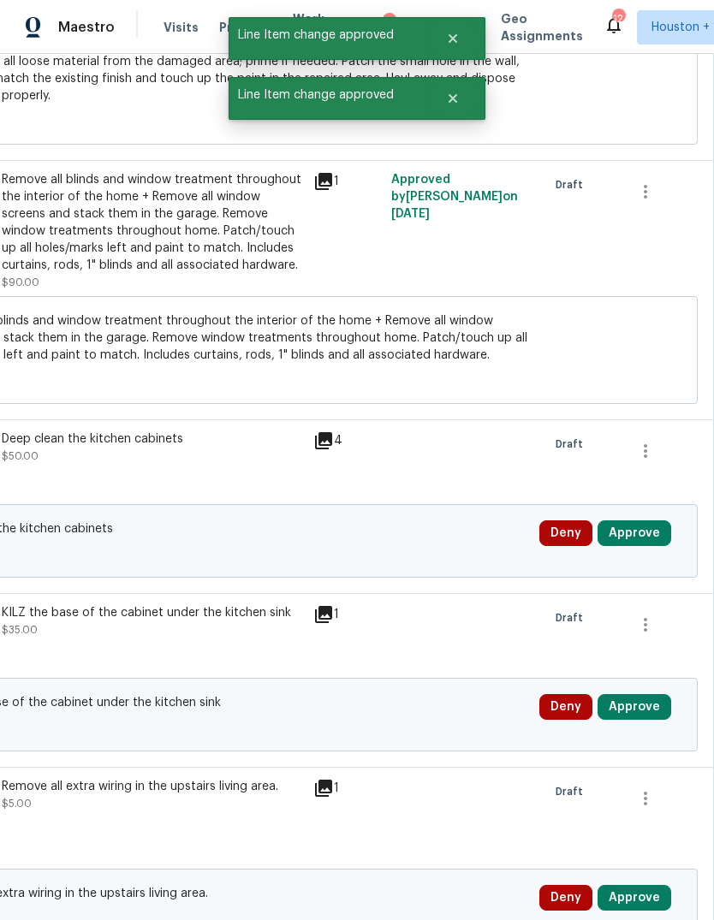
scroll to position [9022, 253]
click at [644, 694] on button "Approve" at bounding box center [634, 707] width 74 height 26
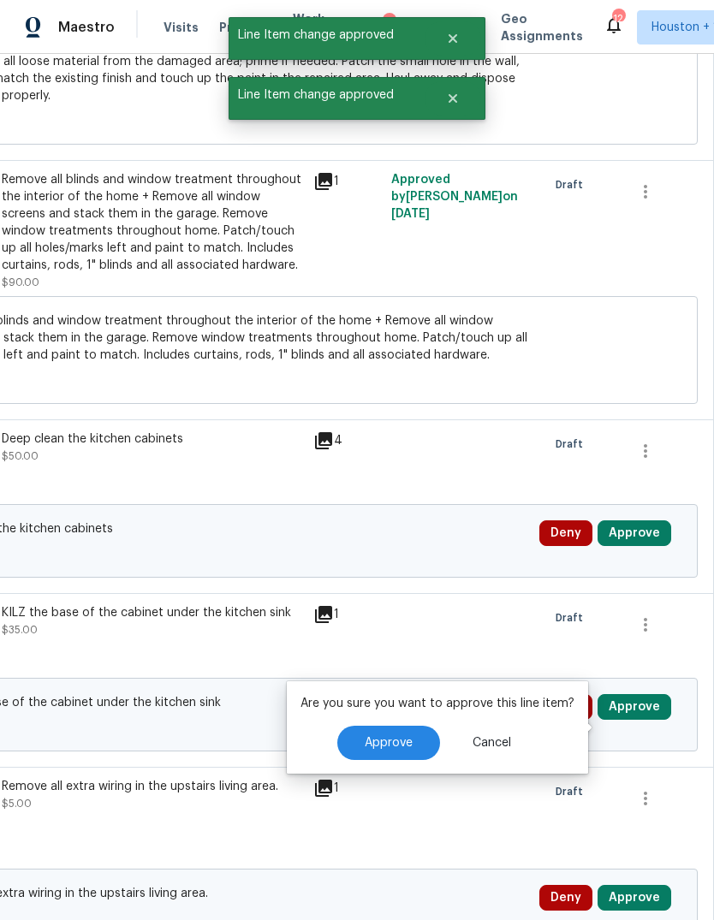
click at [425, 726] on button "Approve" at bounding box center [388, 743] width 103 height 34
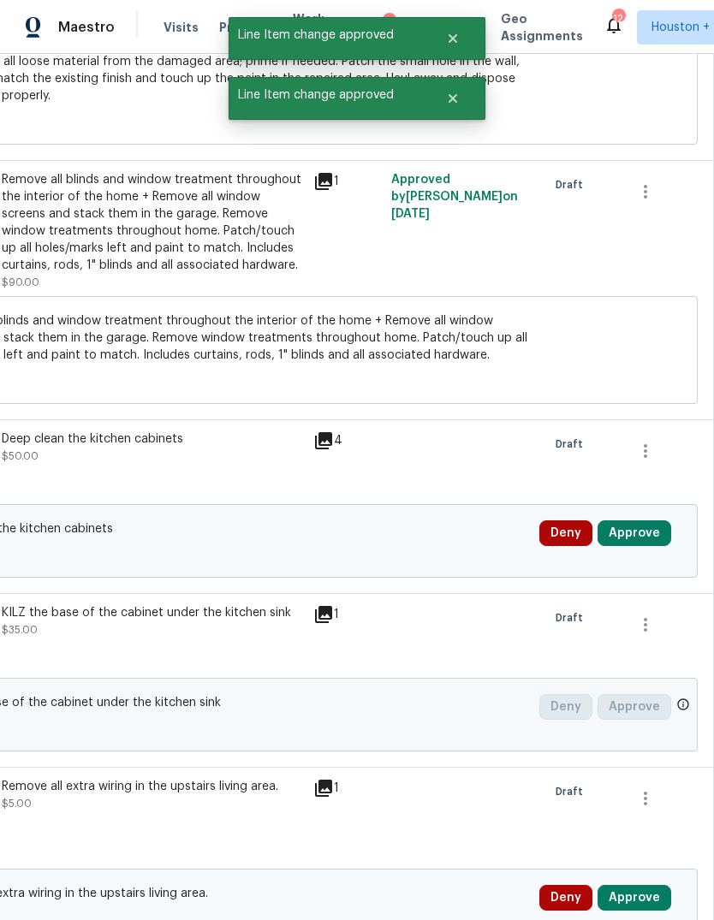
click at [652, 520] on button "Approve" at bounding box center [634, 533] width 74 height 26
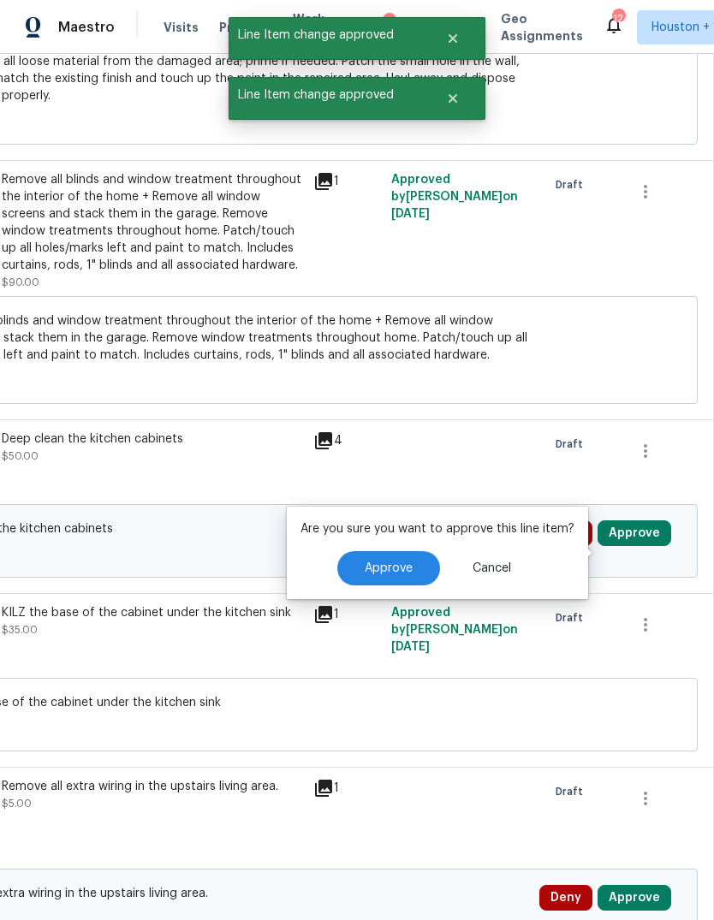
click at [427, 551] on button "Approve" at bounding box center [388, 568] width 103 height 34
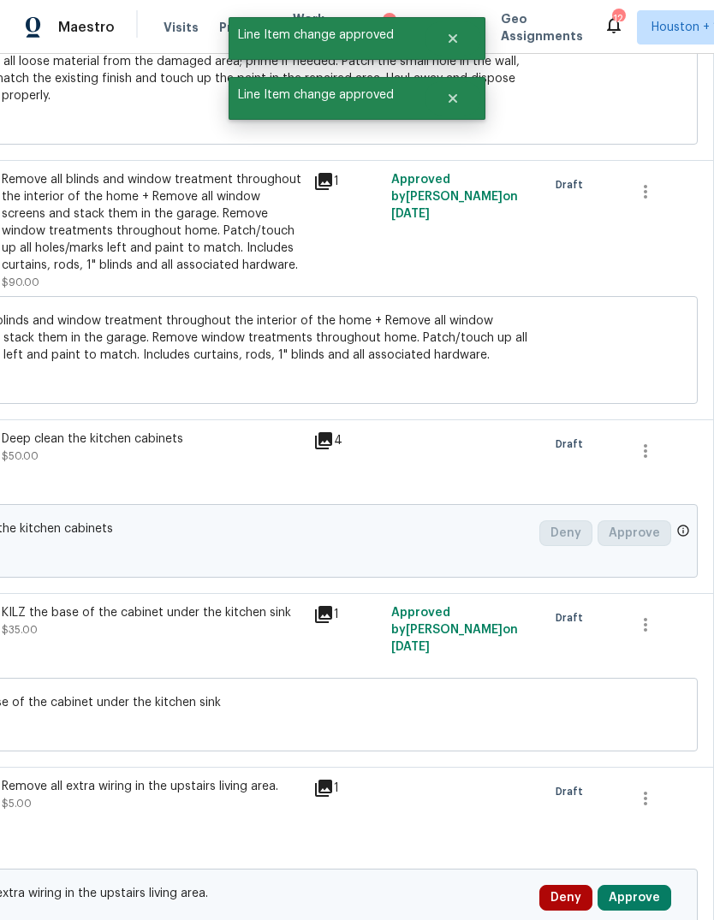
click at [656, 885] on button "Approve" at bounding box center [634, 898] width 74 height 26
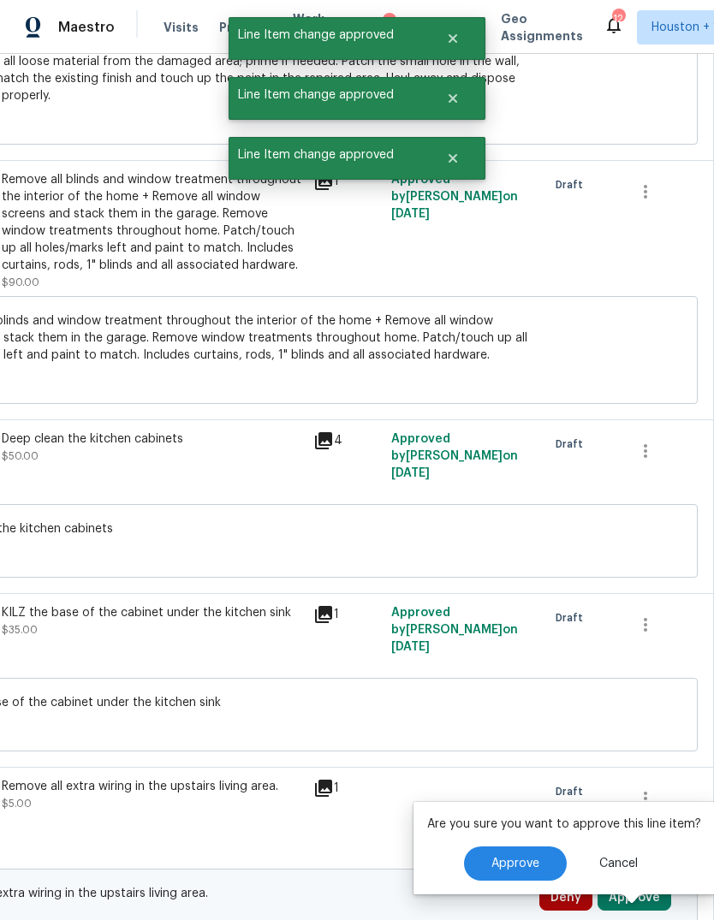
click at [478, 846] on button "Approve" at bounding box center [515, 863] width 103 height 34
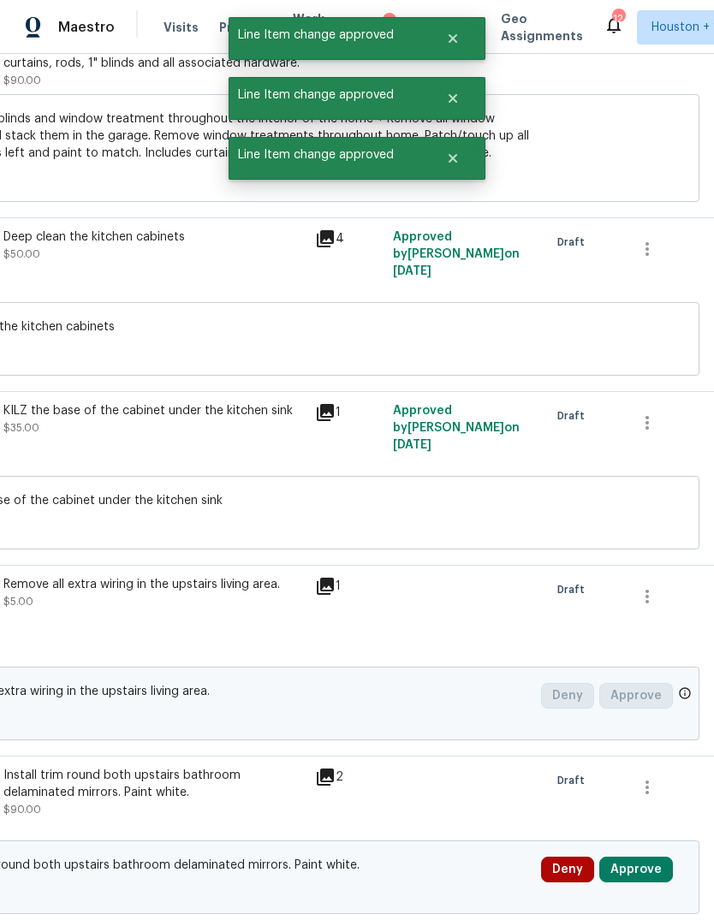
scroll to position [9400, 251]
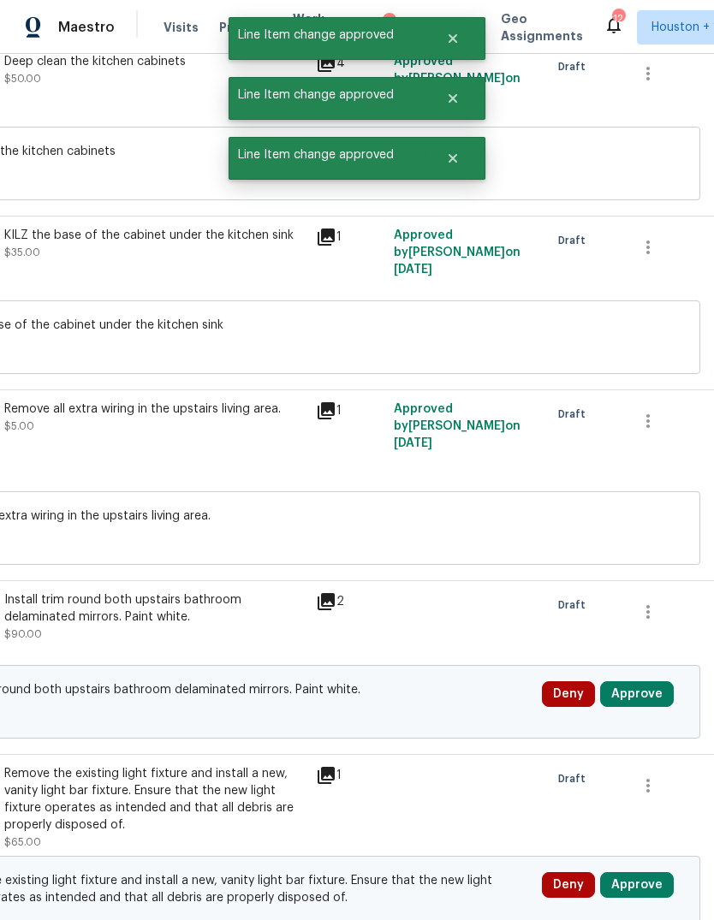
click at [655, 681] on button "Approve" at bounding box center [637, 694] width 74 height 26
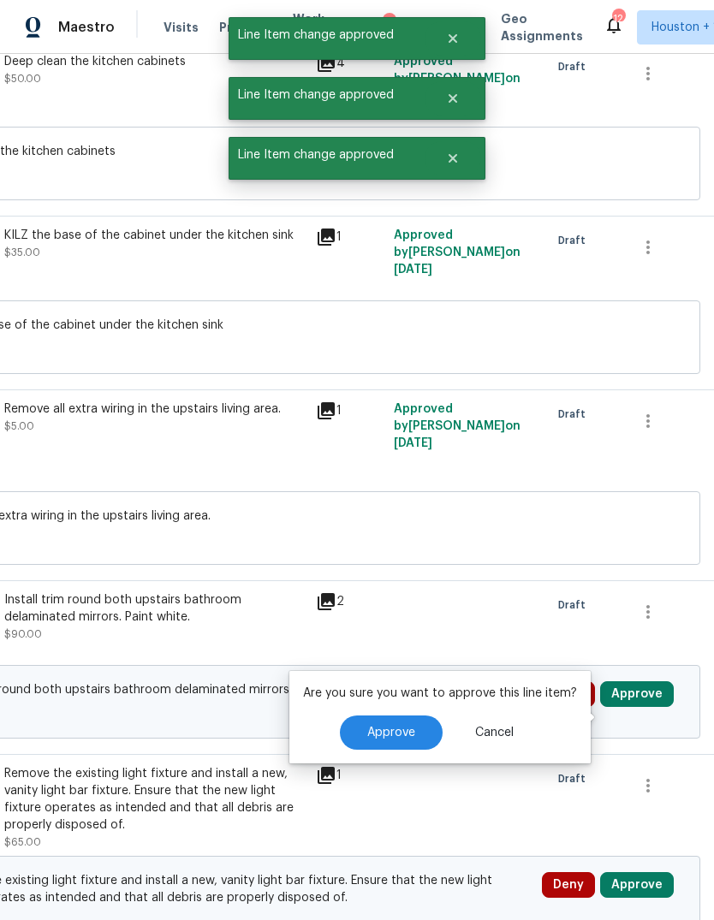
click at [415, 715] on button "Approve" at bounding box center [391, 732] width 103 height 34
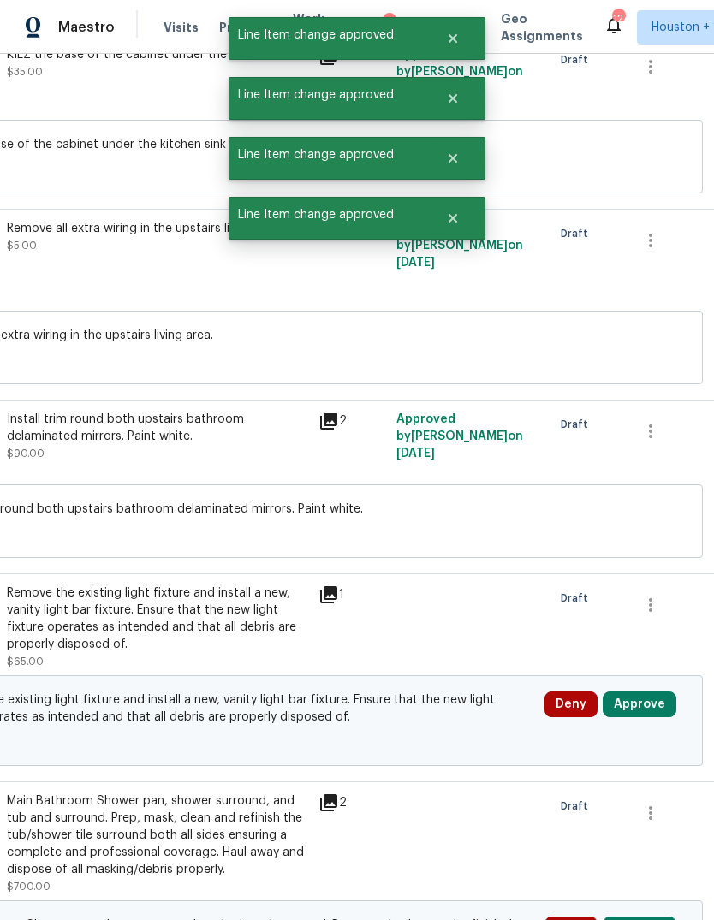
scroll to position [9662, 247]
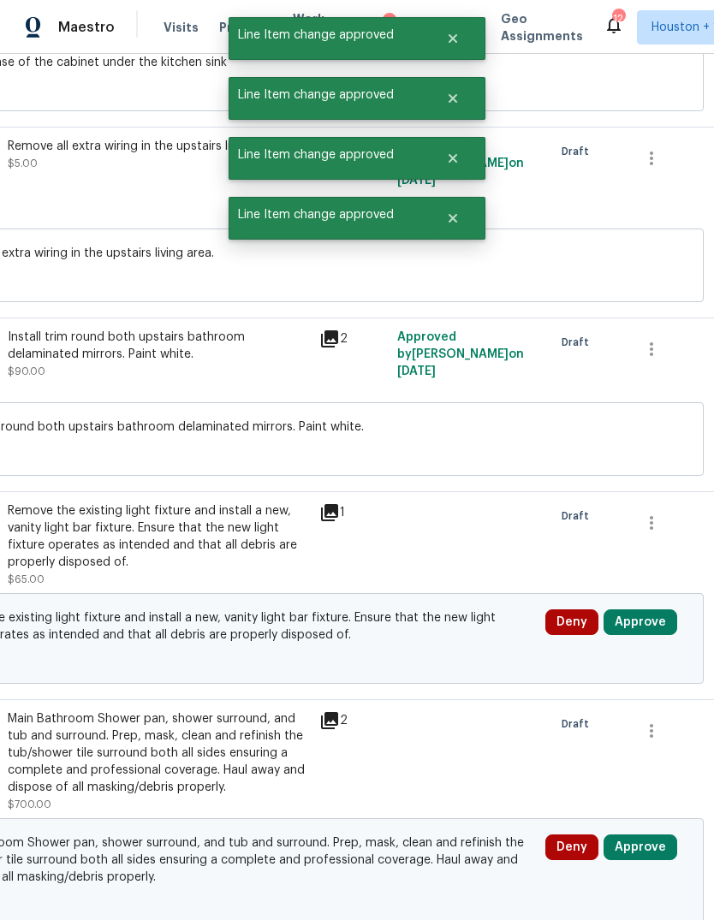
click at [657, 609] on button "Approve" at bounding box center [640, 622] width 74 height 26
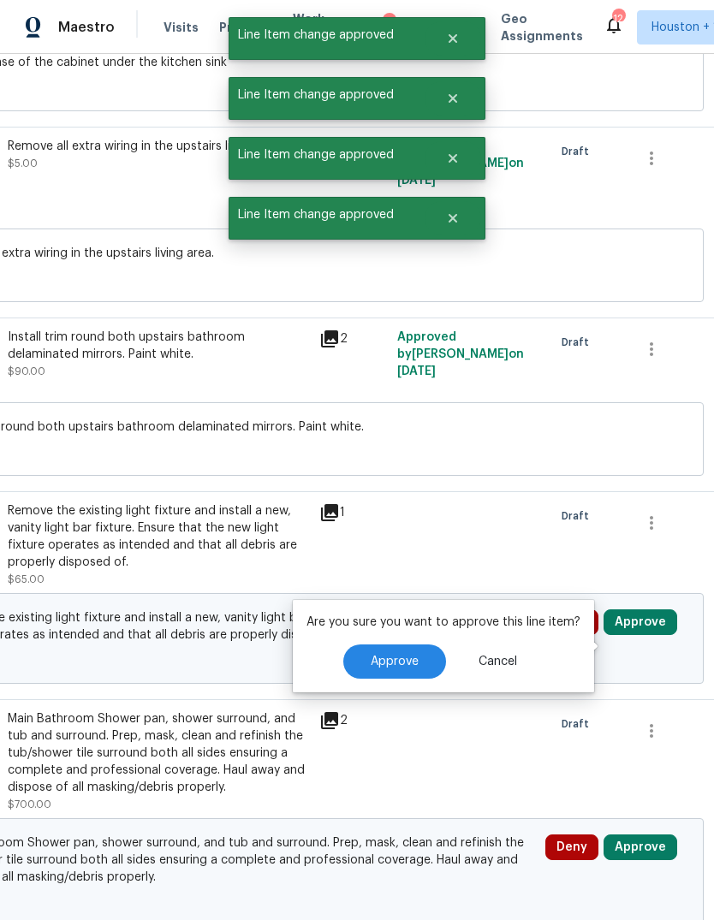
click at [409, 644] on button "Approve" at bounding box center [394, 661] width 103 height 34
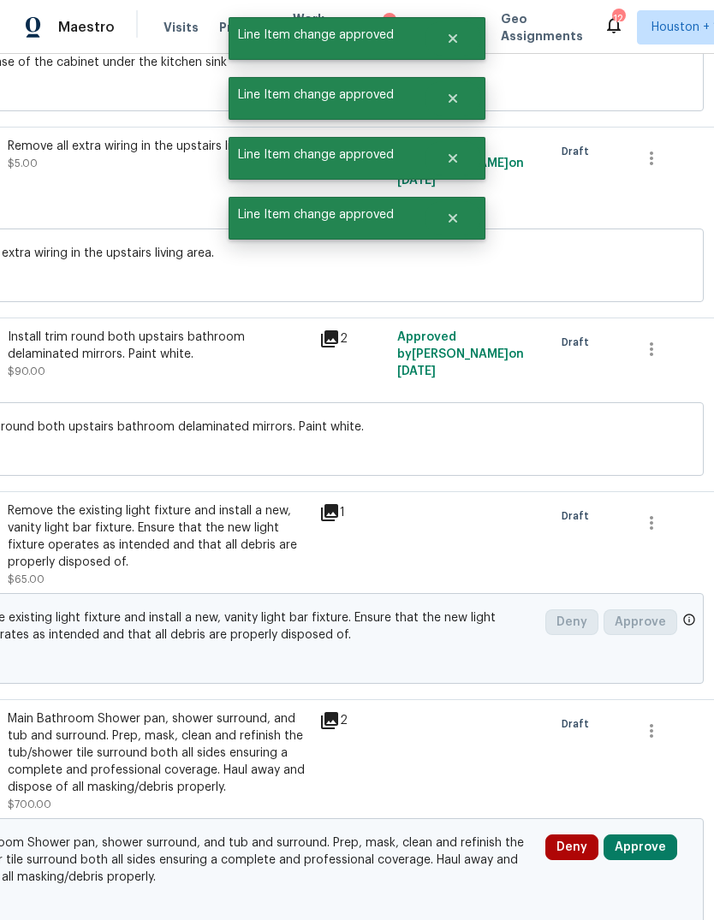
click at [637, 834] on button "Approve" at bounding box center [640, 847] width 74 height 26
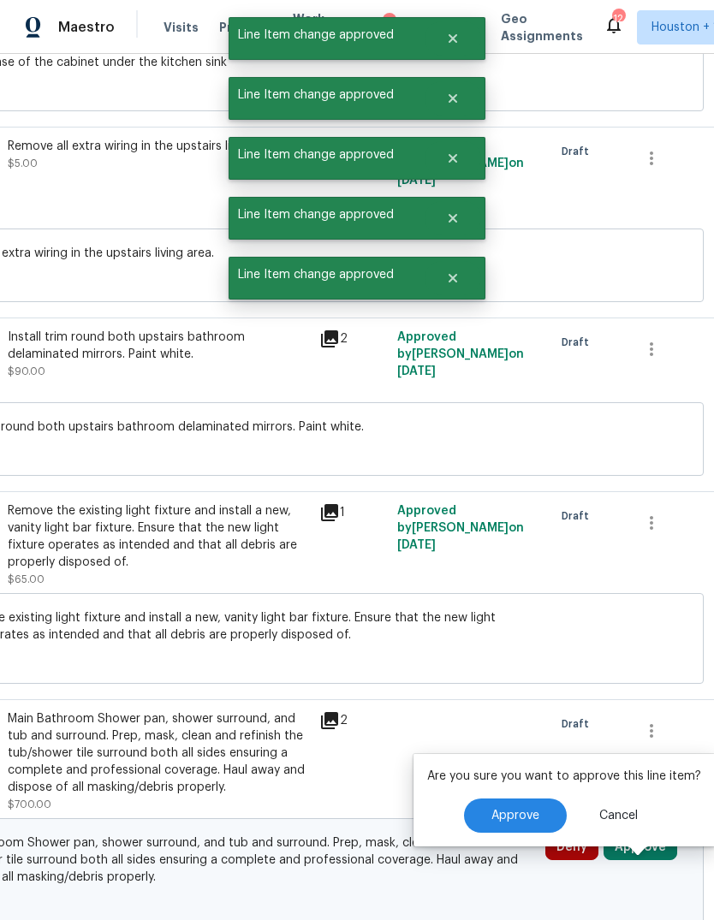
click at [495, 809] on span "Approve" at bounding box center [515, 815] width 48 height 13
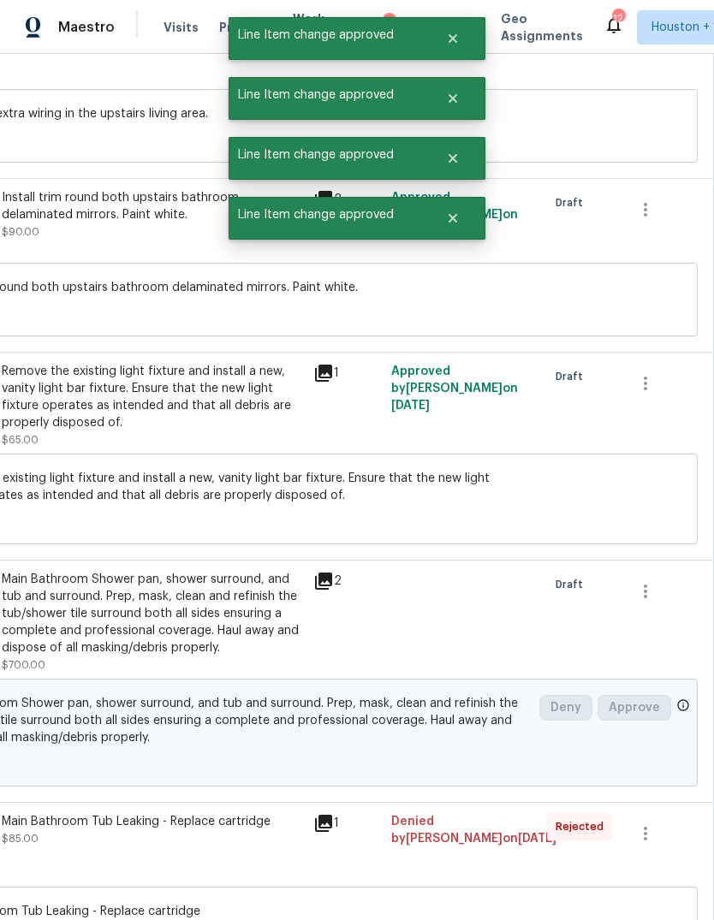
scroll to position [10067, 253]
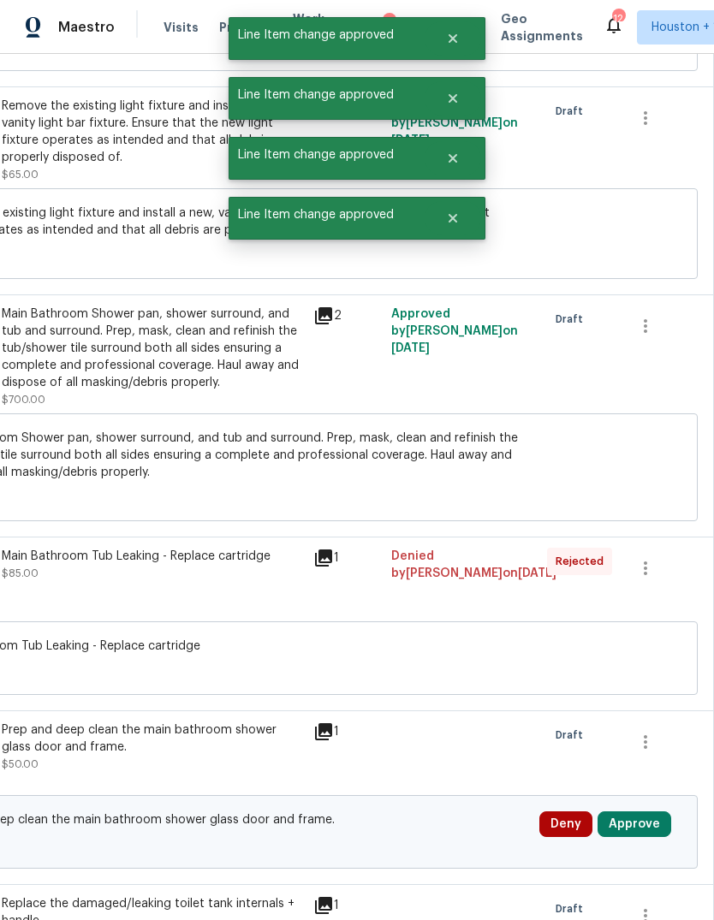
click at [636, 811] on button "Approve" at bounding box center [634, 824] width 74 height 26
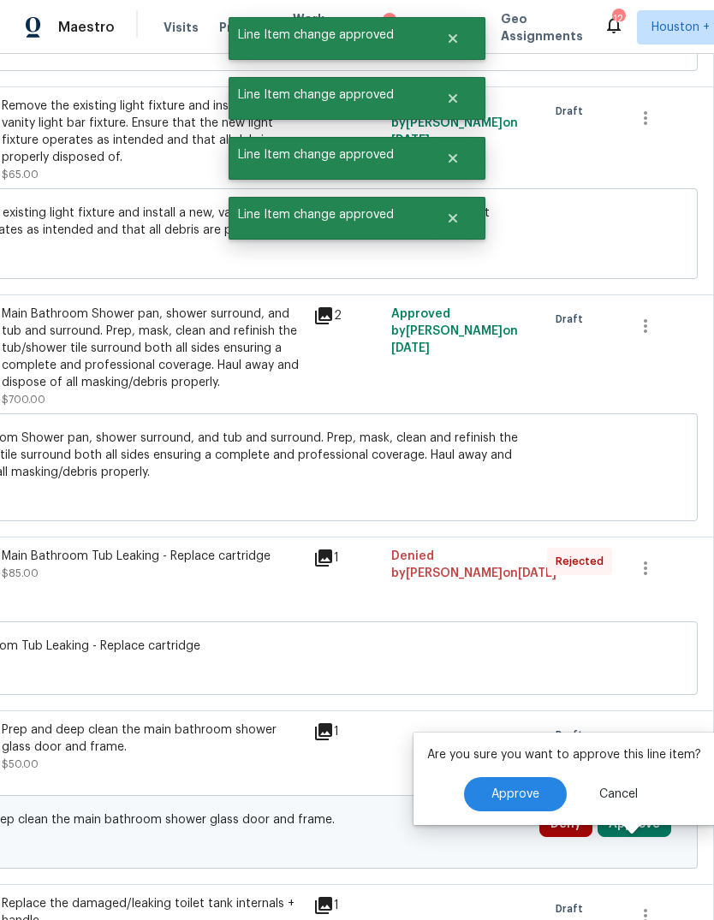
click at [539, 777] on button "Approve" at bounding box center [515, 794] width 103 height 34
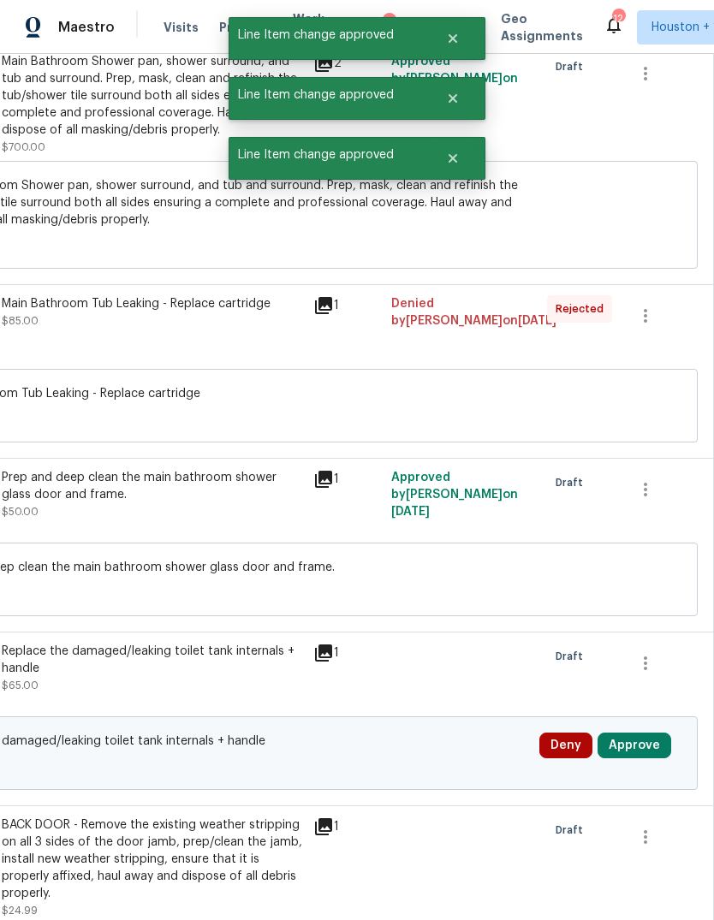
scroll to position [10320, 253]
click at [652, 732] on button "Approve" at bounding box center [634, 745] width 74 height 26
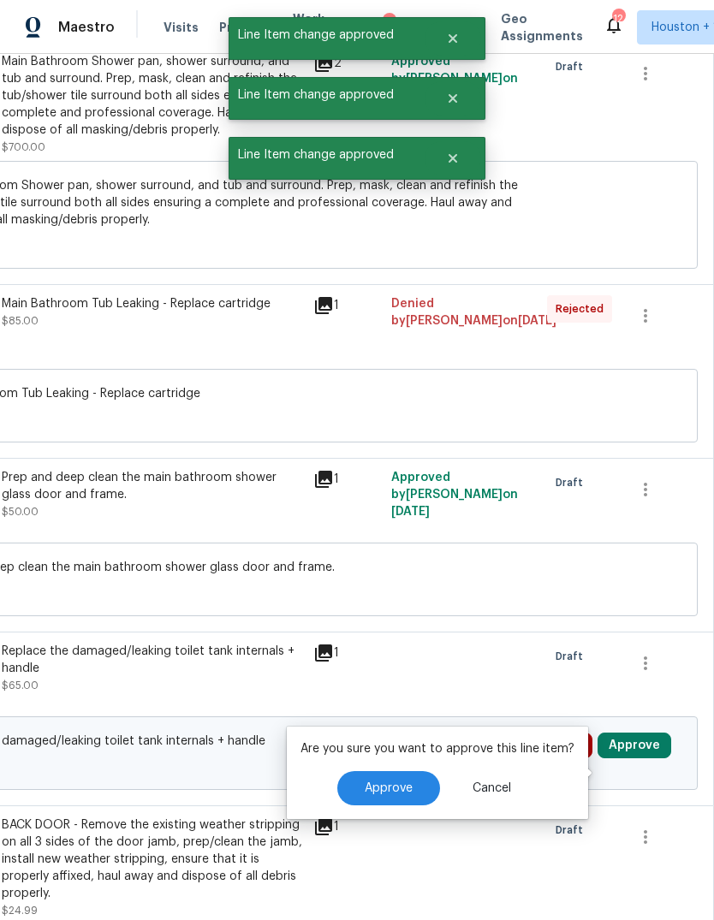
click at [414, 771] on button "Approve" at bounding box center [388, 788] width 103 height 34
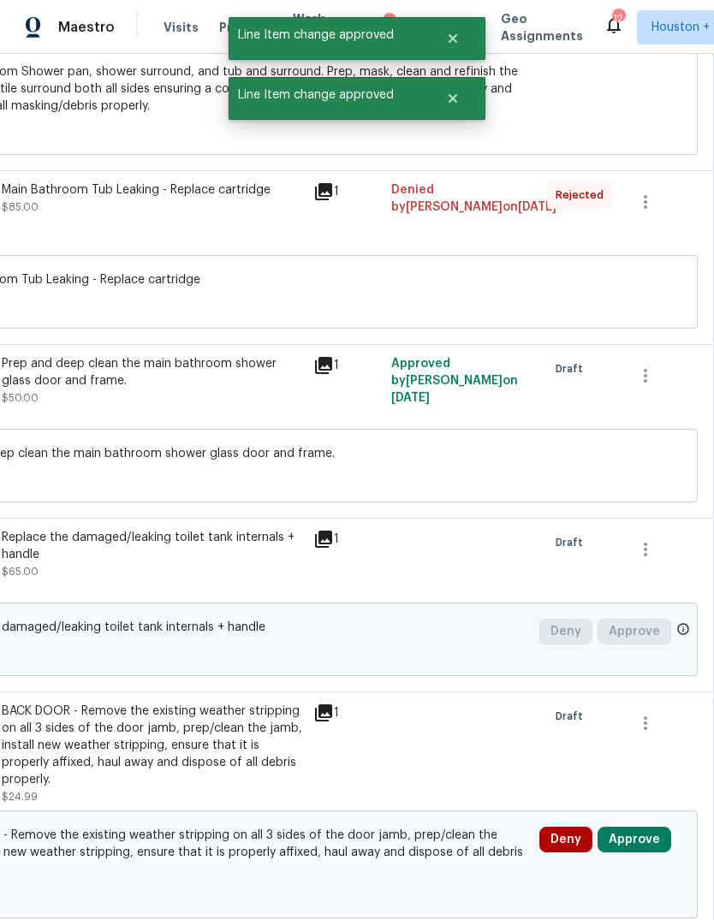
scroll to position [10480, 253]
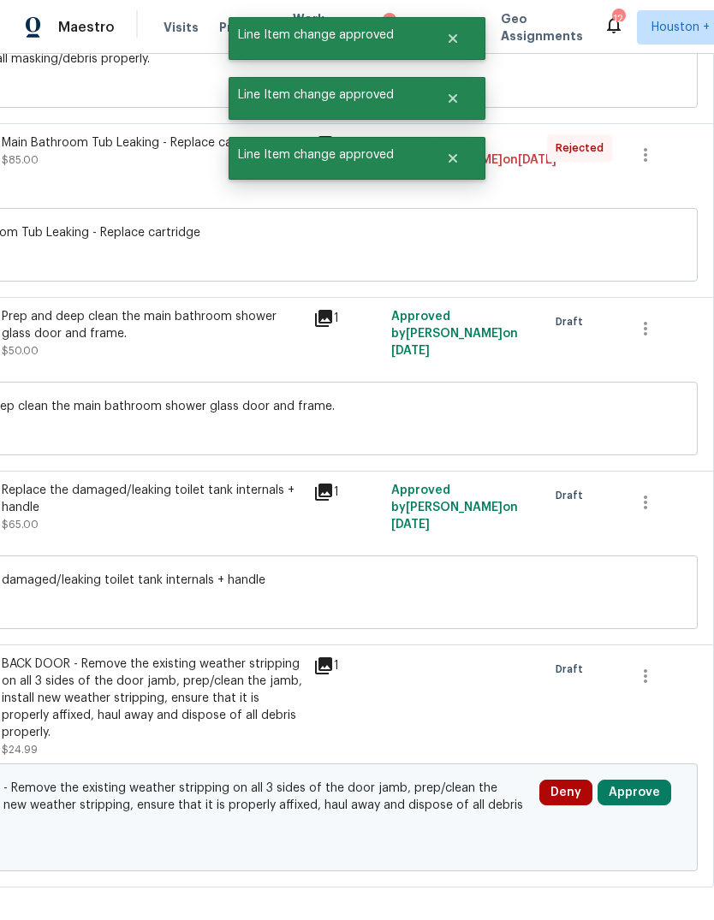
click at [645, 779] on button "Approve" at bounding box center [634, 792] width 74 height 26
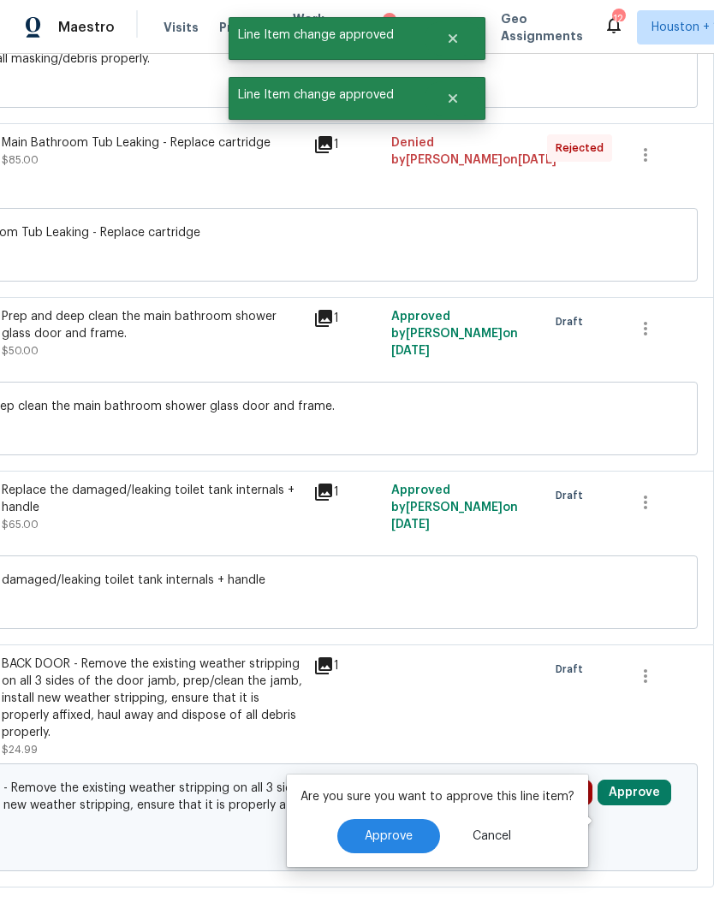
click at [391, 819] on button "Approve" at bounding box center [388, 836] width 103 height 34
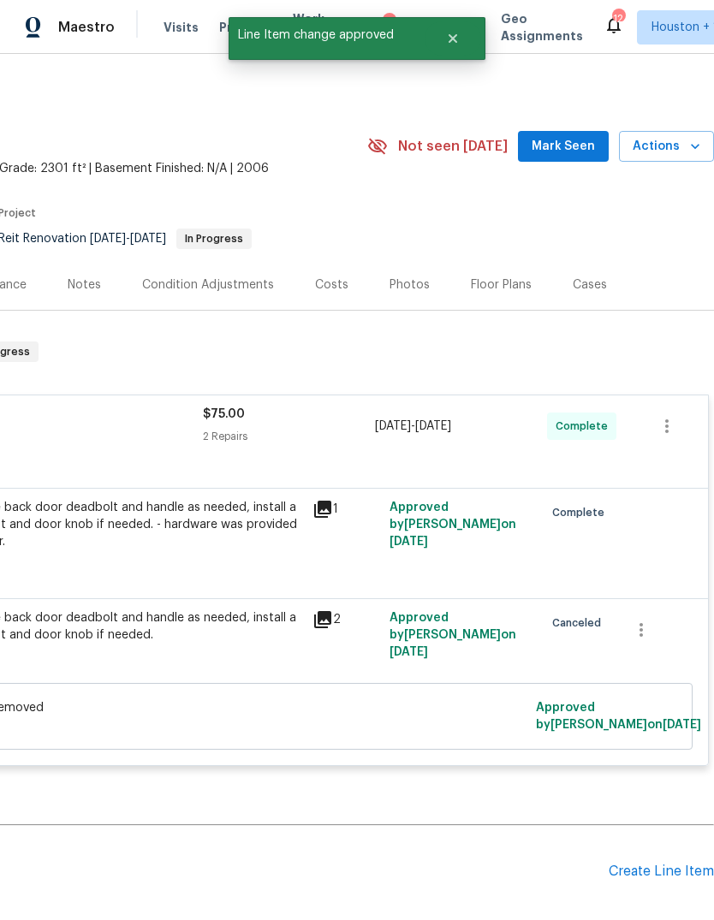
scroll to position [0, 253]
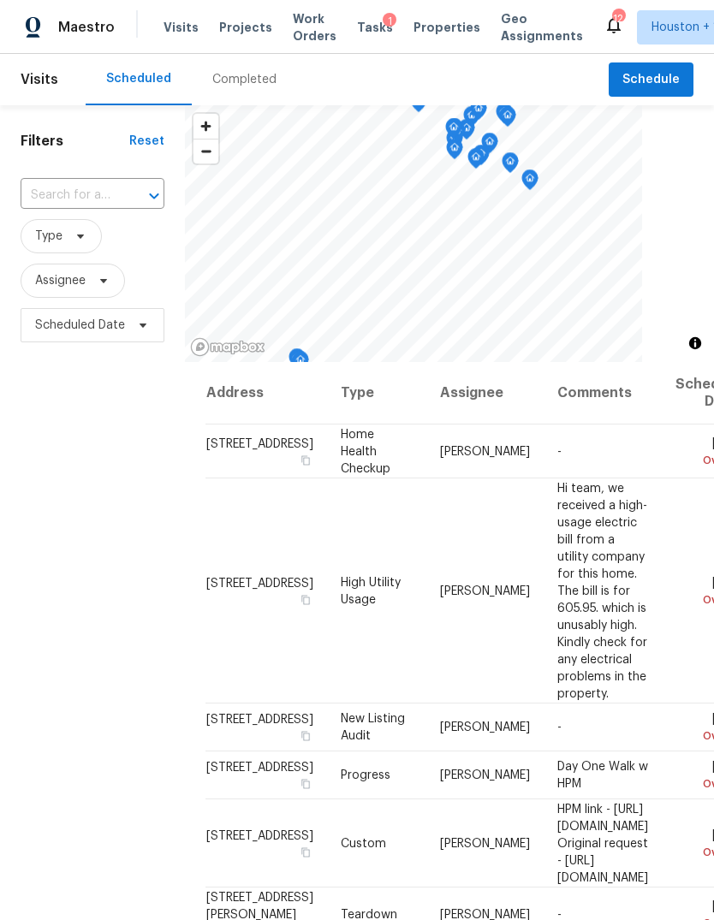
click at [62, 193] on input "text" at bounding box center [69, 195] width 96 height 27
type input "kemps"
click at [85, 237] on li "1011 Kempsford Dr, Katy, TX 77450" at bounding box center [91, 235] width 143 height 28
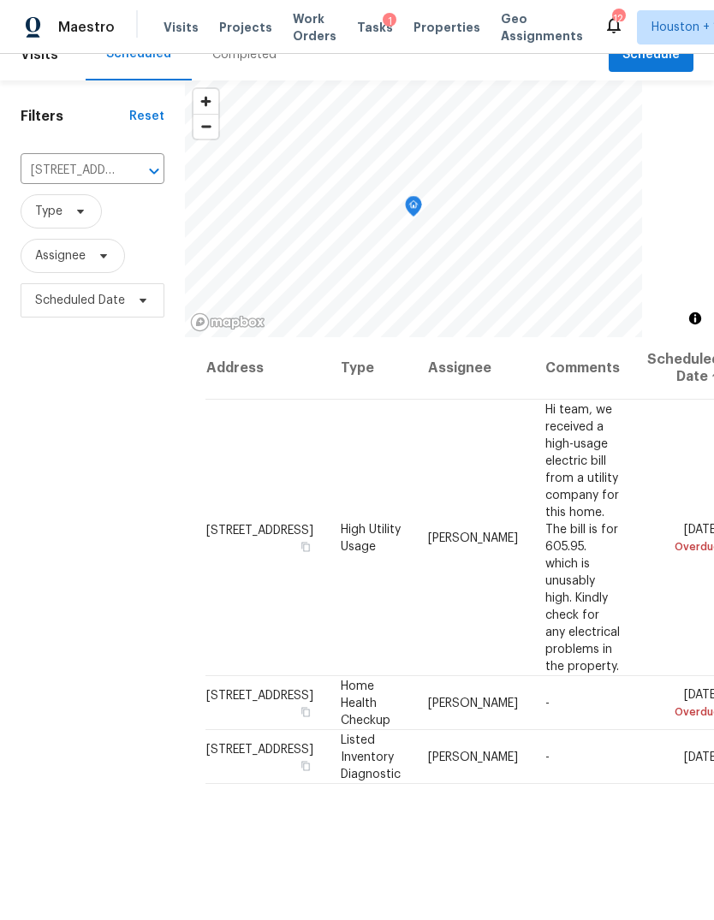
scroll to position [14, 0]
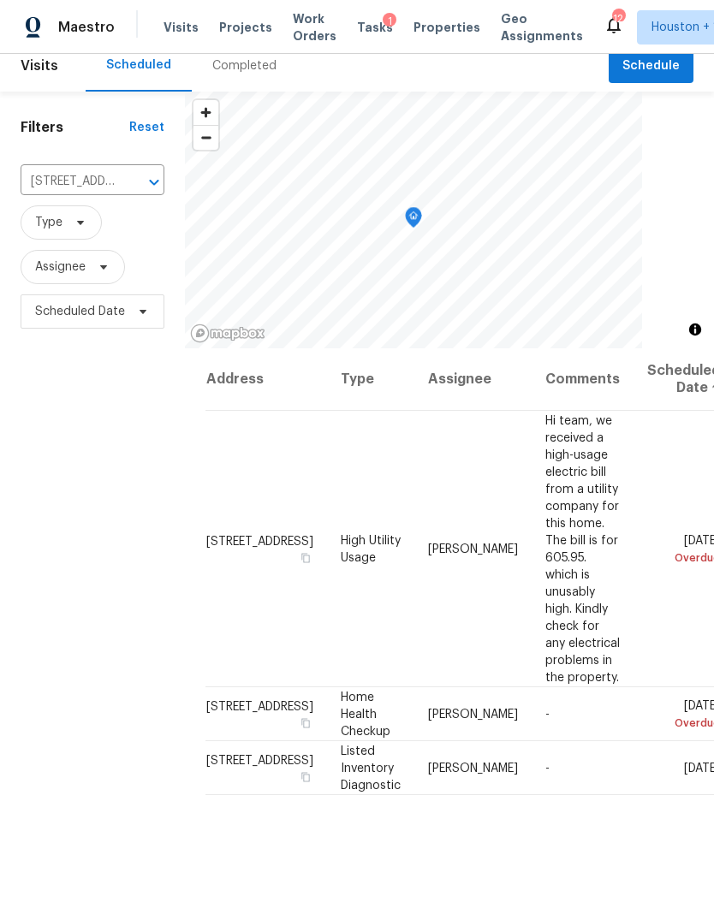
click at [0, 0] on icon at bounding box center [0, 0] width 0 height 0
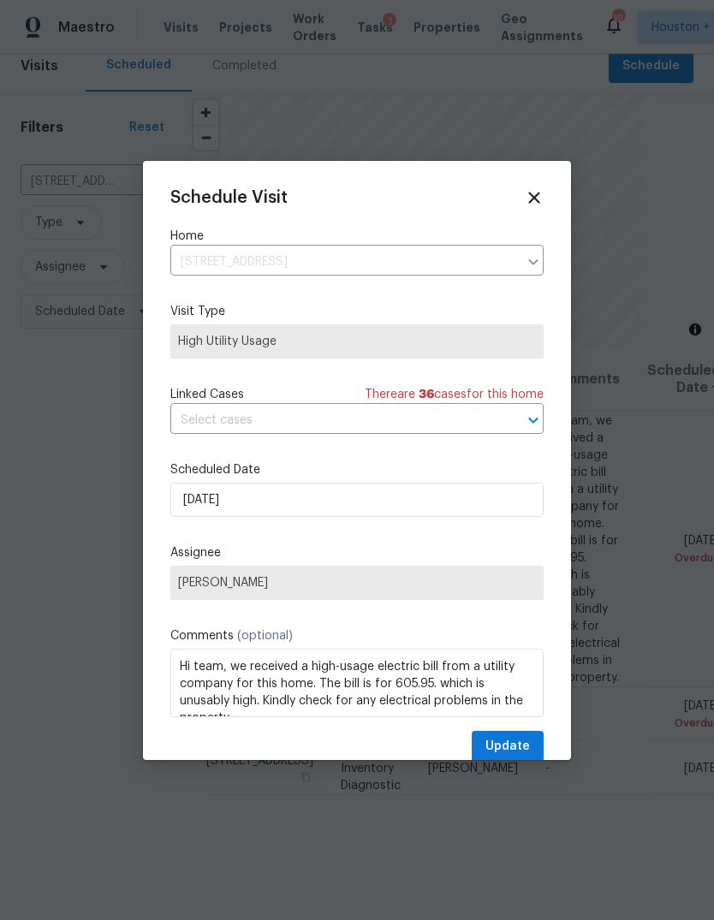
click at [443, 577] on span "[PERSON_NAME]" at bounding box center [356, 583] width 373 height 34
click at [438, 571] on span "[PERSON_NAME]" at bounding box center [356, 583] width 373 height 34
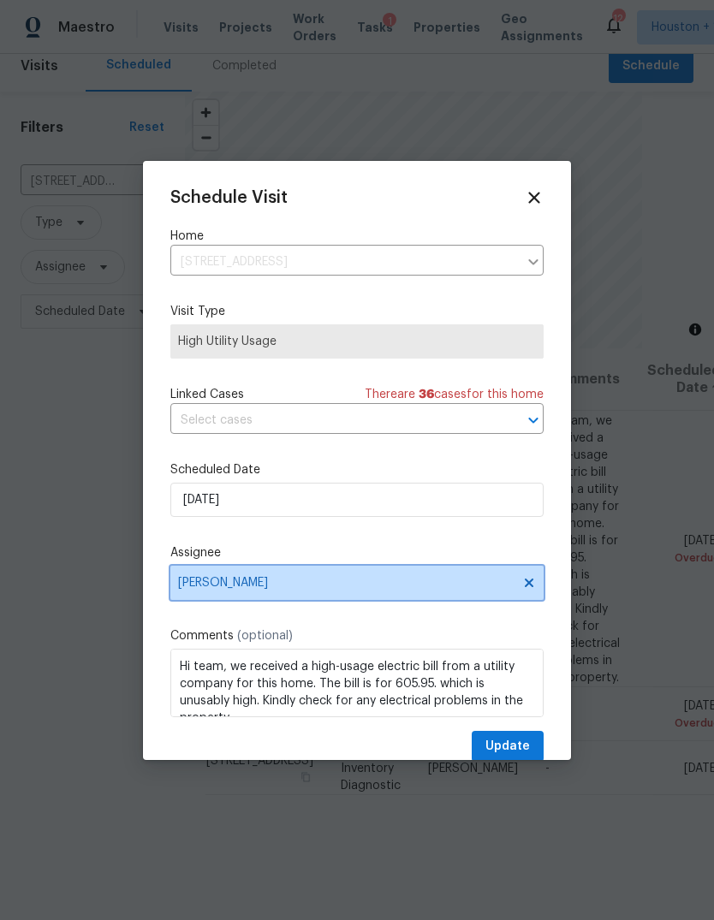
click at [427, 595] on span "[PERSON_NAME]" at bounding box center [356, 583] width 373 height 34
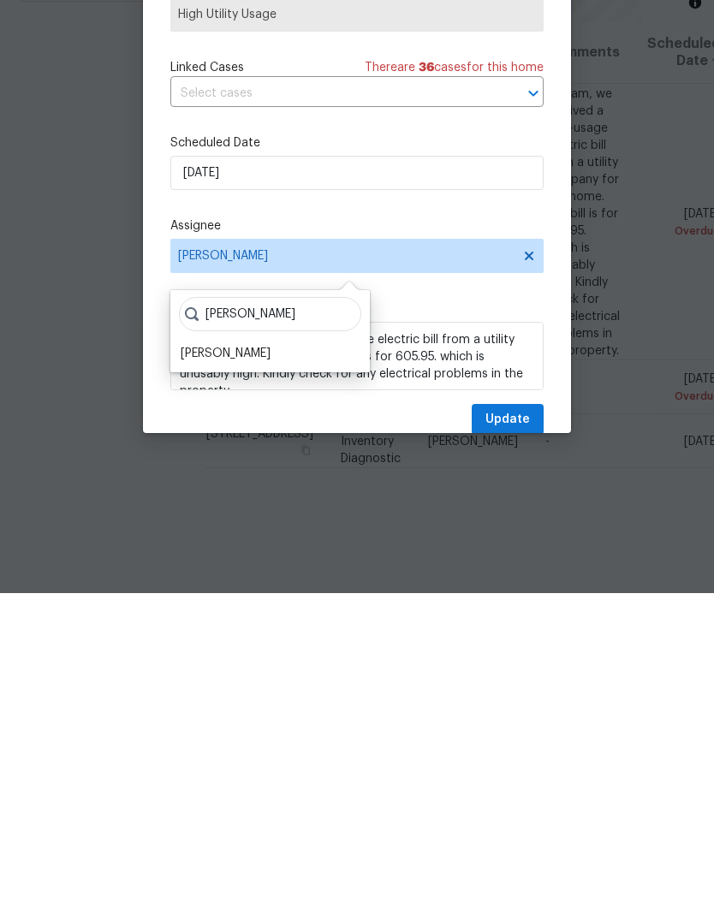
type input "Steve"
click at [240, 672] on div "[PERSON_NAME]" at bounding box center [226, 680] width 90 height 17
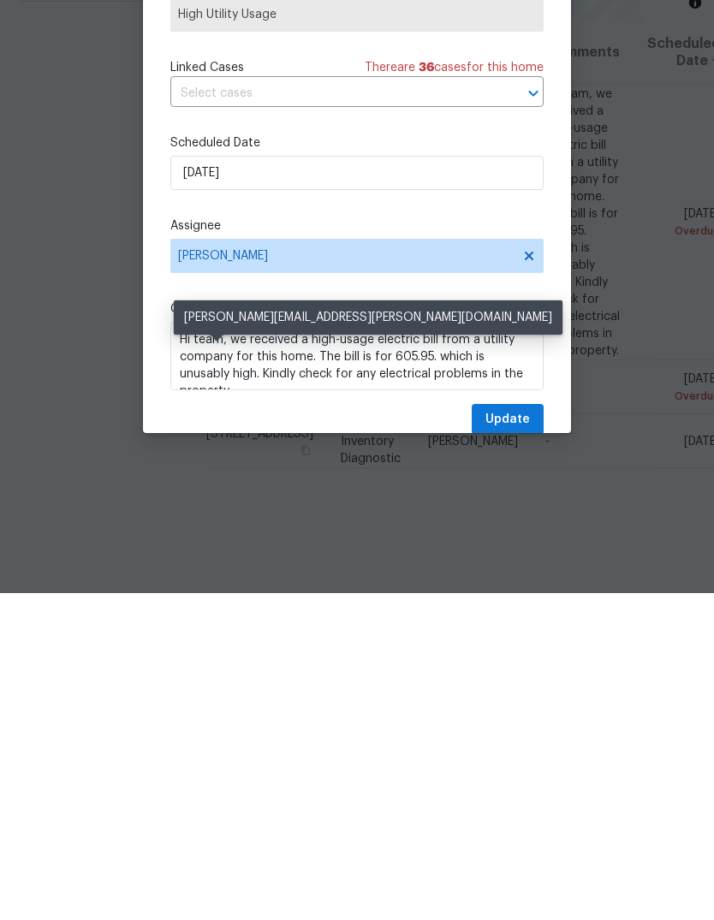
scroll to position [64, 0]
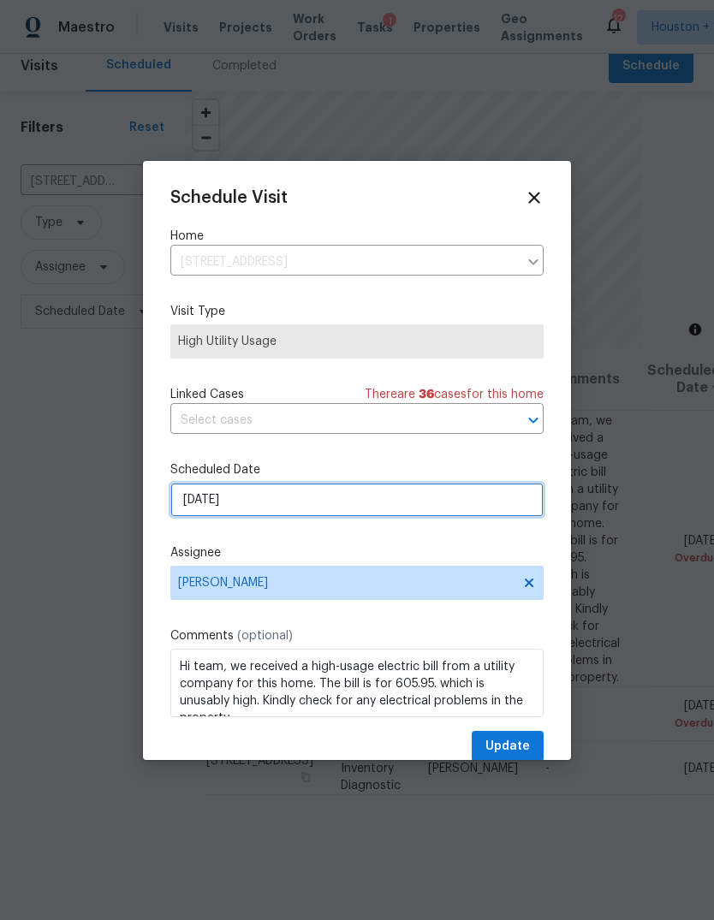
click at [383, 505] on input "[DATE]" at bounding box center [356, 500] width 373 height 34
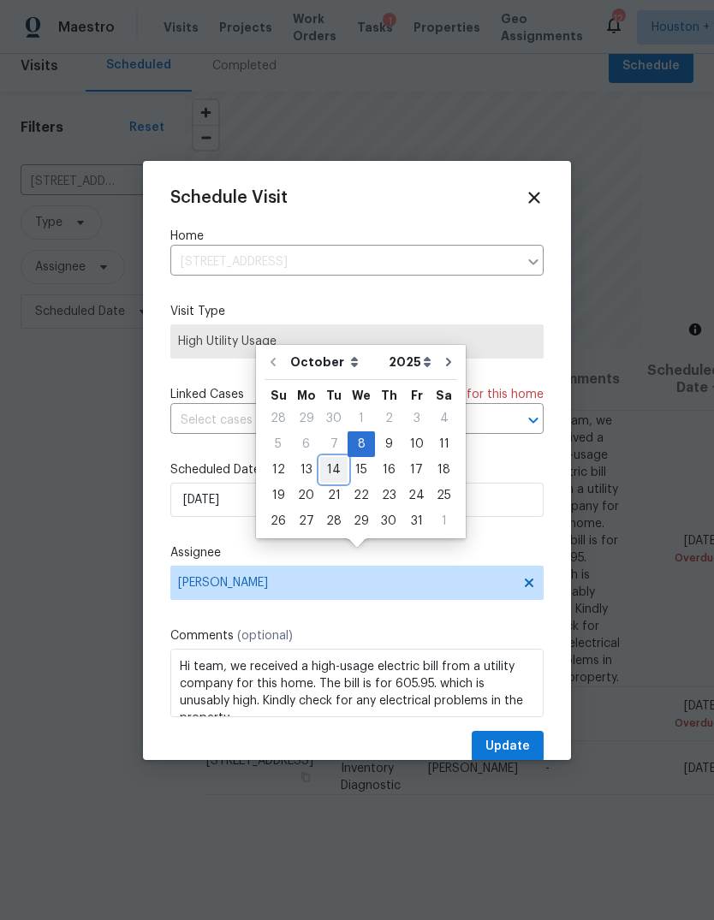
click at [332, 458] on div "14" at bounding box center [333, 470] width 27 height 24
type input "10/14/2025"
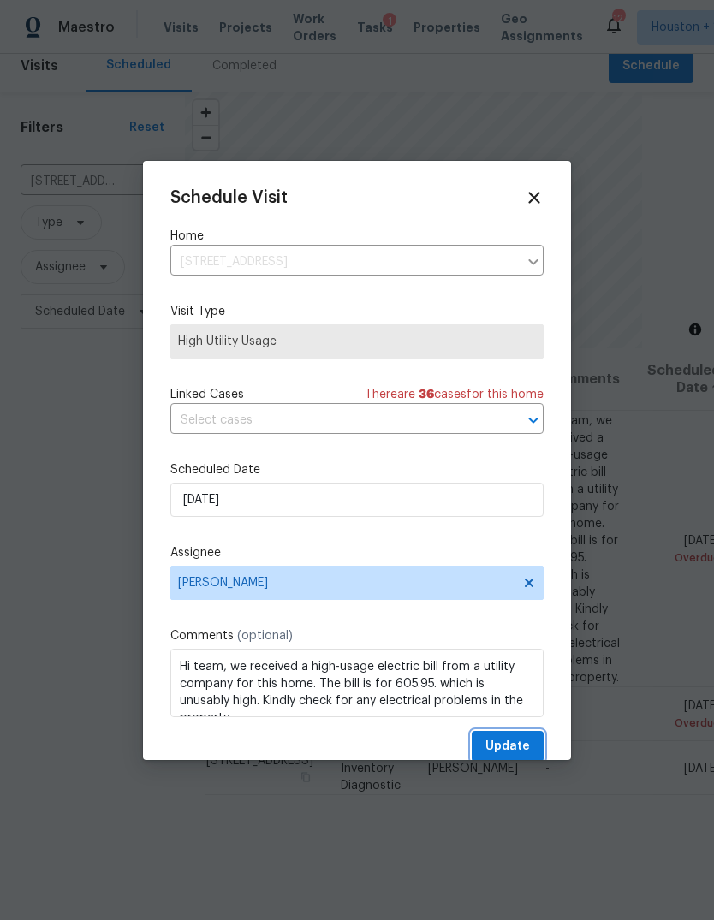
click at [531, 754] on button "Update" at bounding box center [507, 747] width 72 height 32
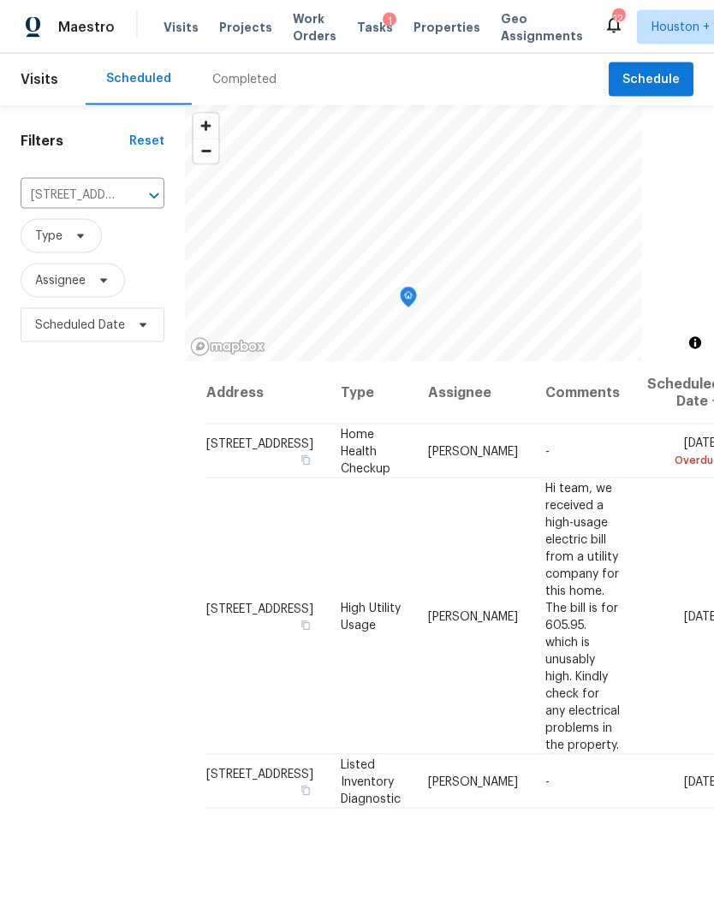
scroll to position [1, 0]
click at [222, 27] on span "Projects" at bounding box center [245, 27] width 53 height 17
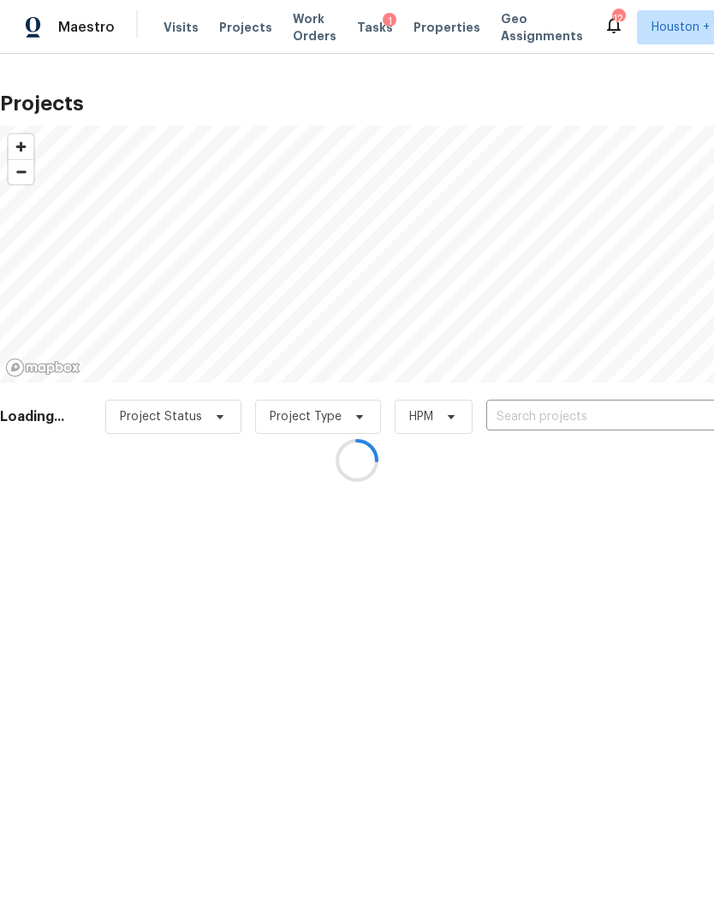
click at [617, 400] on div at bounding box center [357, 460] width 714 height 920
click at [617, 401] on div at bounding box center [357, 460] width 714 height 920
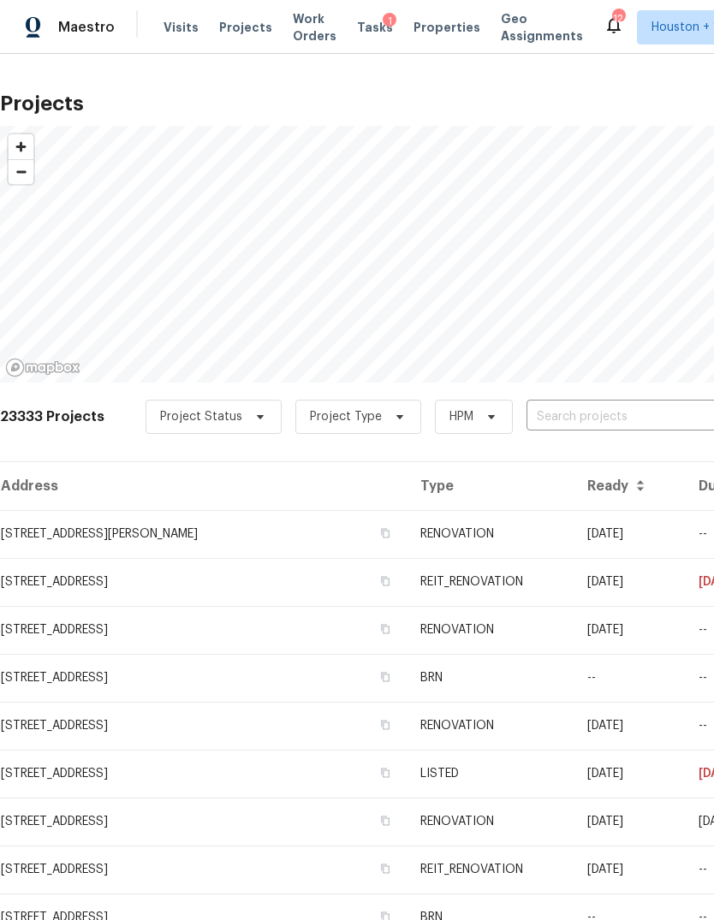
click at [617, 405] on input "text" at bounding box center [624, 417] width 196 height 27
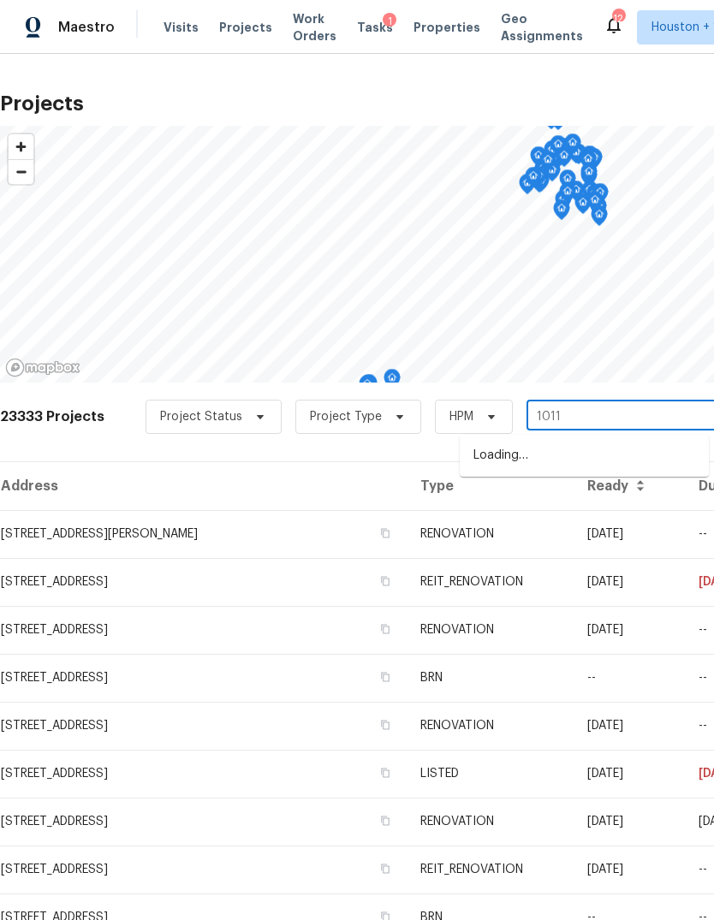
type input "1011 k"
click at [658, 526] on li "[STREET_ADDRESS]" at bounding box center [583, 512] width 249 height 28
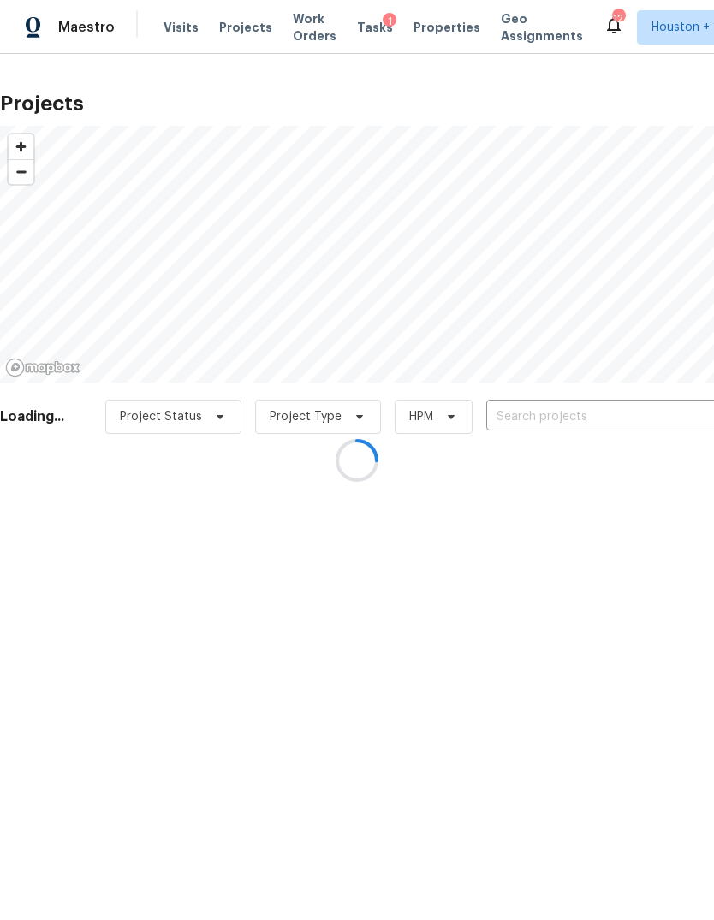
type input "[STREET_ADDRESS]"
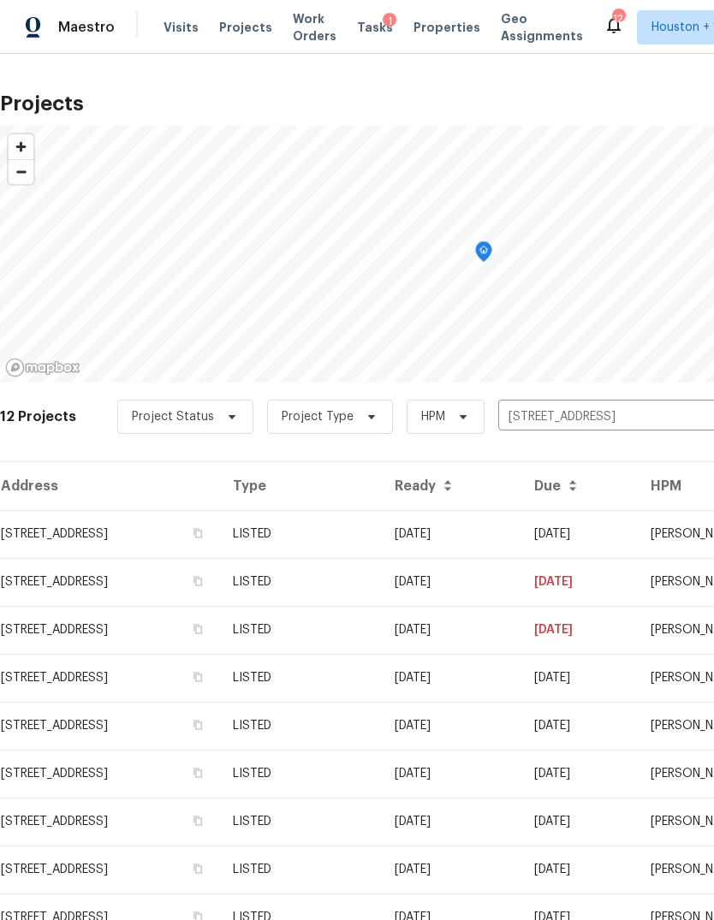
click at [92, 519] on td "[STREET_ADDRESS]" at bounding box center [109, 534] width 219 height 48
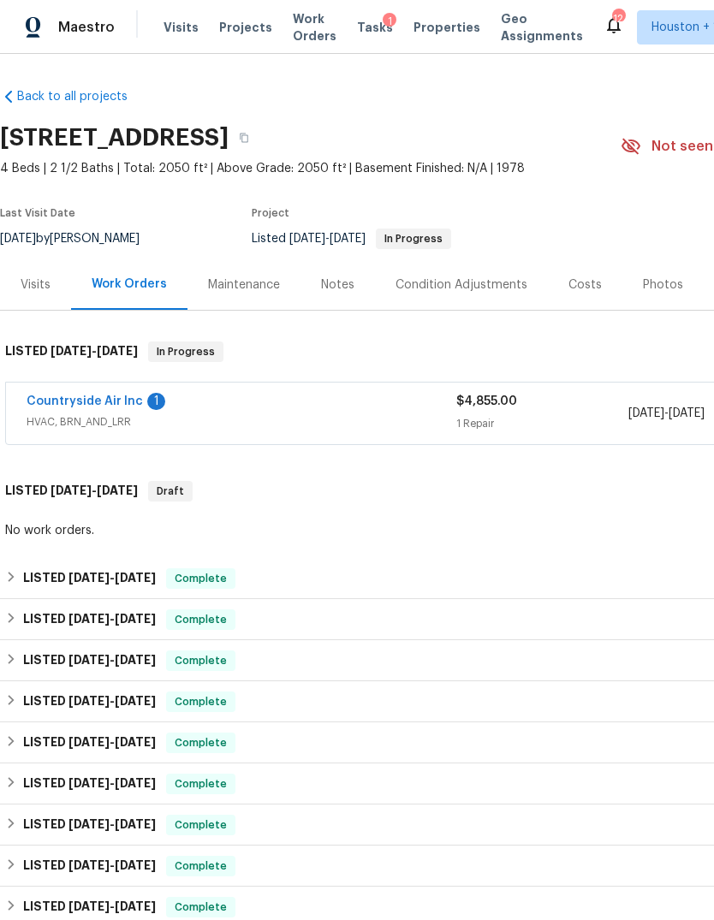
click at [69, 406] on link "Countryside Air Inc" at bounding box center [85, 401] width 116 height 12
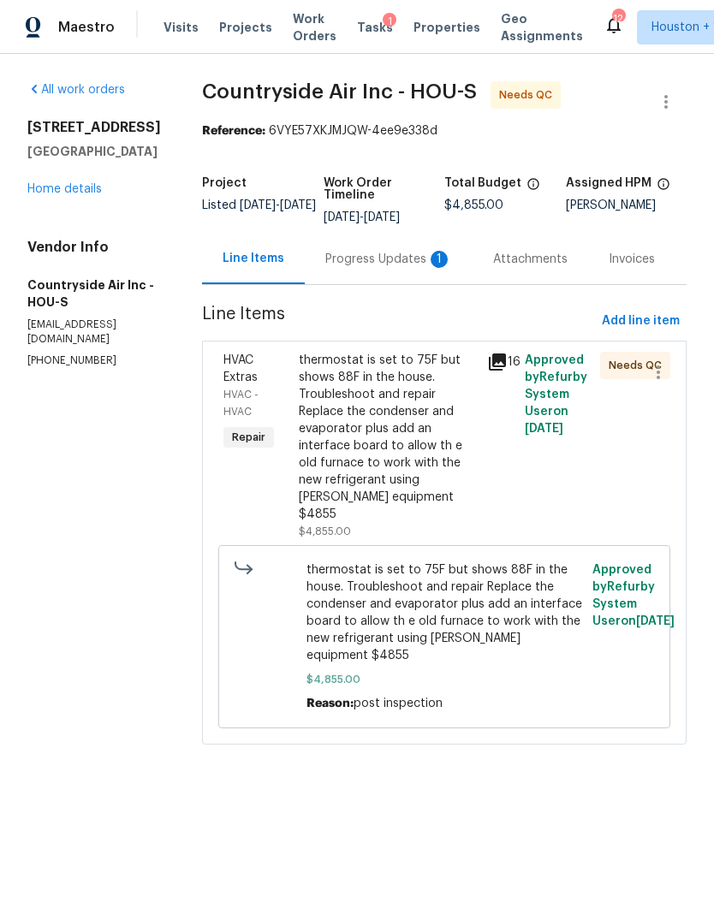
click at [411, 247] on div "Progress Updates 1" at bounding box center [389, 259] width 168 height 50
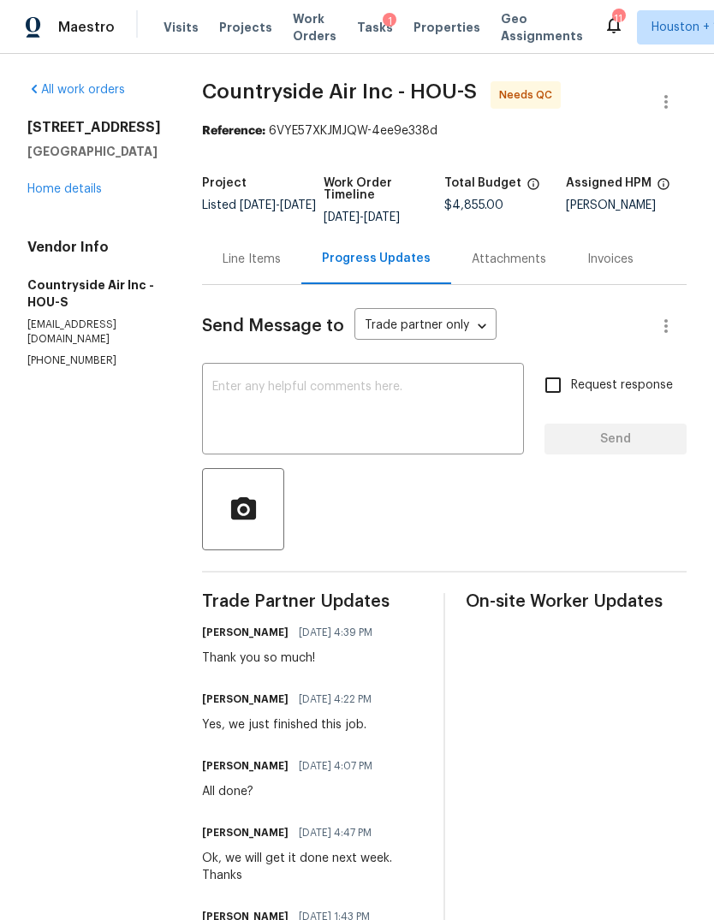
click at [237, 234] on div "Line Items" at bounding box center [251, 259] width 99 height 50
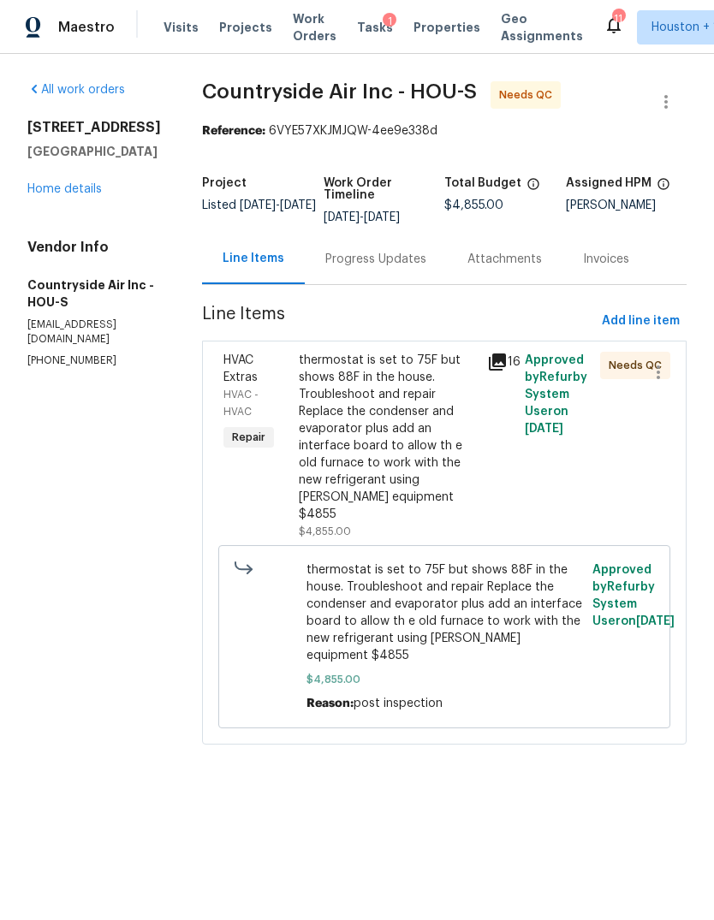
click at [368, 272] on div "Progress Updates" at bounding box center [376, 259] width 142 height 50
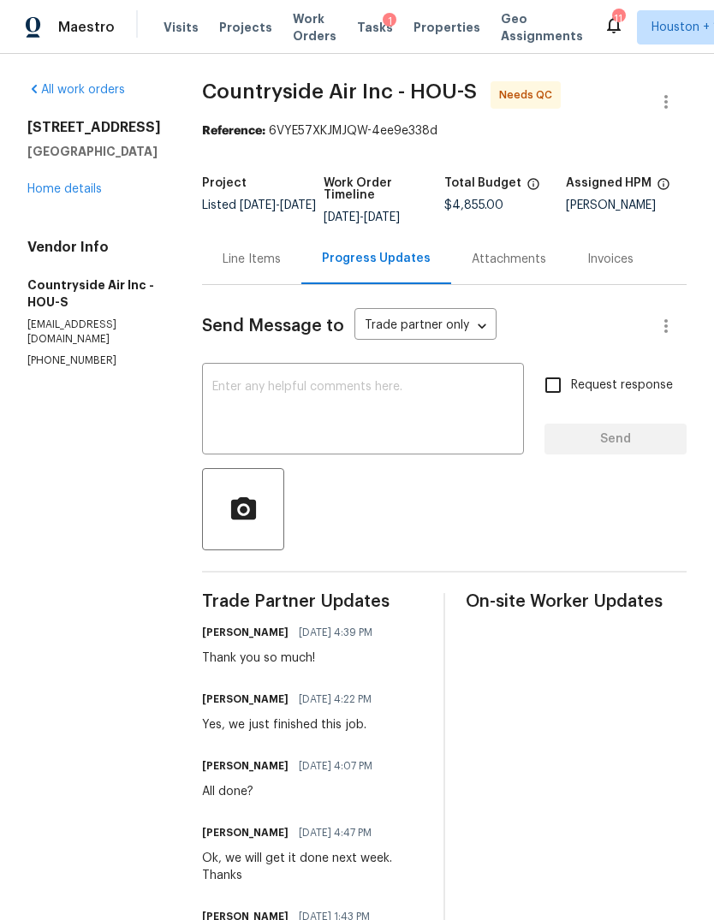
click at [254, 277] on div "Line Items" at bounding box center [251, 259] width 99 height 50
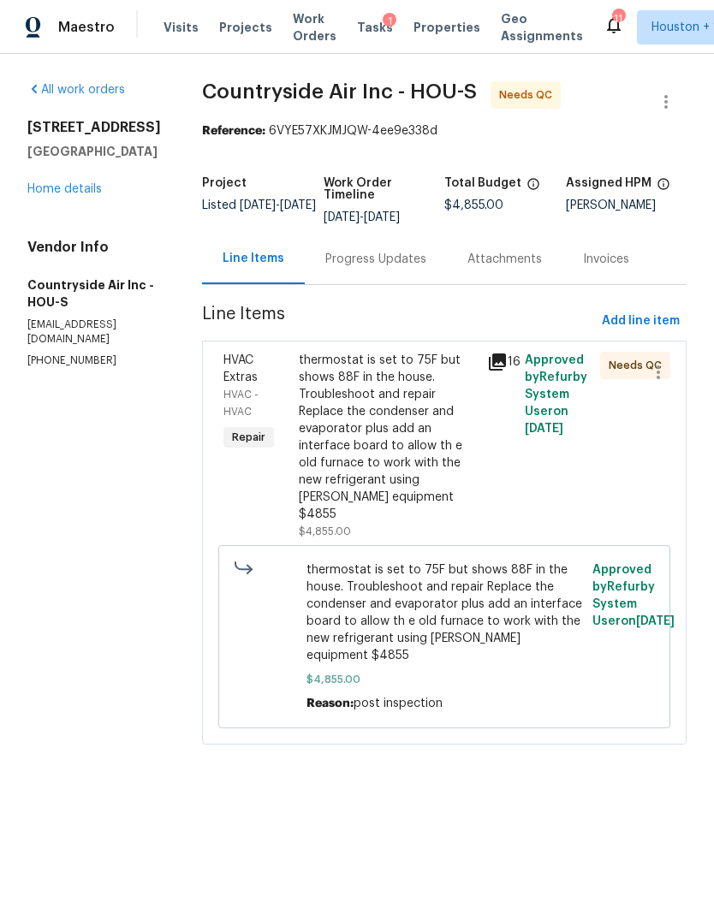
click at [413, 444] on div "thermostat is set to 75F but shows 88F in the house. Troubleshoot and repair Re…" at bounding box center [388, 437] width 178 height 171
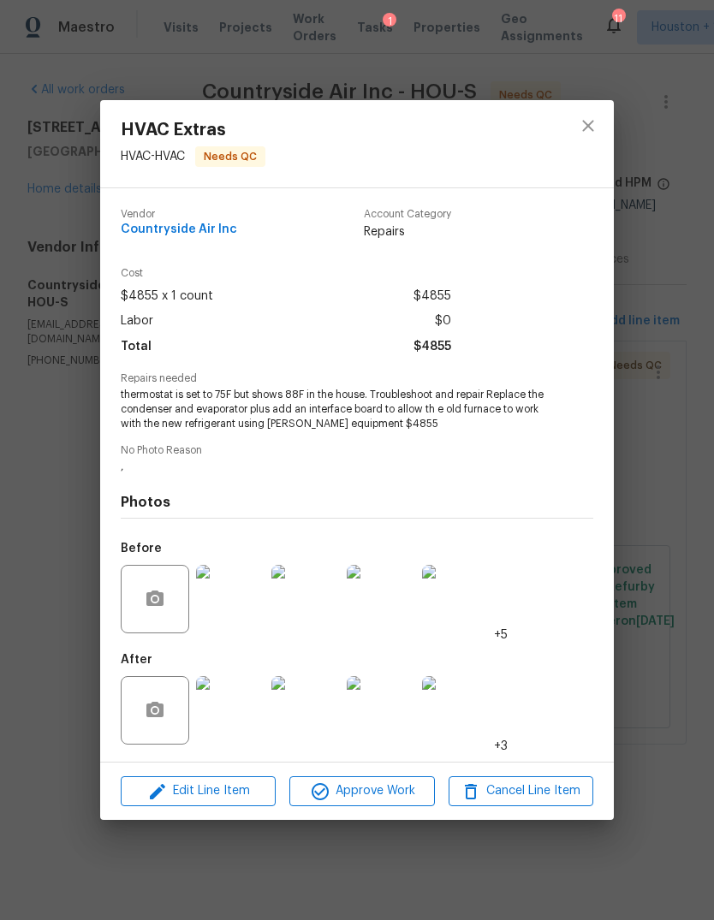
click at [232, 695] on img at bounding box center [230, 710] width 68 height 68
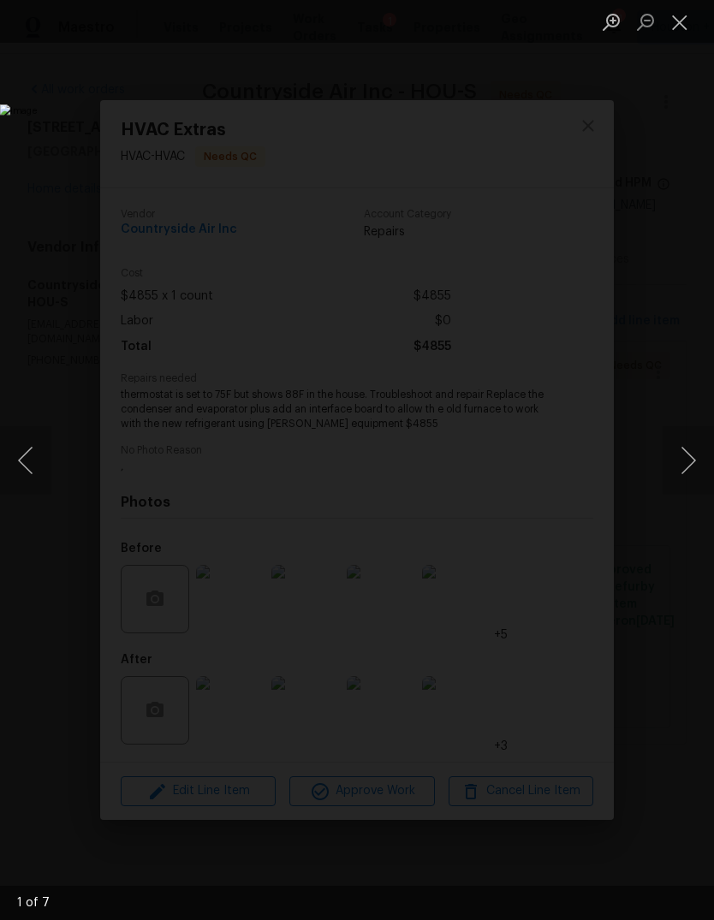
click at [689, 467] on button "Next image" at bounding box center [687, 460] width 51 height 68
click at [688, 466] on button "Next image" at bounding box center [687, 460] width 51 height 68
click at [680, 466] on button "Next image" at bounding box center [687, 460] width 51 height 68
click at [690, 476] on button "Next image" at bounding box center [687, 460] width 51 height 68
click at [687, 477] on button "Next image" at bounding box center [687, 460] width 51 height 68
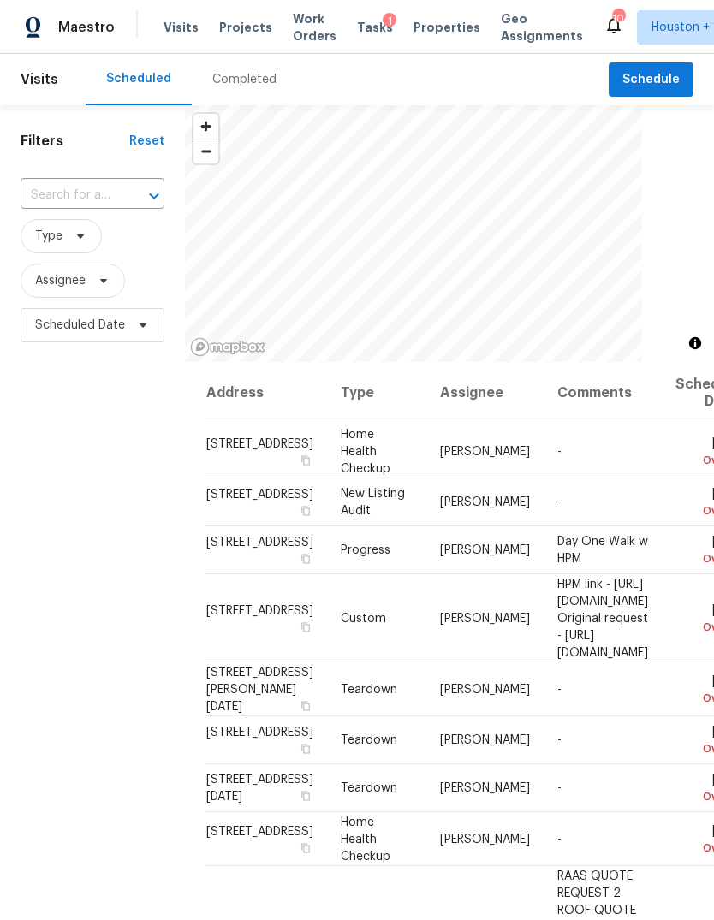
click at [232, 32] on span "Projects" at bounding box center [245, 27] width 53 height 17
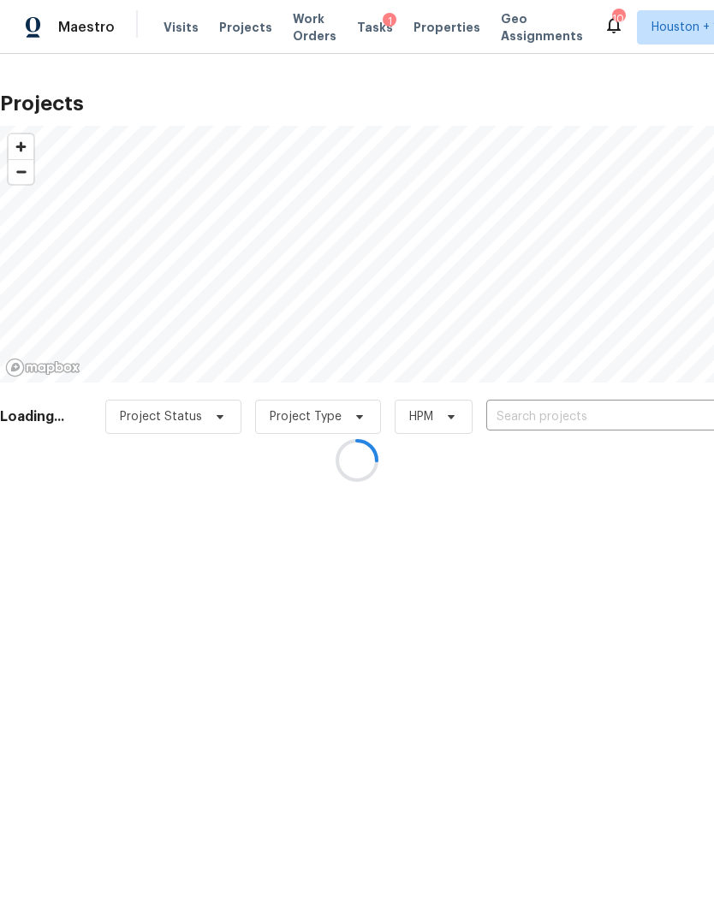
click at [229, 33] on div at bounding box center [357, 460] width 714 height 920
click at [224, 28] on div at bounding box center [357, 460] width 714 height 920
click at [240, 37] on div at bounding box center [357, 460] width 714 height 920
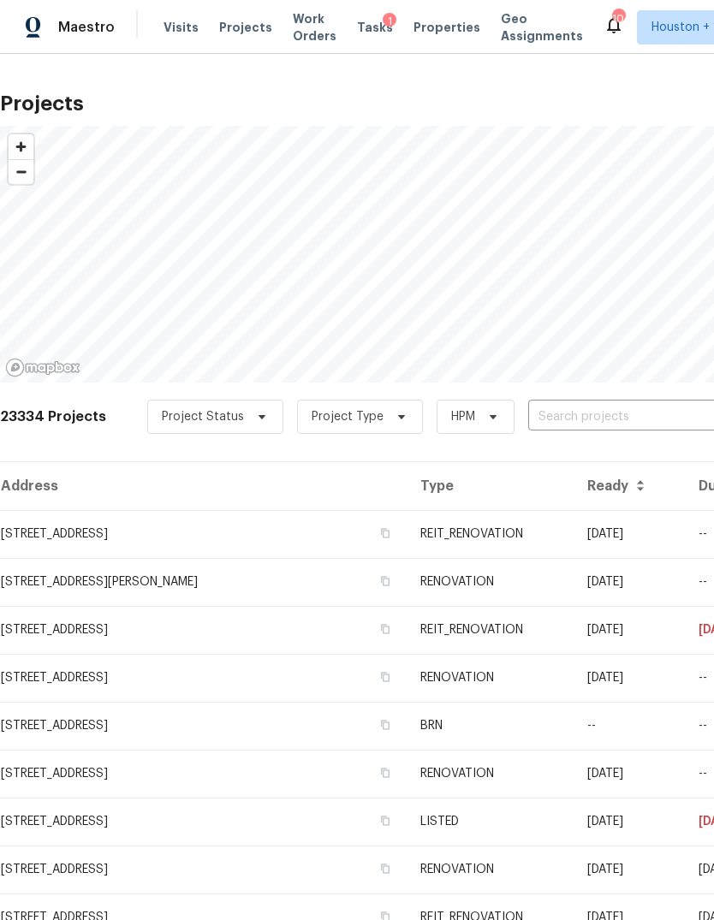
click at [674, 412] on input "text" at bounding box center [626, 417] width 196 height 27
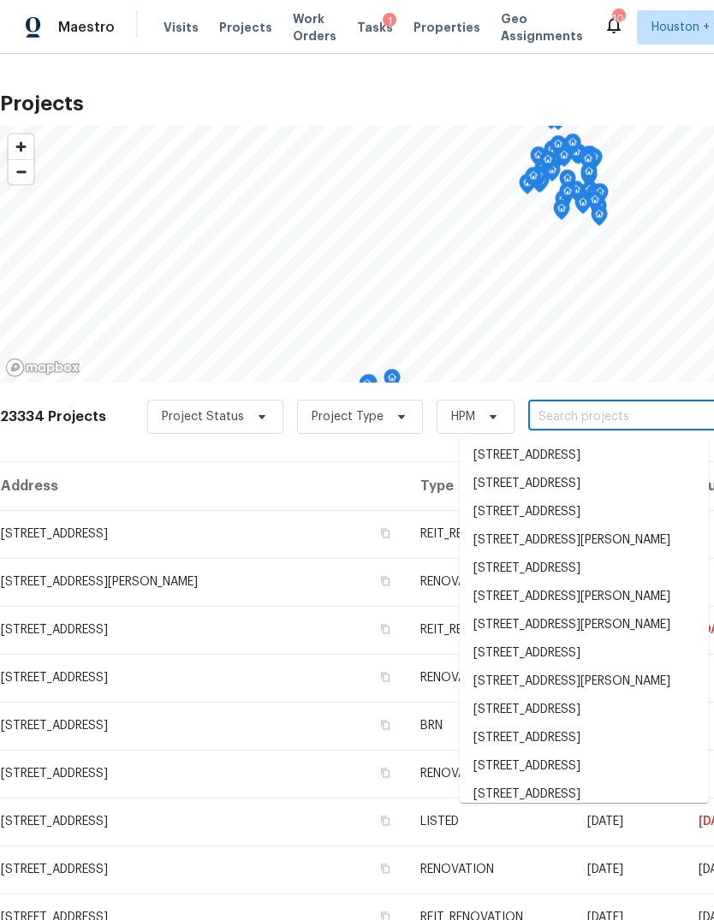
click at [680, 415] on input "text" at bounding box center [626, 417] width 196 height 27
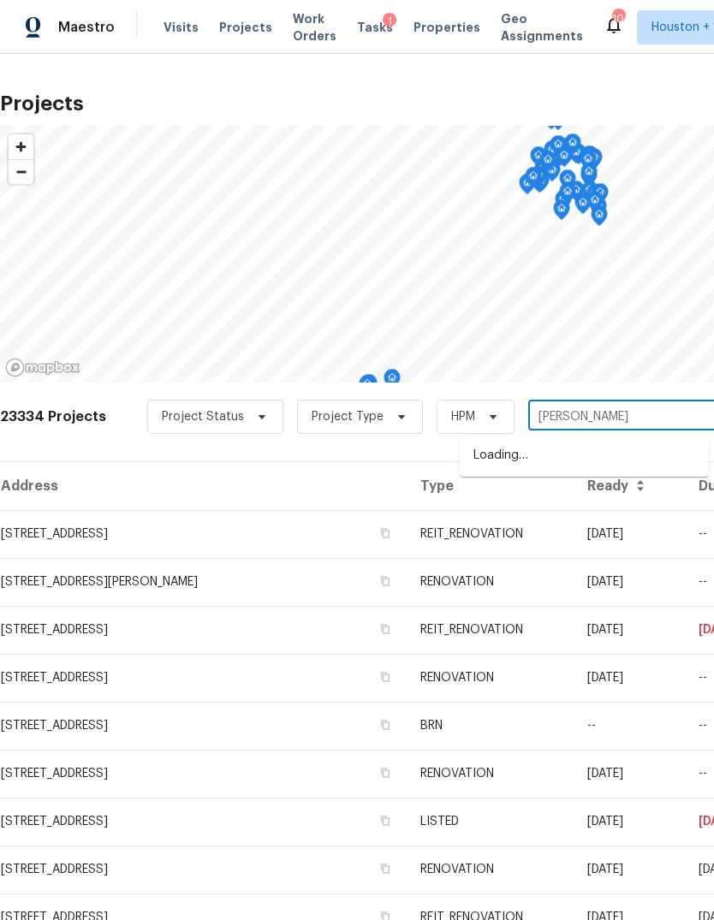
type input "kemps"
click at [666, 469] on li "[STREET_ADDRESS]" at bounding box center [583, 455] width 249 height 28
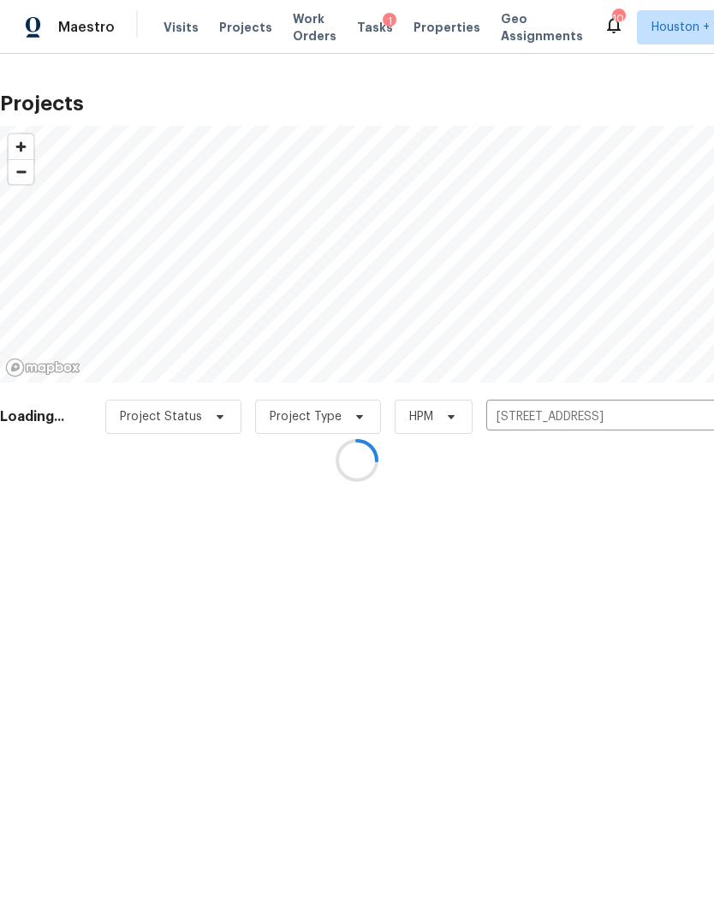
click at [55, 543] on div at bounding box center [357, 460] width 714 height 920
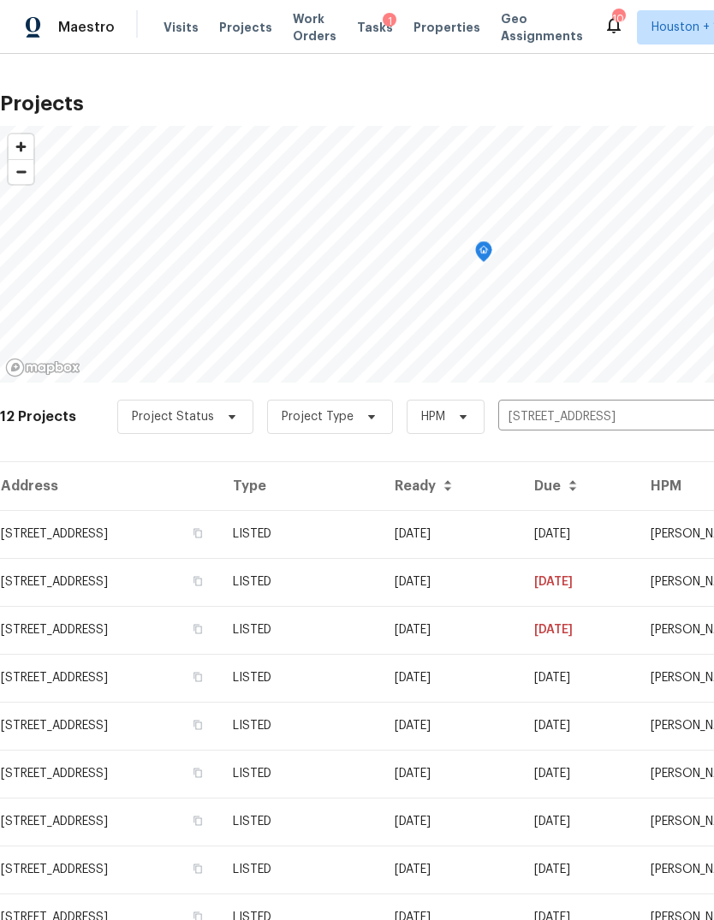
click at [58, 536] on td "[STREET_ADDRESS]" at bounding box center [109, 534] width 219 height 48
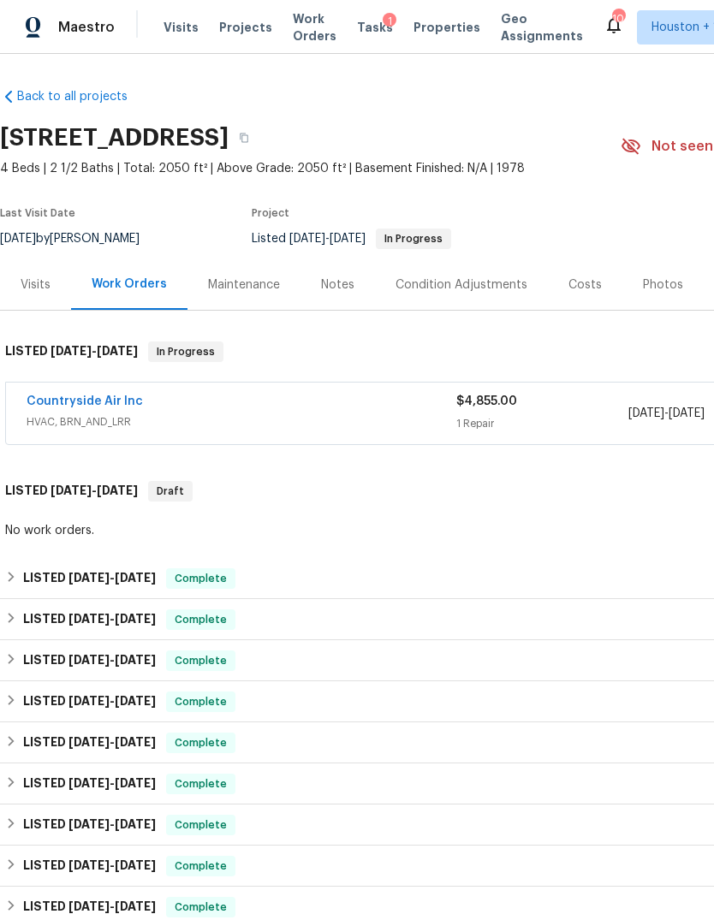
click at [36, 405] on link "Countryside Air Inc" at bounding box center [85, 401] width 116 height 12
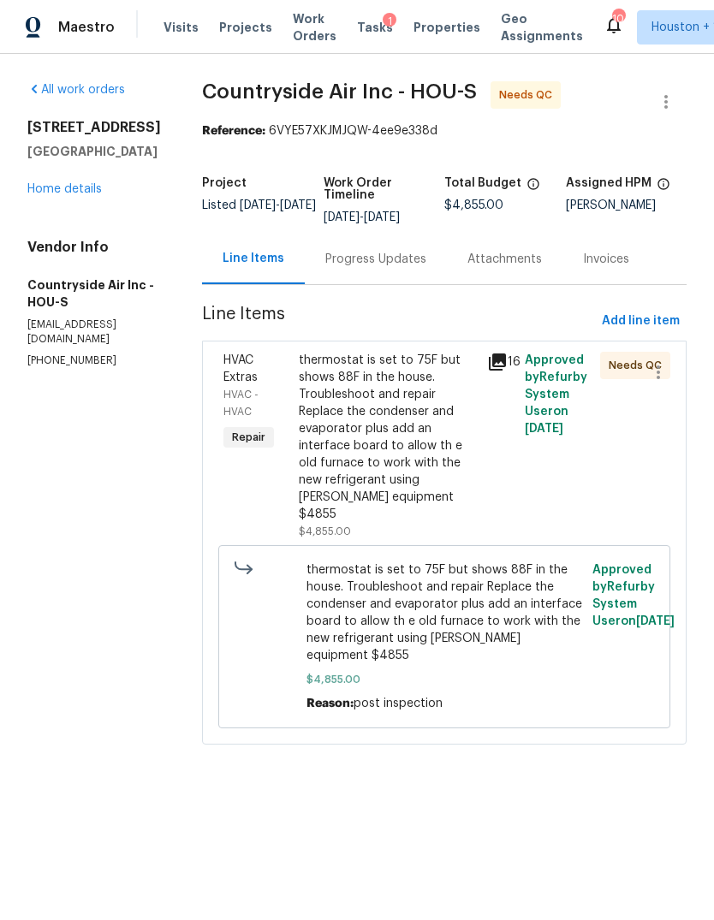
click at [385, 255] on div "Progress Updates" at bounding box center [375, 259] width 101 height 17
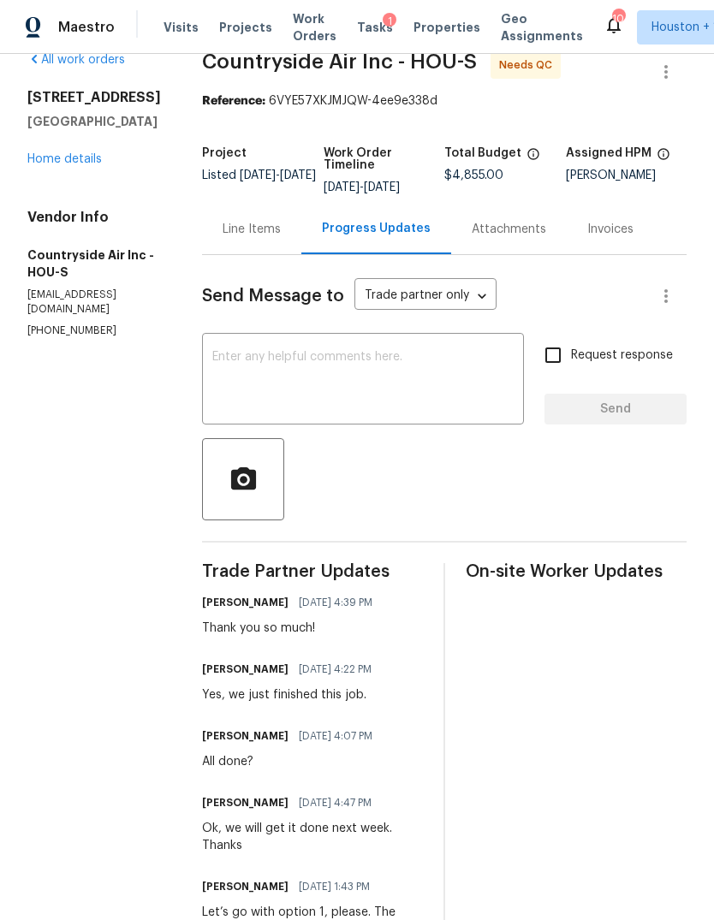
scroll to position [21, 0]
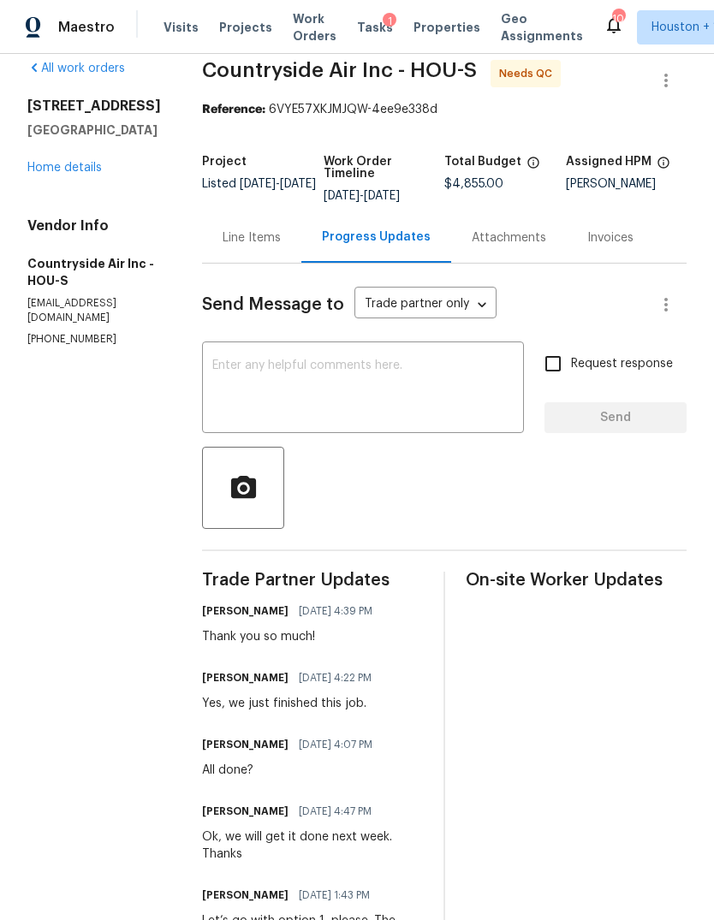
click at [248, 258] on div "Line Items" at bounding box center [251, 237] width 99 height 50
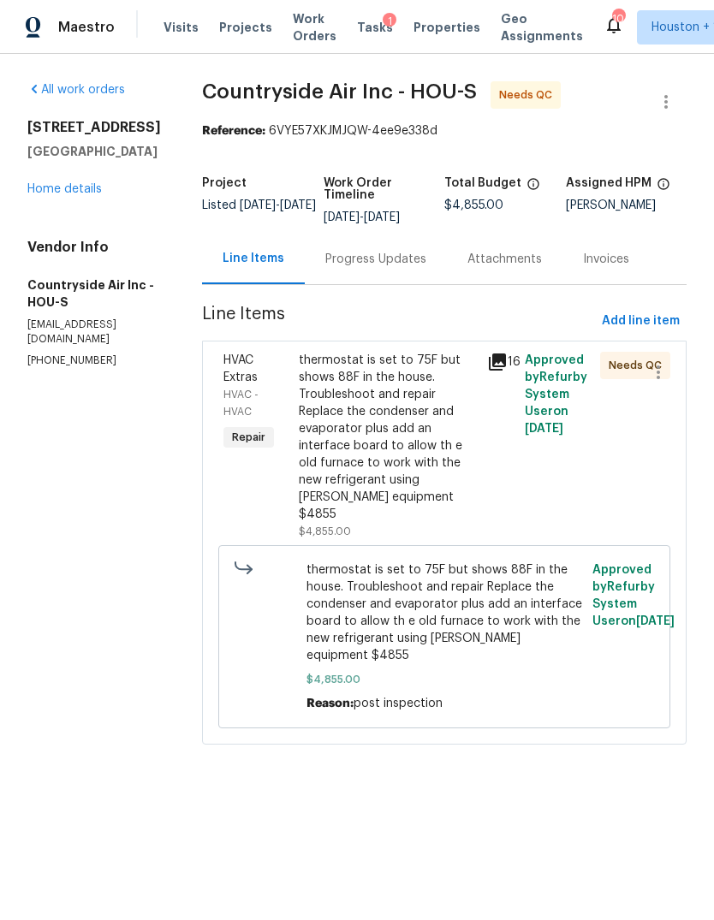
click at [381, 435] on div "thermostat is set to 75F but shows 88F in the house. Troubleshoot and repair Re…" at bounding box center [388, 437] width 178 height 171
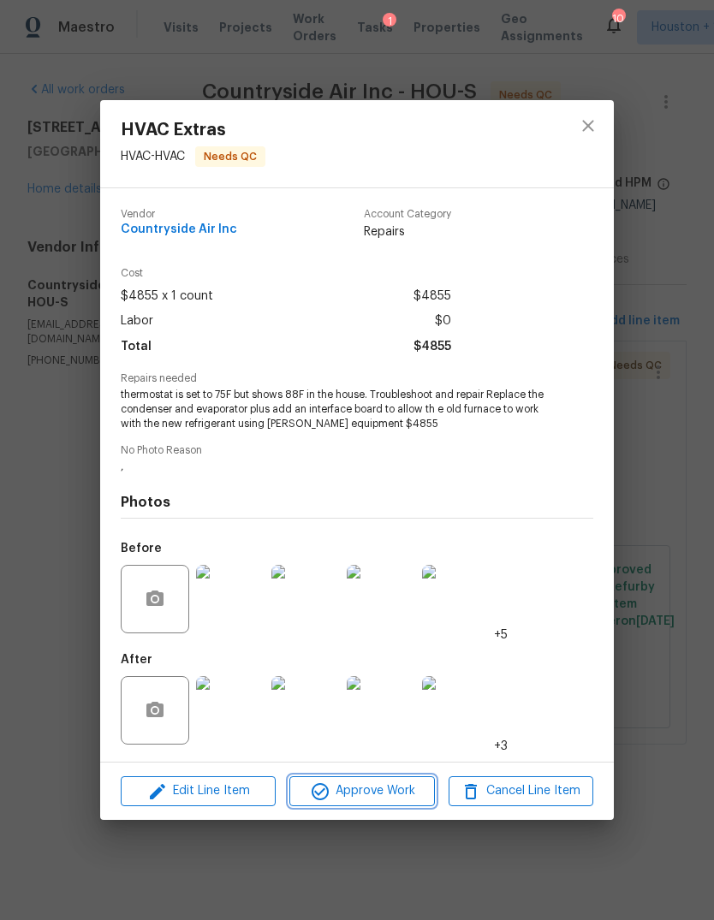
click at [399, 791] on span "Approve Work" at bounding box center [361, 790] width 134 height 21
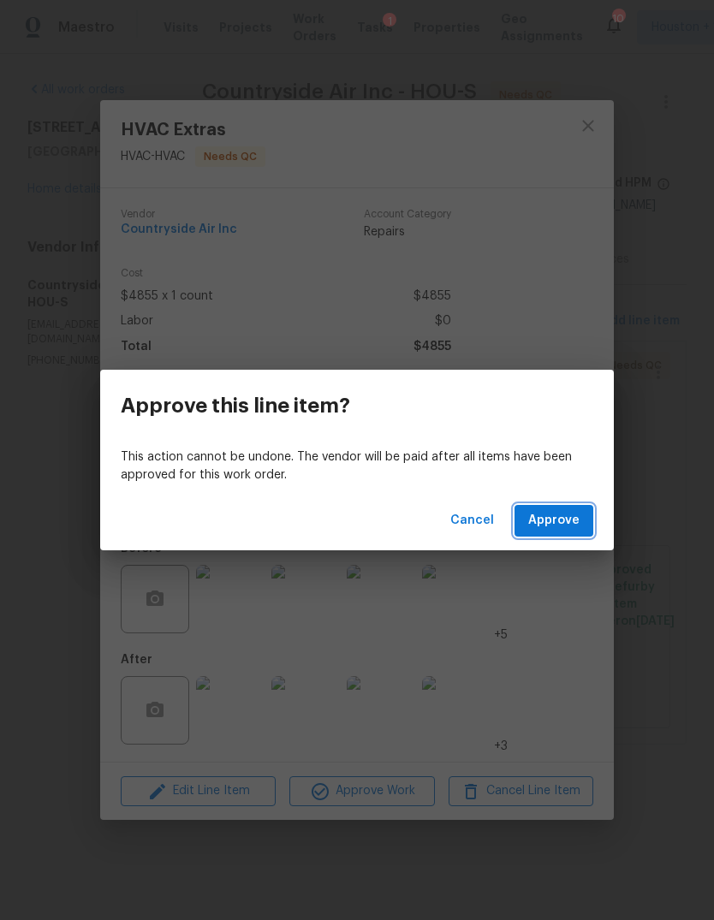
click at [580, 525] on button "Approve" at bounding box center [553, 521] width 79 height 32
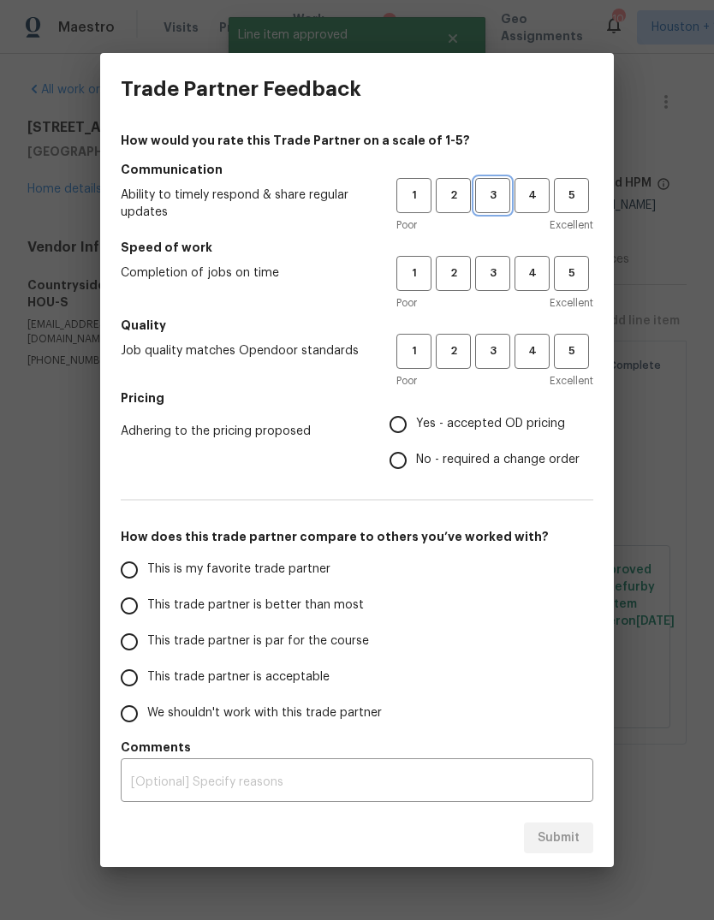
click at [495, 201] on span "3" at bounding box center [493, 196] width 32 height 20
click at [496, 288] on button "3" at bounding box center [492, 273] width 35 height 35
click at [501, 367] on button "3" at bounding box center [492, 351] width 35 height 35
click at [487, 435] on label "Yes - accepted OD pricing" at bounding box center [479, 424] width 199 height 36
click at [416, 435] on input "Yes - accepted OD pricing" at bounding box center [398, 424] width 36 height 36
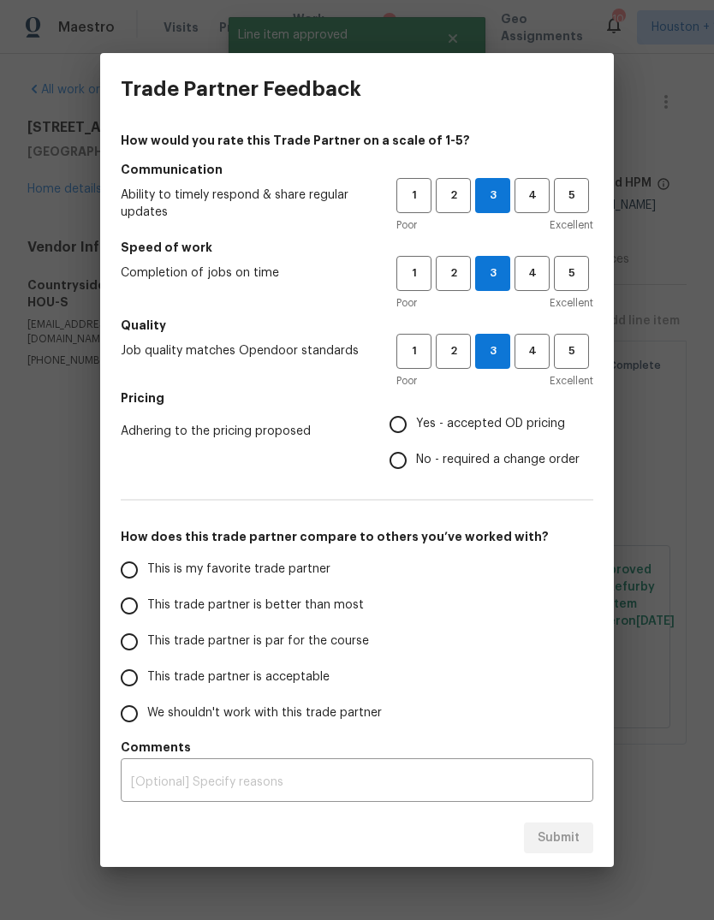
radio input "true"
click at [133, 656] on input "This trade partner is par for the course" at bounding box center [129, 642] width 36 height 36
click at [572, 852] on button "Submit" at bounding box center [558, 838] width 69 height 32
radio input "true"
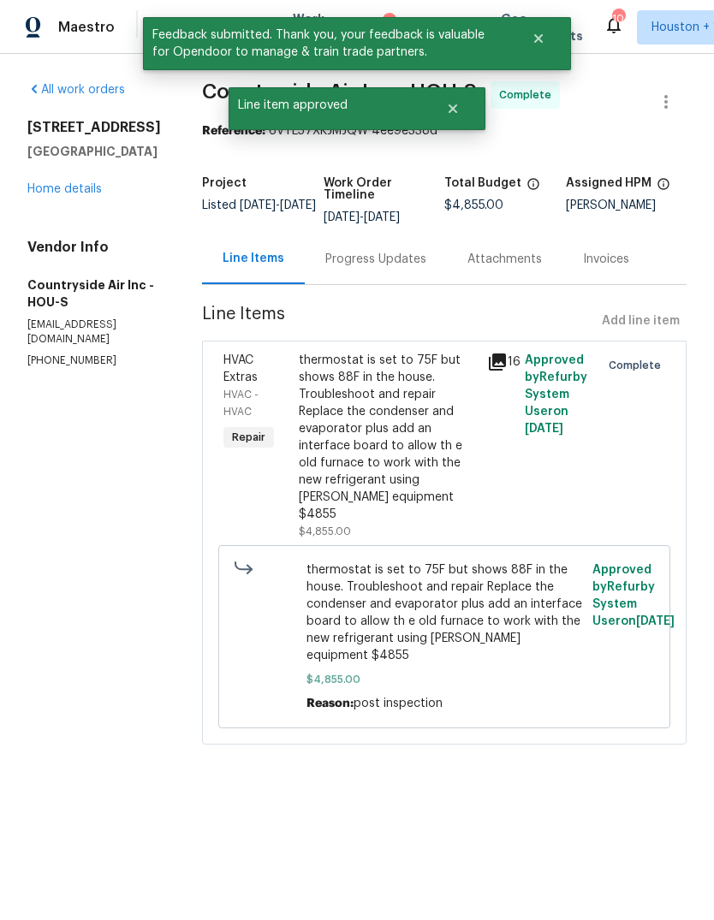
click at [62, 186] on link "Home details" at bounding box center [64, 189] width 74 height 12
